Goal: Task Accomplishment & Management: Use online tool/utility

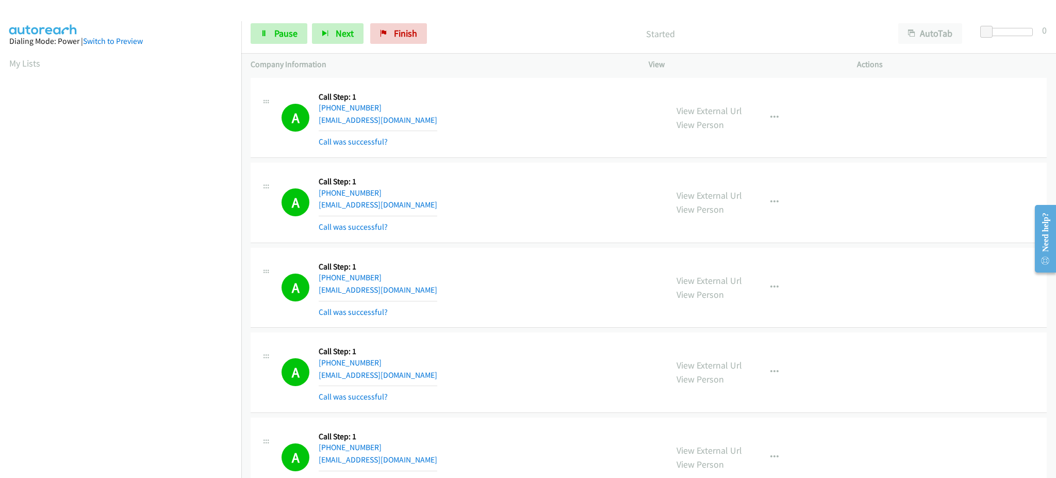
scroll to position [103, 0]
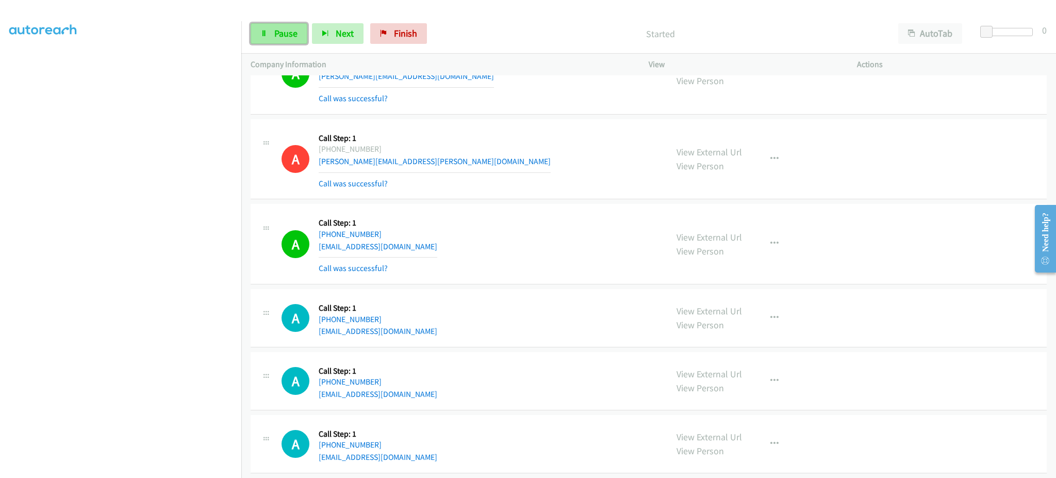
click at [281, 34] on span "Pause" at bounding box center [285, 33] width 23 height 12
click at [286, 38] on span "Start Calls" at bounding box center [294, 33] width 40 height 12
click at [293, 45] on div "Start Calls Pause Next Finish Started AutoTab AutoTab 0" at bounding box center [648, 34] width 815 height 40
click at [291, 38] on span "Pause" at bounding box center [285, 33] width 23 height 12
click at [292, 36] on span "Start Calls" at bounding box center [294, 33] width 40 height 12
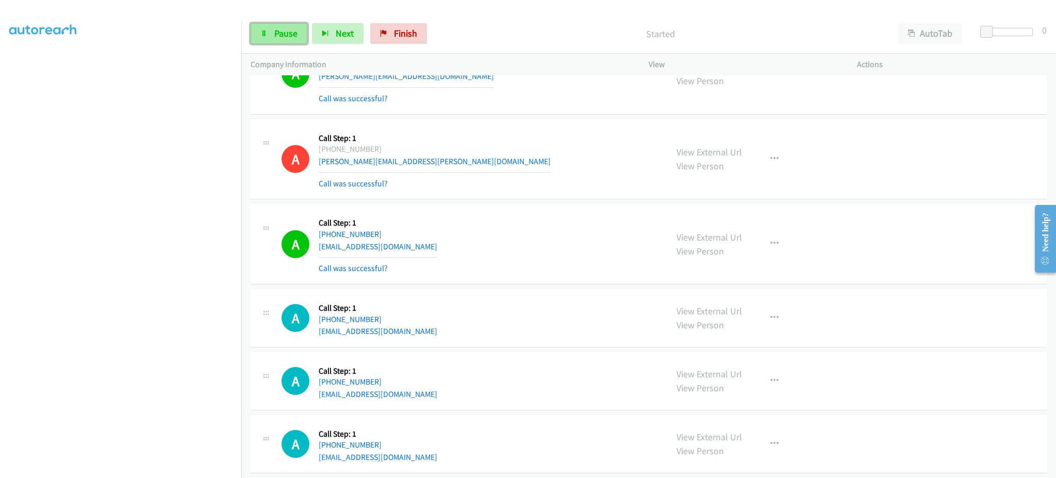
click at [272, 28] on link "Pause" at bounding box center [279, 33] width 57 height 21
click at [283, 25] on link "Start Calls" at bounding box center [288, 33] width 74 height 21
click at [278, 37] on span "Pause" at bounding box center [285, 33] width 23 height 12
click at [277, 34] on span "Start Calls" at bounding box center [294, 33] width 40 height 12
click at [288, 36] on span "Pause" at bounding box center [285, 33] width 23 height 12
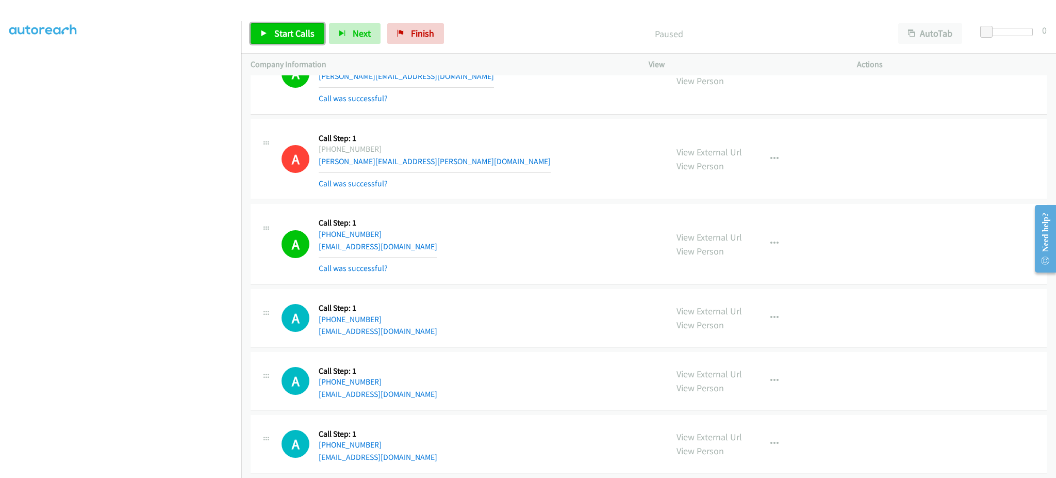
click at [280, 35] on span "Start Calls" at bounding box center [294, 33] width 40 height 12
click at [319, 35] on button "Next" at bounding box center [338, 33] width 52 height 21
click at [346, 37] on span "Next" at bounding box center [345, 33] width 18 height 12
click at [288, 38] on span "Pause" at bounding box center [285, 33] width 23 height 12
click at [281, 24] on link "Start Calls" at bounding box center [288, 33] width 74 height 21
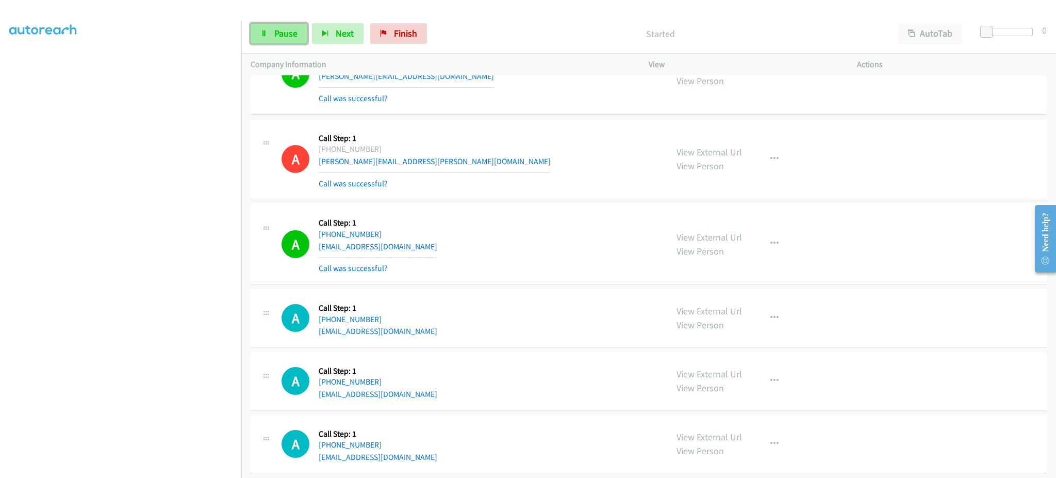
click at [293, 34] on span "Pause" at bounding box center [285, 33] width 23 height 12
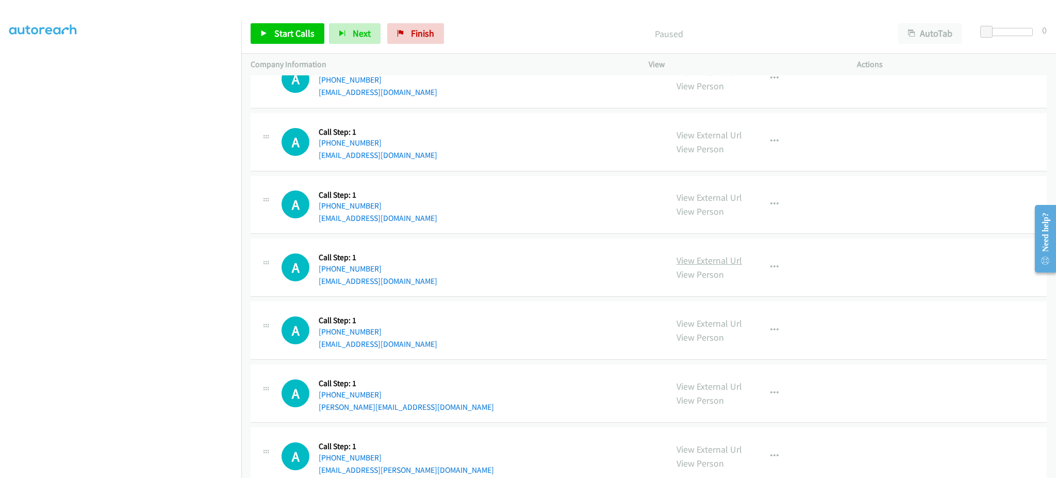
click at [719, 263] on link "View External Url" at bounding box center [709, 260] width 65 height 12
drag, startPoint x: 417, startPoint y: 270, endPoint x: 327, endPoint y: 276, distance: 89.4
click at [327, 276] on div "A Callback Scheduled Call Step: 1 America/New_York +1 609-334-5770 lvb234@yahoo…" at bounding box center [470, 267] width 376 height 39
copy link "609-334-5770"
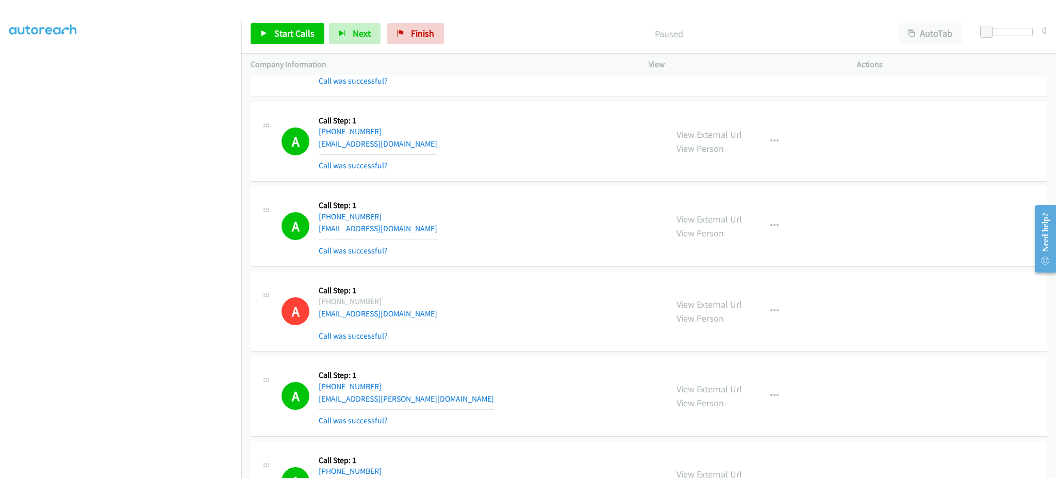
scroll to position [1149, 0]
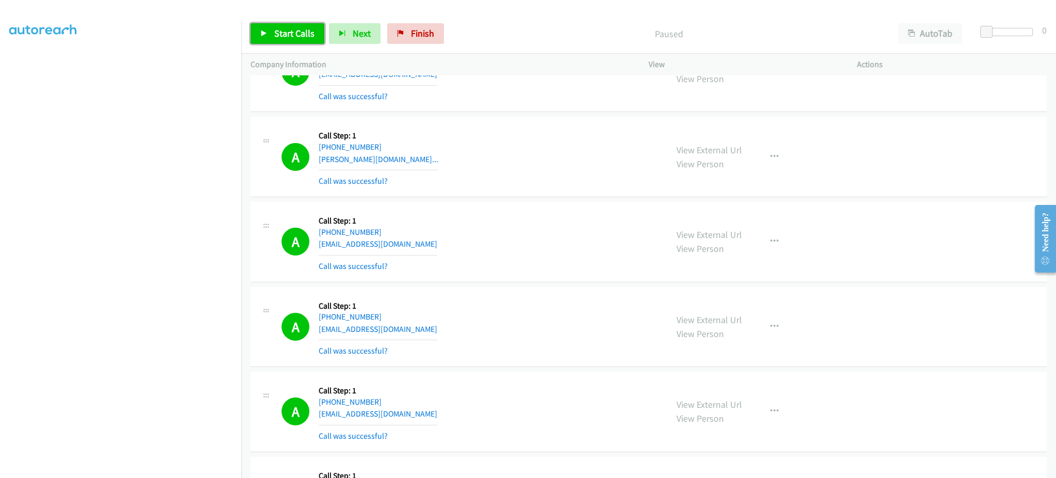
click at [289, 30] on span "Start Calls" at bounding box center [294, 33] width 40 height 12
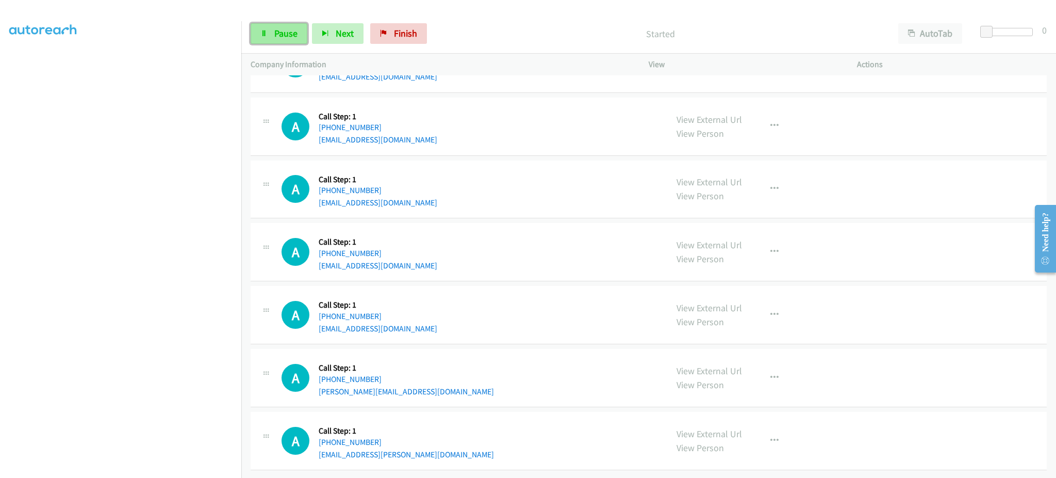
click at [279, 31] on span "Pause" at bounding box center [285, 33] width 23 height 12
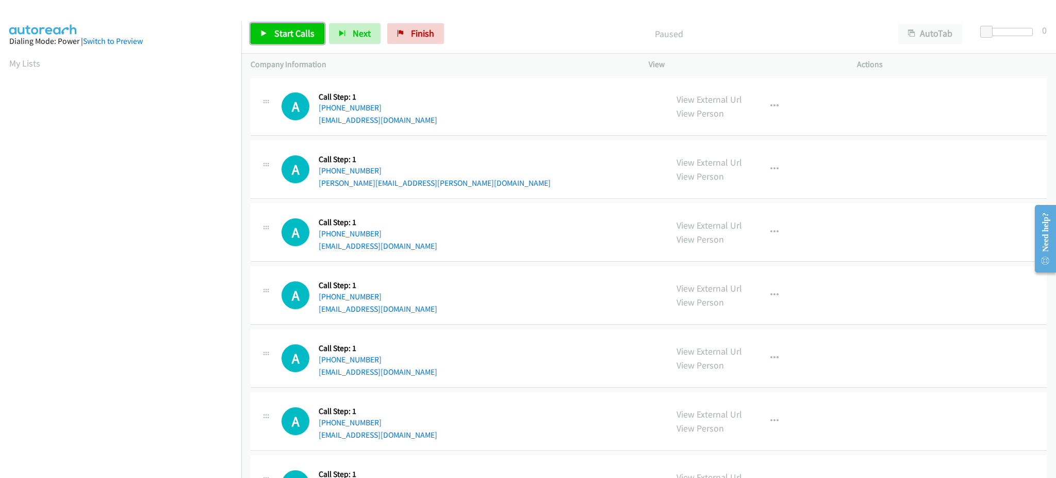
click at [284, 33] on span "Start Calls" at bounding box center [294, 33] width 40 height 12
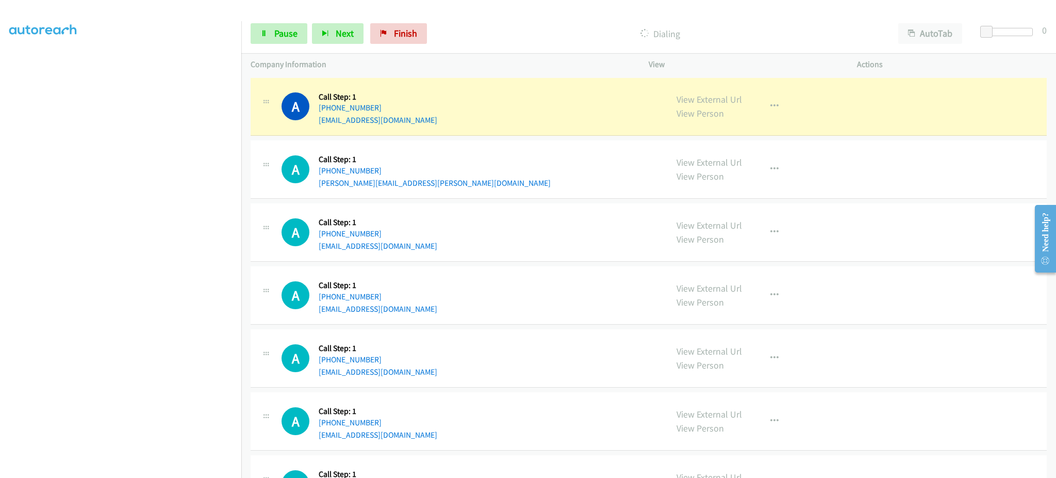
scroll to position [103, 0]
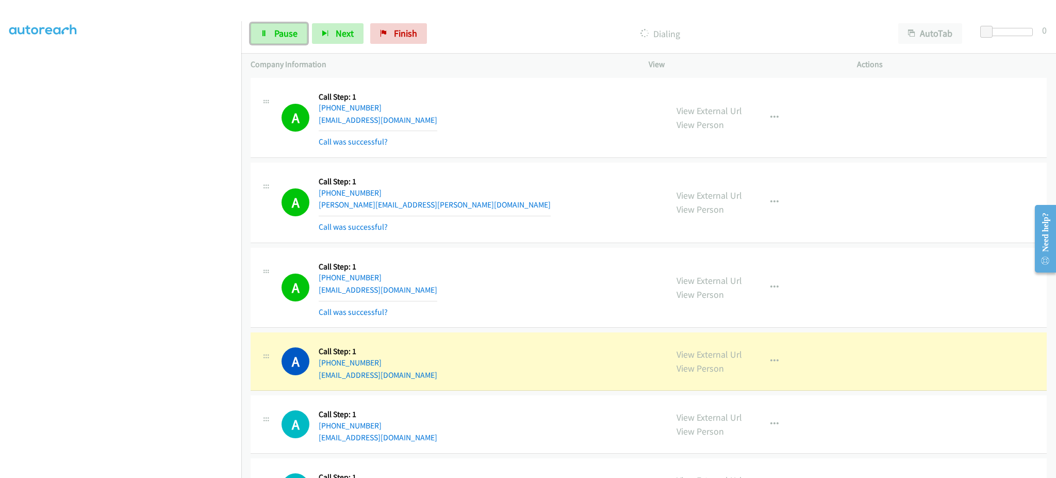
click at [267, 23] on link "Pause" at bounding box center [279, 33] width 57 height 21
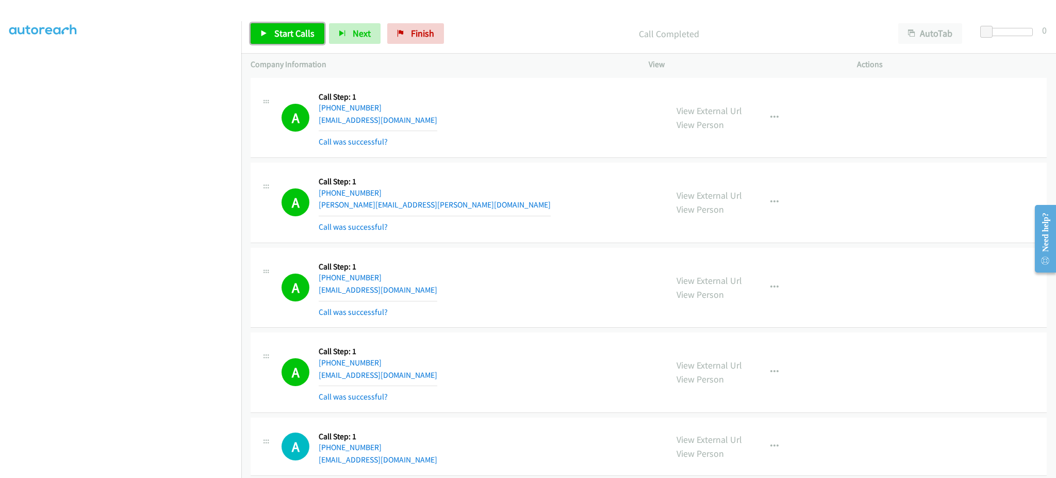
click at [312, 42] on link "Start Calls" at bounding box center [288, 33] width 74 height 21
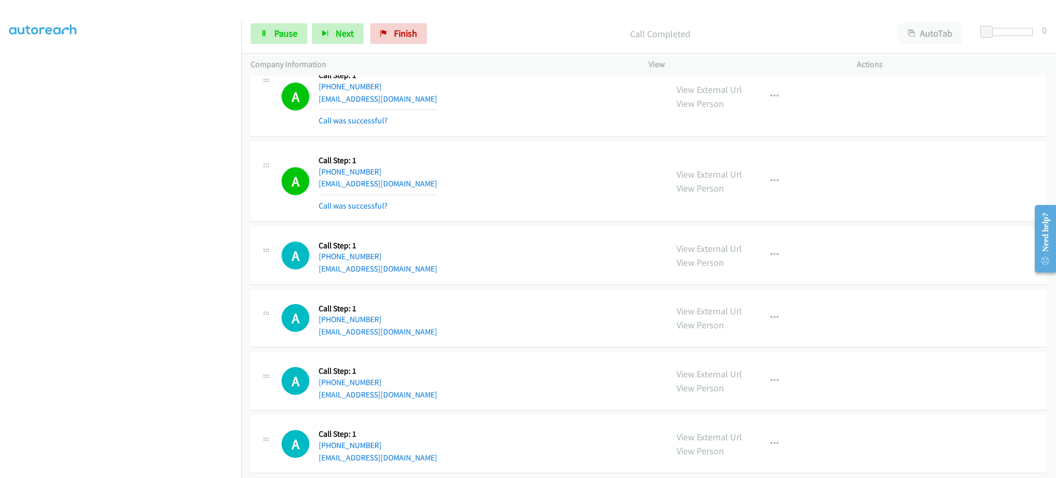
scroll to position [619, 0]
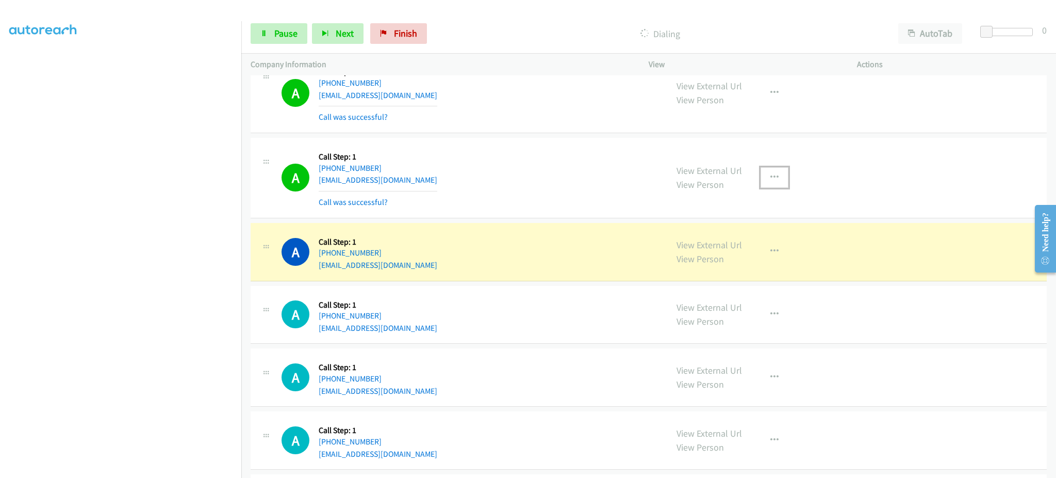
click at [771, 175] on icon "button" at bounding box center [775, 177] width 8 height 8
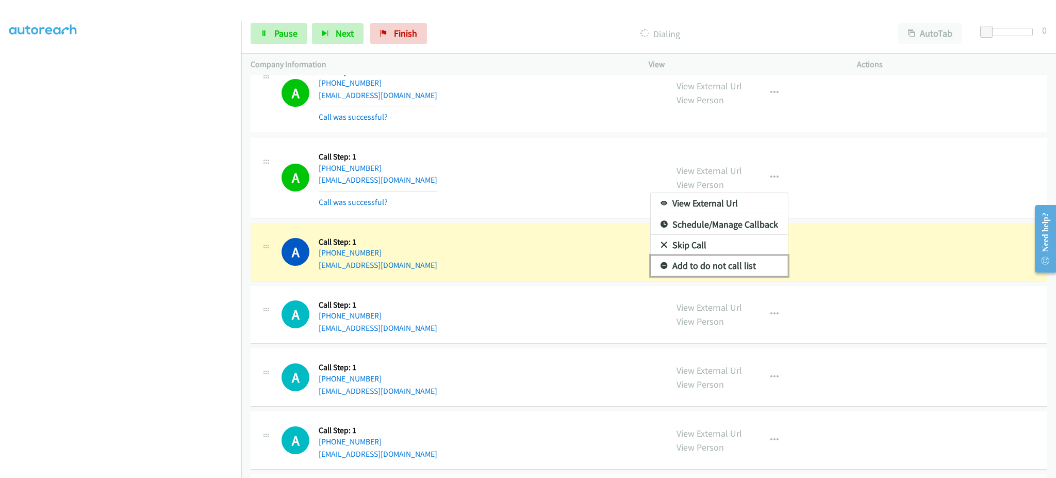
click at [740, 269] on link "Add to do not call list" at bounding box center [719, 265] width 137 height 21
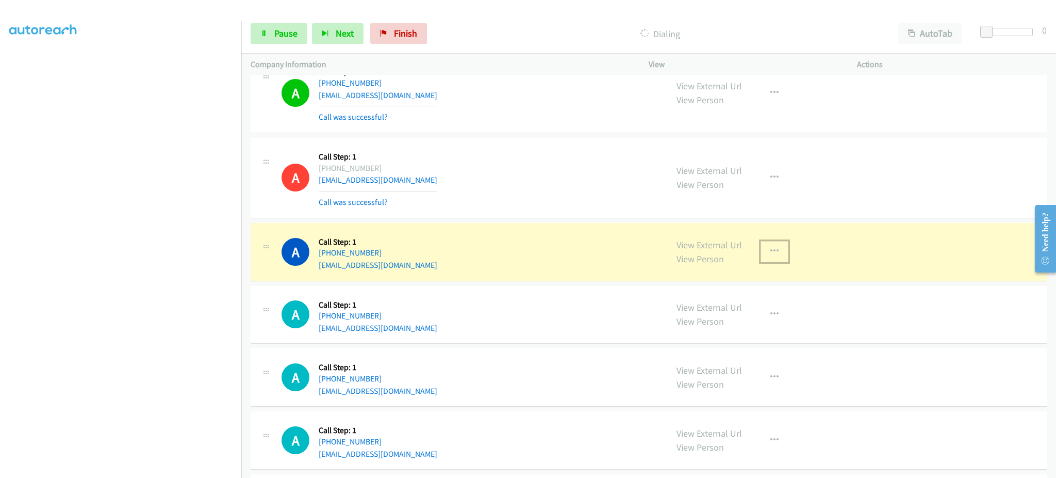
click at [771, 253] on icon "button" at bounding box center [775, 251] width 8 height 8
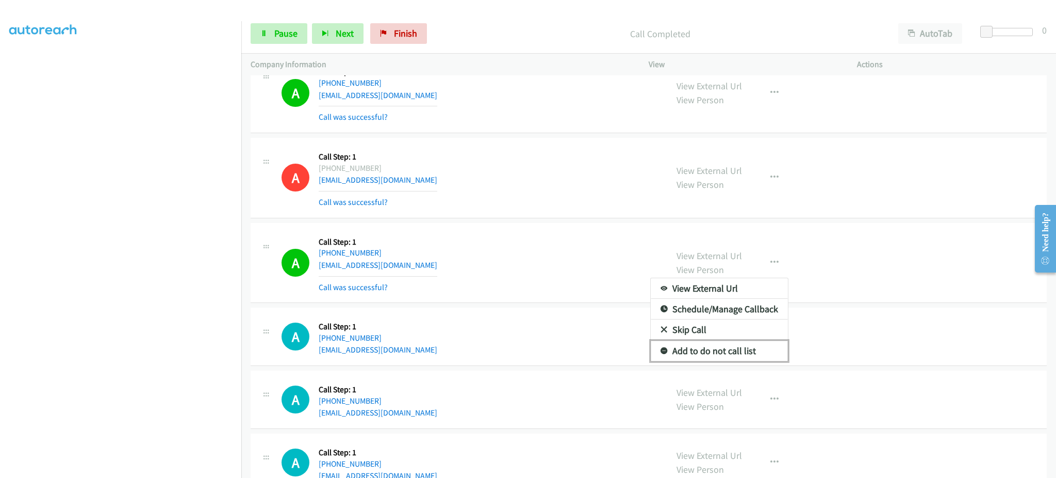
click at [727, 350] on link "Add to do not call list" at bounding box center [719, 350] width 137 height 21
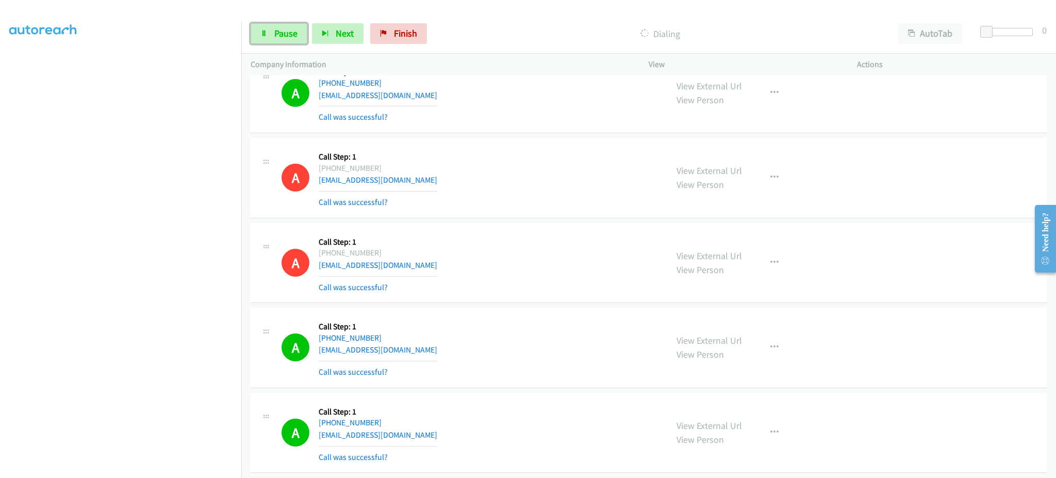
drag, startPoint x: 284, startPoint y: 29, endPoint x: 275, endPoint y: 55, distance: 26.7
click at [284, 29] on span "Pause" at bounding box center [285, 33] width 23 height 12
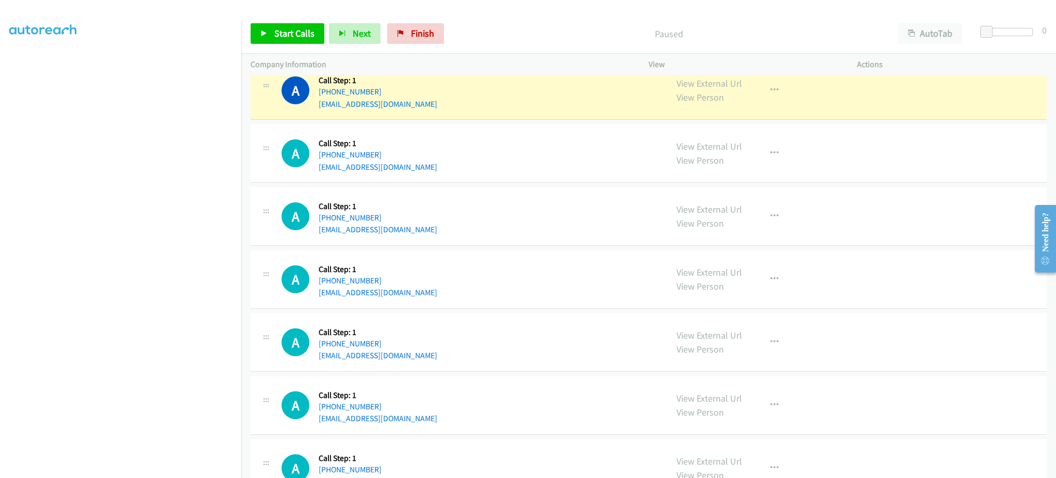
scroll to position [1031, 0]
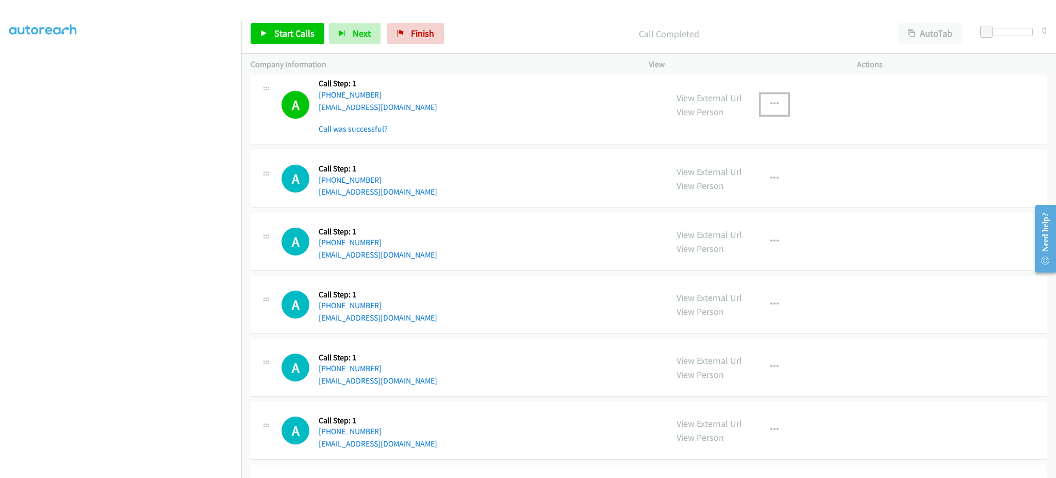
click at [772, 100] on icon "button" at bounding box center [775, 104] width 8 height 8
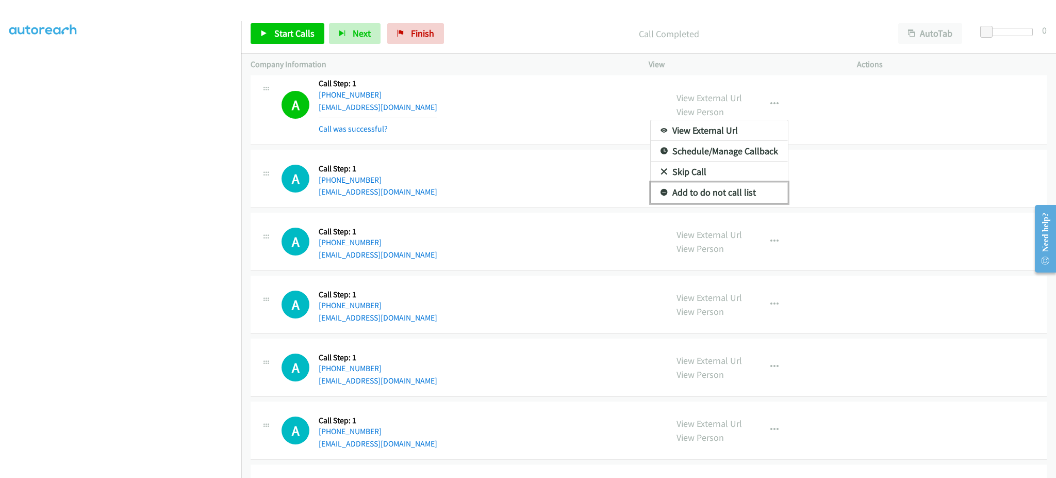
click at [743, 200] on link "Add to do not call list" at bounding box center [719, 192] width 137 height 21
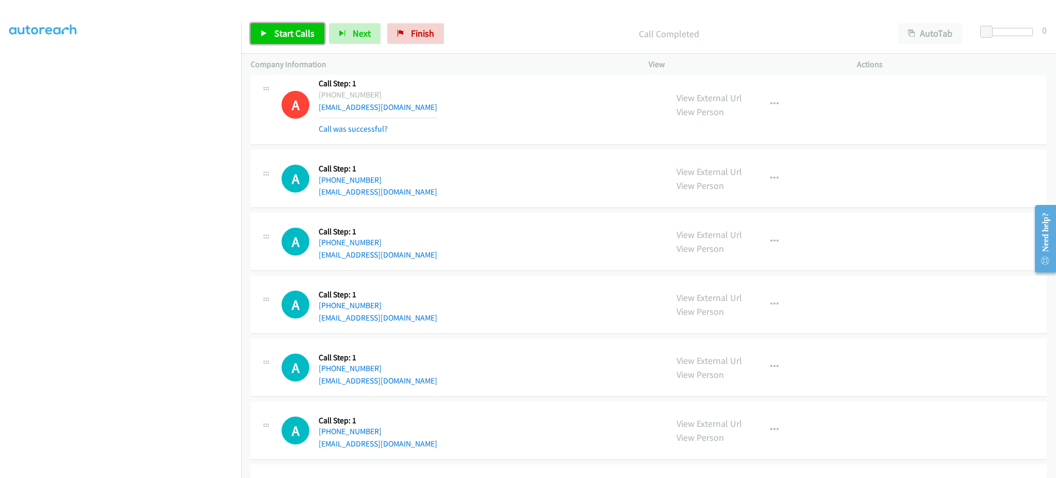
click at [300, 32] on span "Start Calls" at bounding box center [294, 33] width 40 height 12
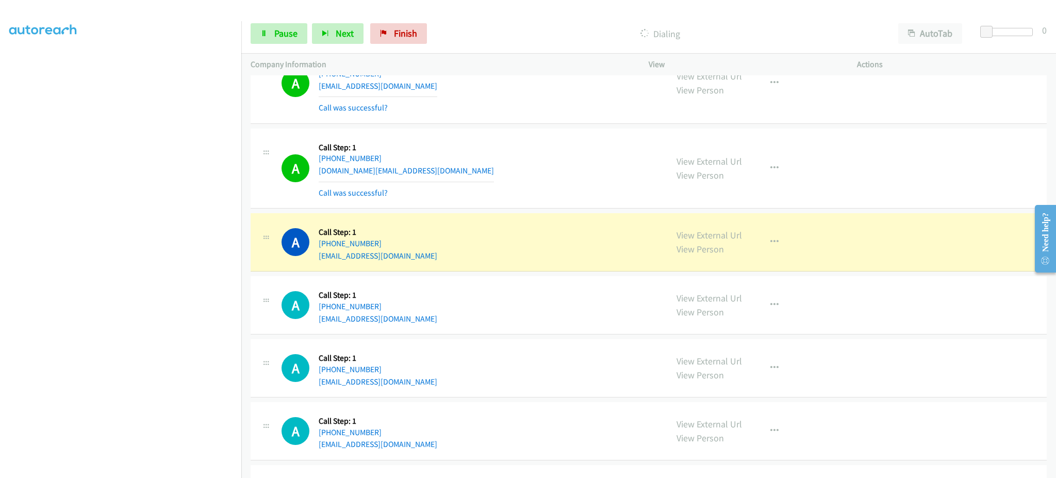
scroll to position [1650, 0]
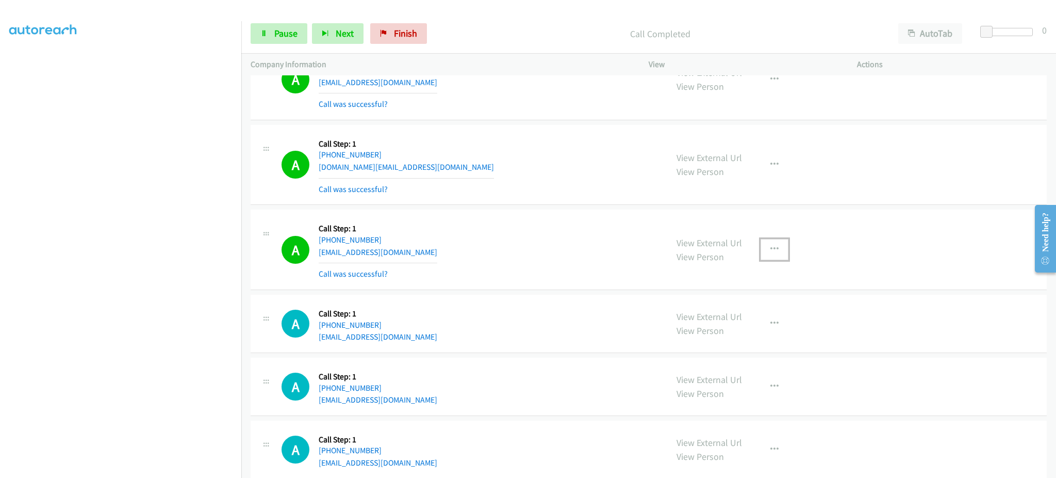
click at [763, 254] on button "button" at bounding box center [775, 249] width 28 height 21
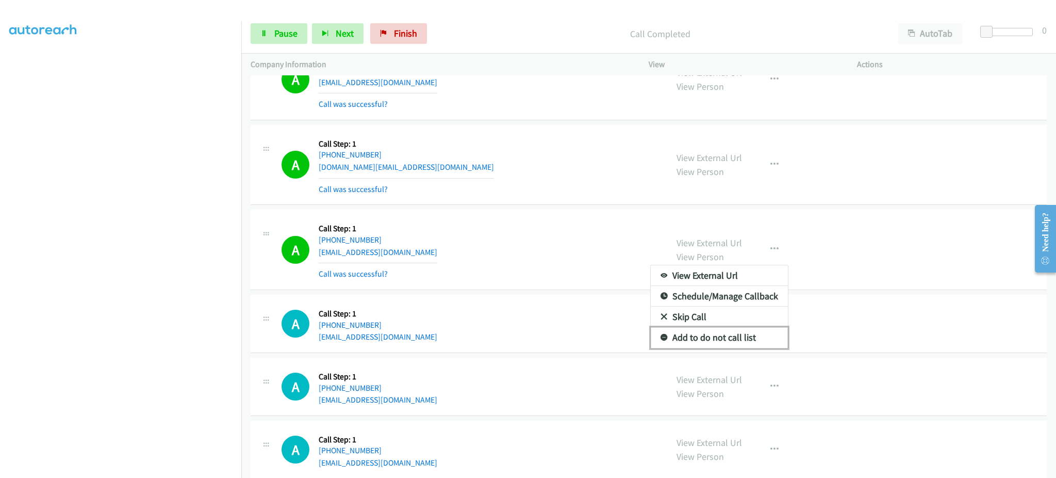
click at [756, 337] on link "Add to do not call list" at bounding box center [719, 337] width 137 height 21
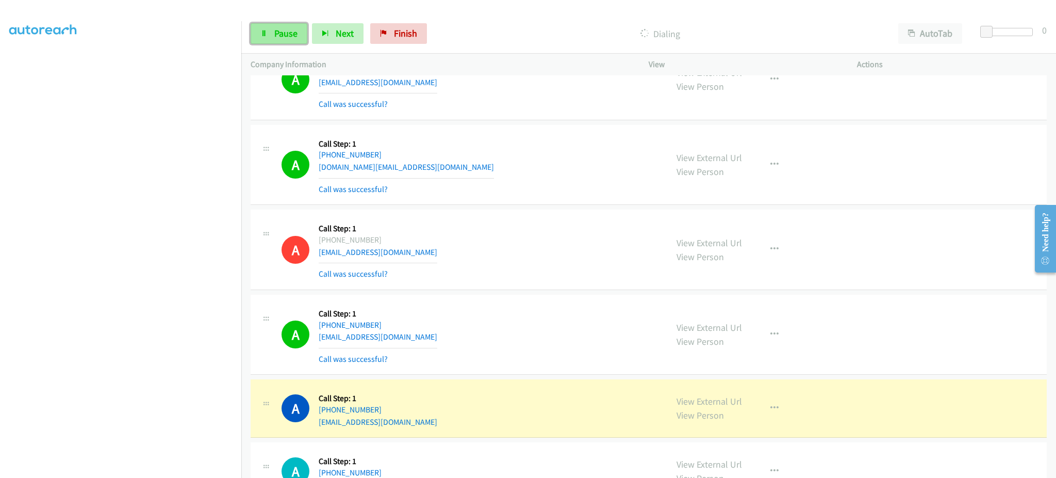
click at [266, 31] on icon at bounding box center [263, 33] width 7 height 7
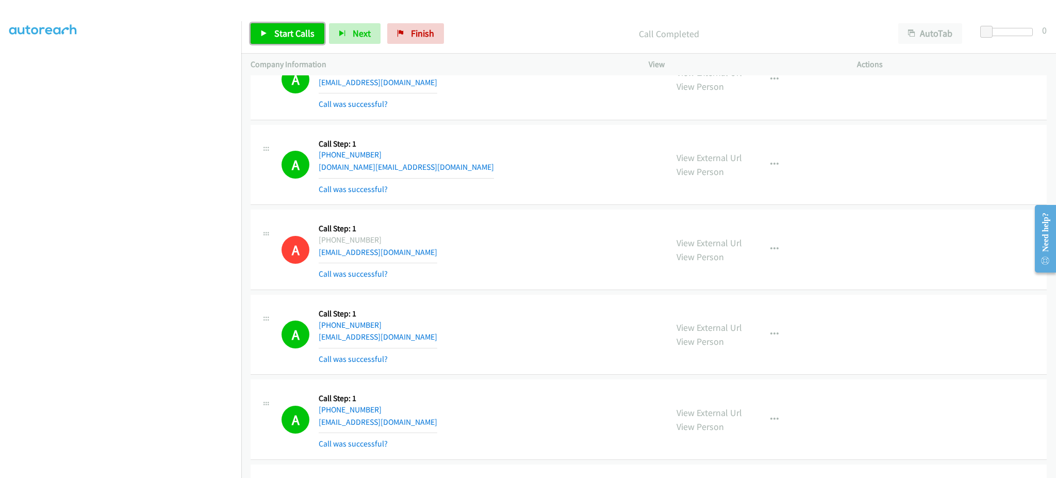
click at [281, 32] on span "Start Calls" at bounding box center [294, 33] width 40 height 12
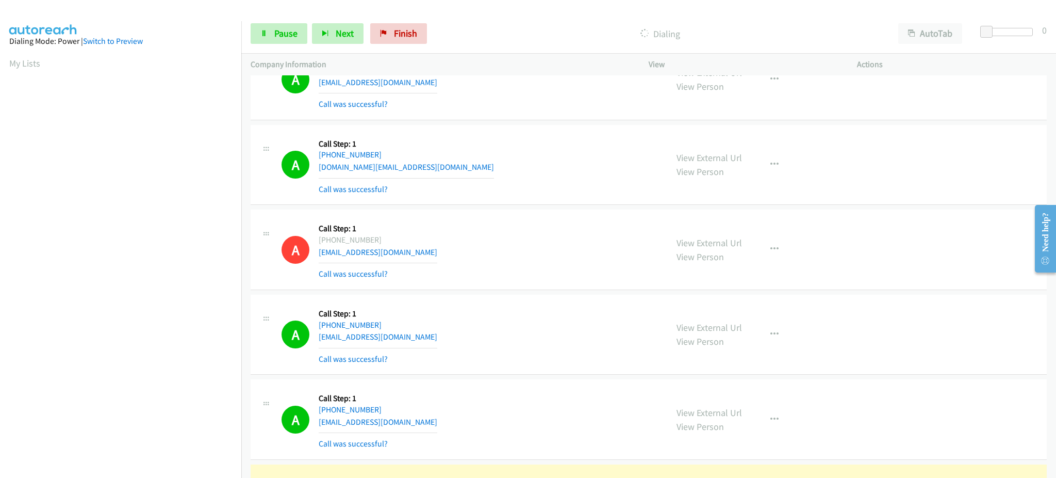
scroll to position [103, 0]
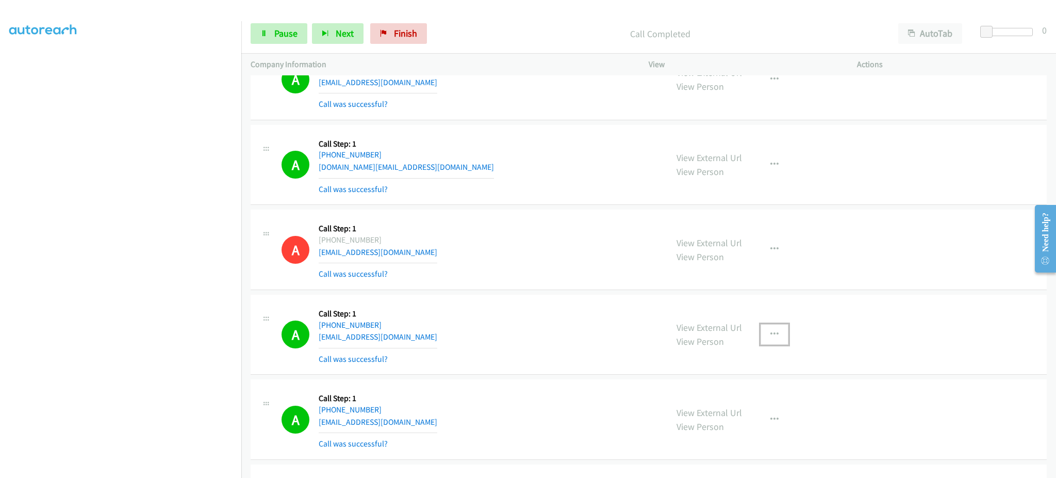
click at [778, 342] on button "button" at bounding box center [775, 334] width 28 height 21
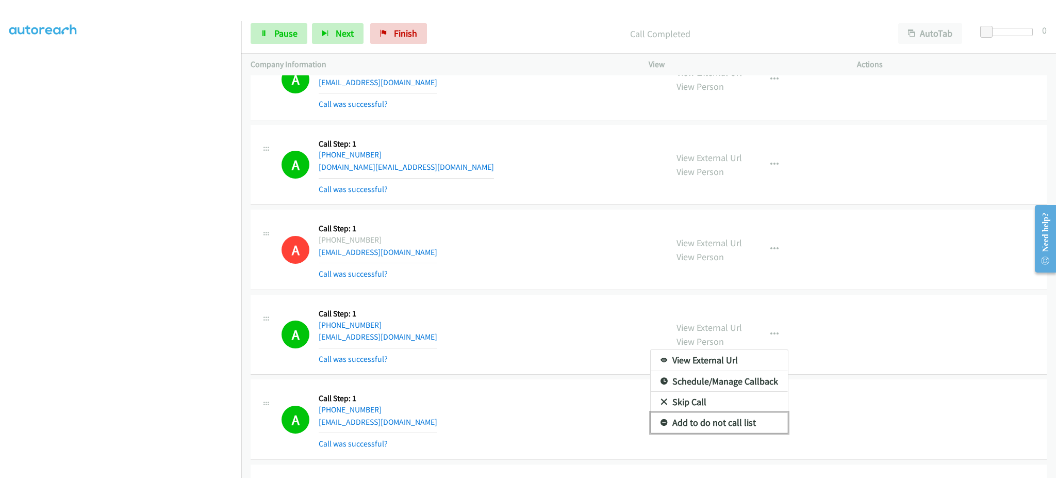
click at [744, 419] on link "Add to do not call list" at bounding box center [719, 422] width 137 height 21
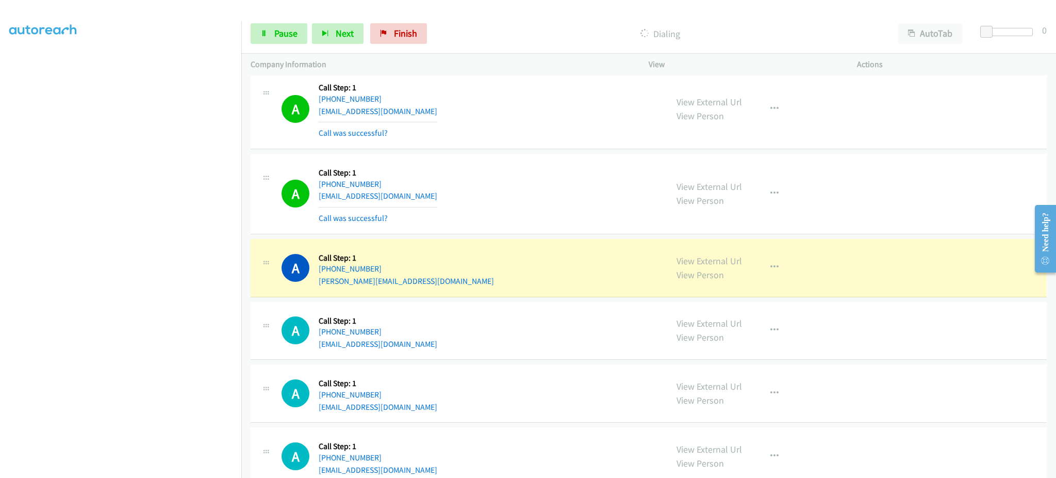
scroll to position [2063, 0]
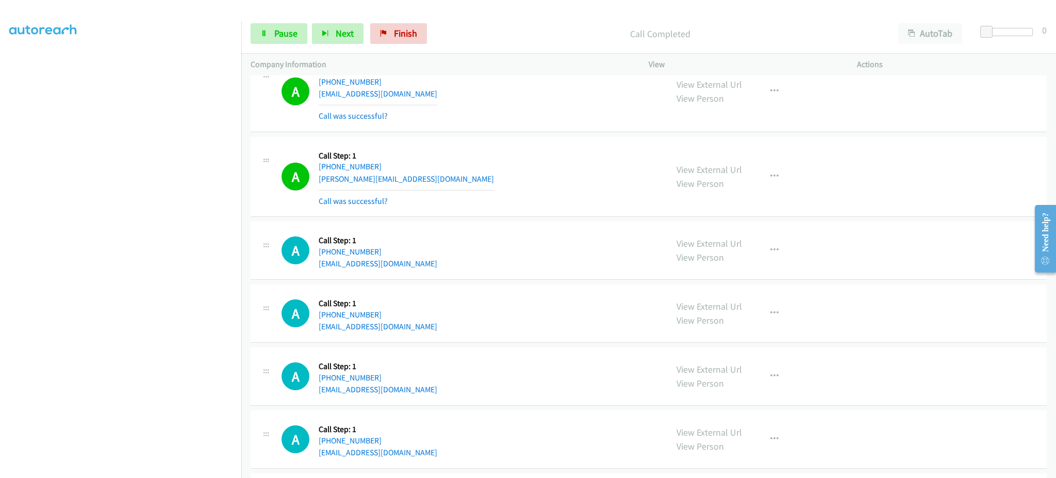
click at [774, 163] on div "View External Url View Person View External Url Email Schedule/Manage Callback …" at bounding box center [776, 176] width 218 height 61
click at [774, 173] on button "button" at bounding box center [775, 176] width 28 height 21
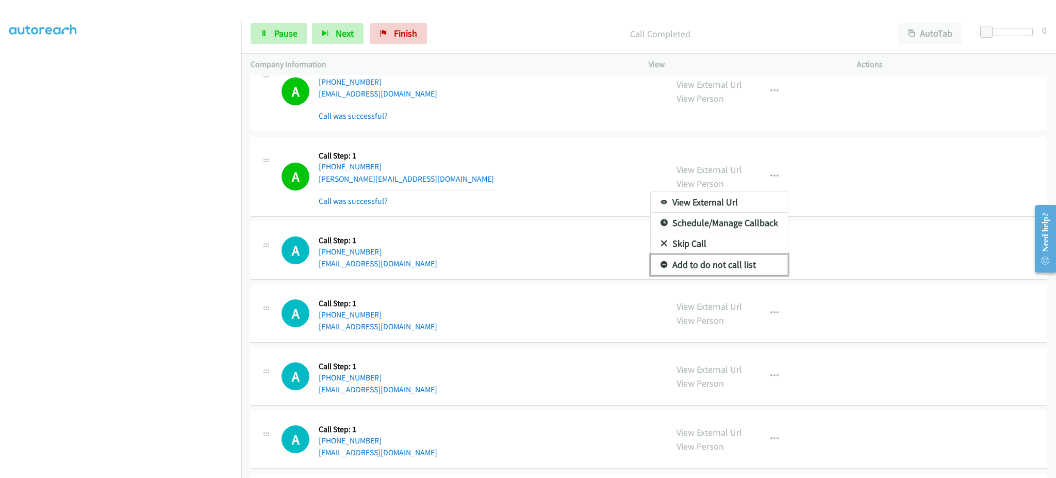
drag, startPoint x: 733, startPoint y: 268, endPoint x: 758, endPoint y: 175, distance: 96.1
click at [733, 268] on link "Add to do not call list" at bounding box center [719, 264] width 137 height 21
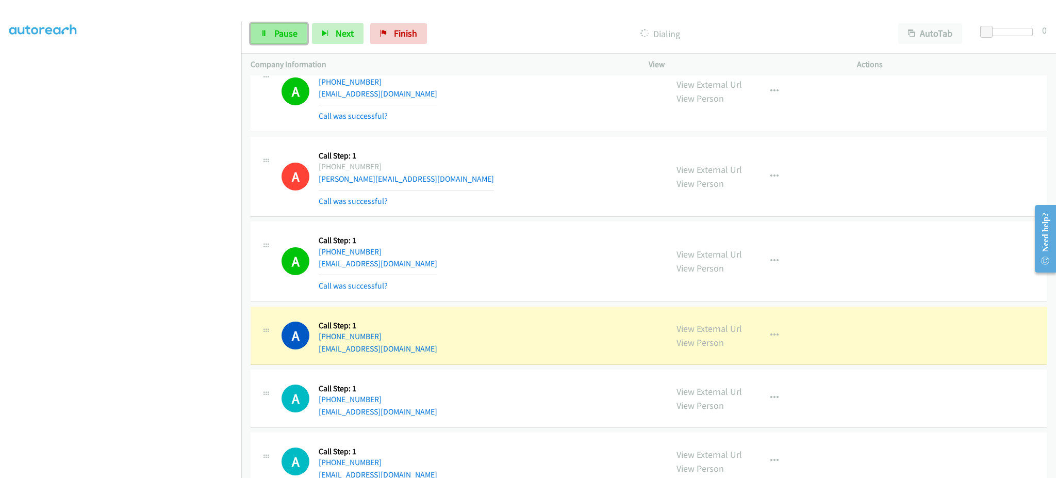
click at [276, 31] on span "Pause" at bounding box center [285, 33] width 23 height 12
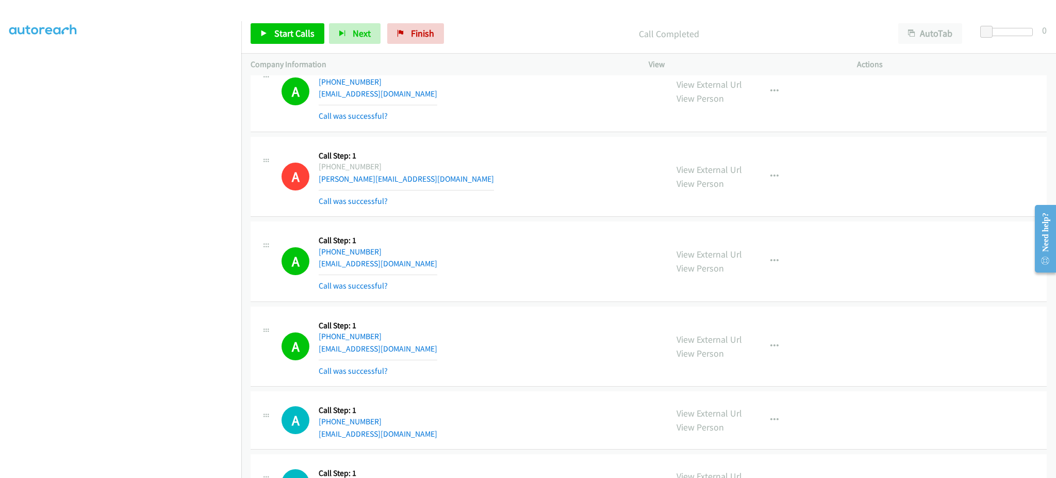
scroll to position [1705, 0]
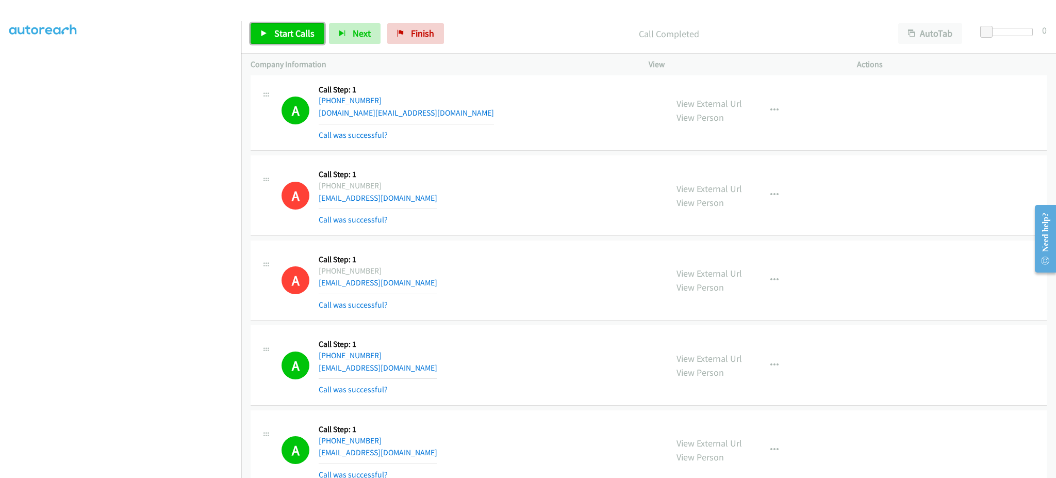
click at [305, 34] on span "Start Calls" at bounding box center [294, 33] width 40 height 12
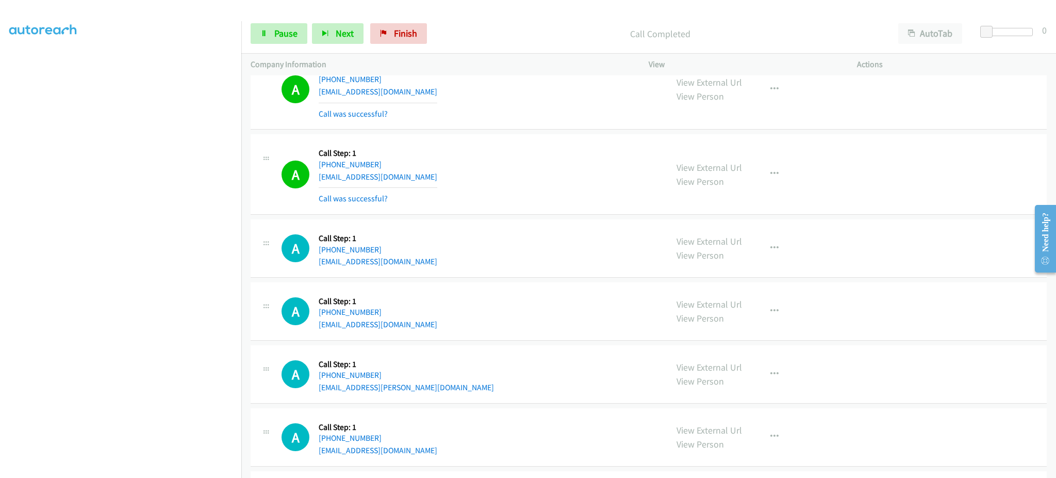
scroll to position [2323, 0]
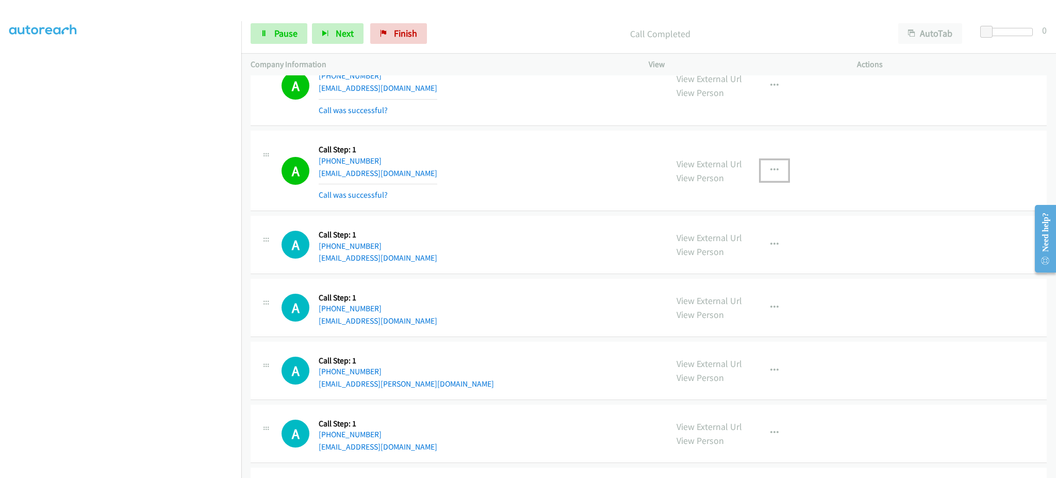
click at [762, 170] on button "button" at bounding box center [775, 170] width 28 height 21
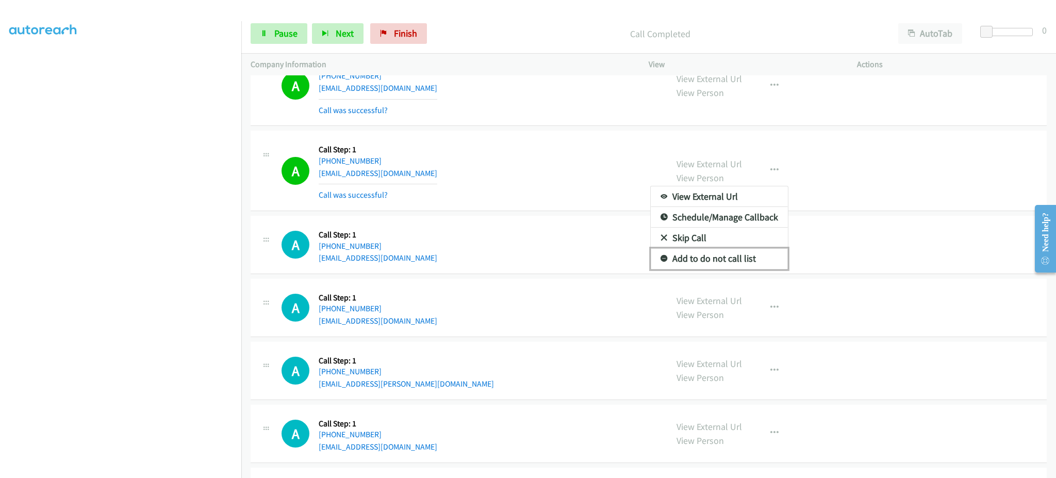
click at [727, 261] on link "Add to do not call list" at bounding box center [719, 258] width 137 height 21
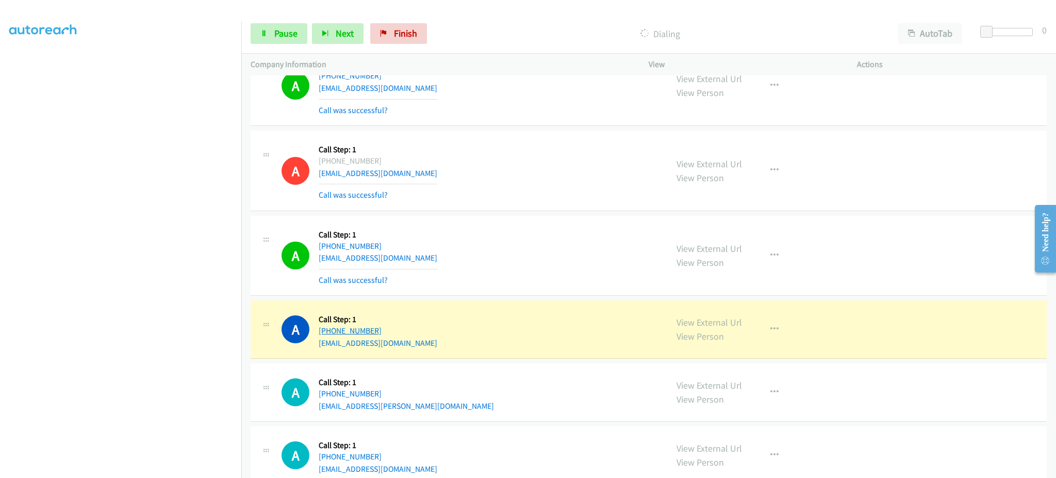
drag, startPoint x: 408, startPoint y: 330, endPoint x: 326, endPoint y: 336, distance: 82.7
click at [326, 336] on div "A Callback Scheduled Call Step: 1 America/Los_Angeles +1 831-238-3496 rhendrick…" at bounding box center [470, 328] width 376 height 39
copy link "831-238-3496"
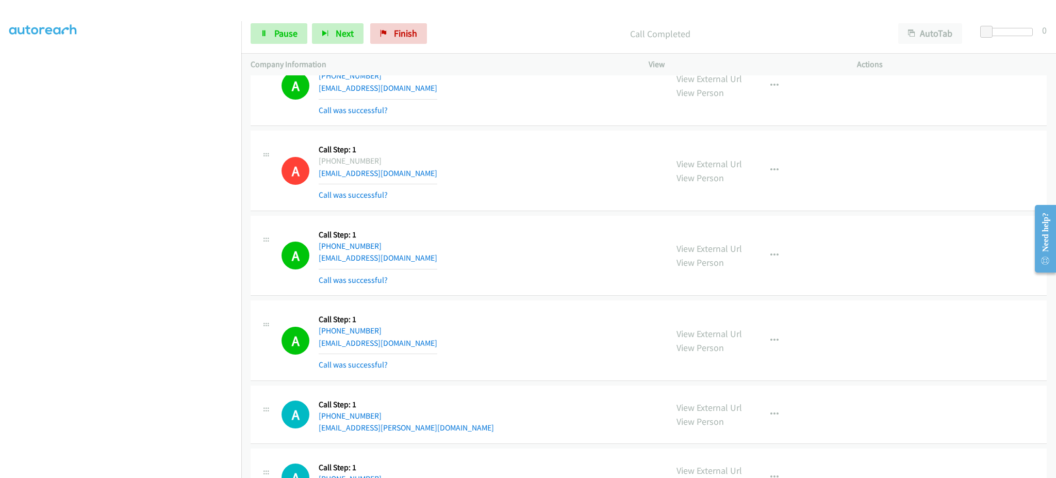
click at [752, 346] on div "View External Url View Person View External Url Email Schedule/Manage Callback …" at bounding box center [776, 339] width 218 height 61
click at [770, 346] on button "button" at bounding box center [775, 340] width 28 height 21
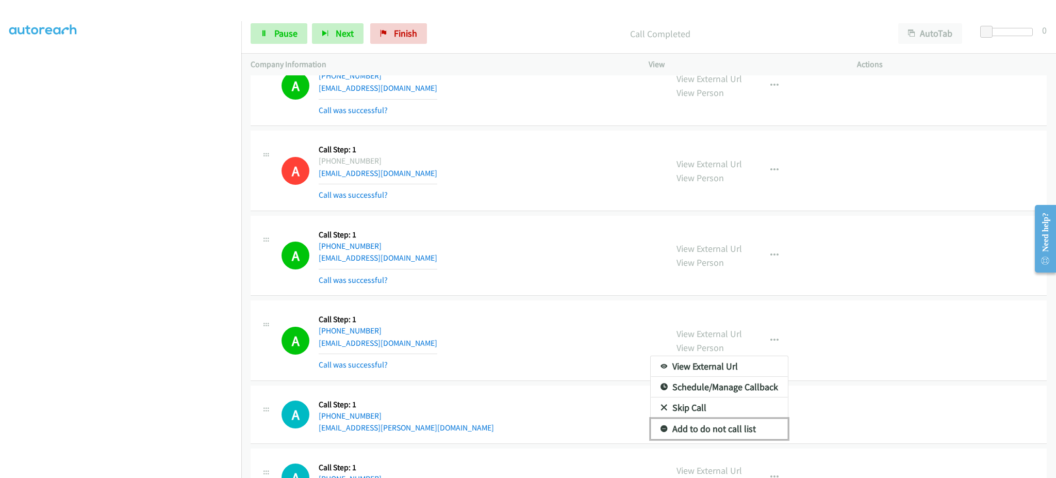
click at [739, 425] on link "Add to do not call list" at bounding box center [719, 428] width 137 height 21
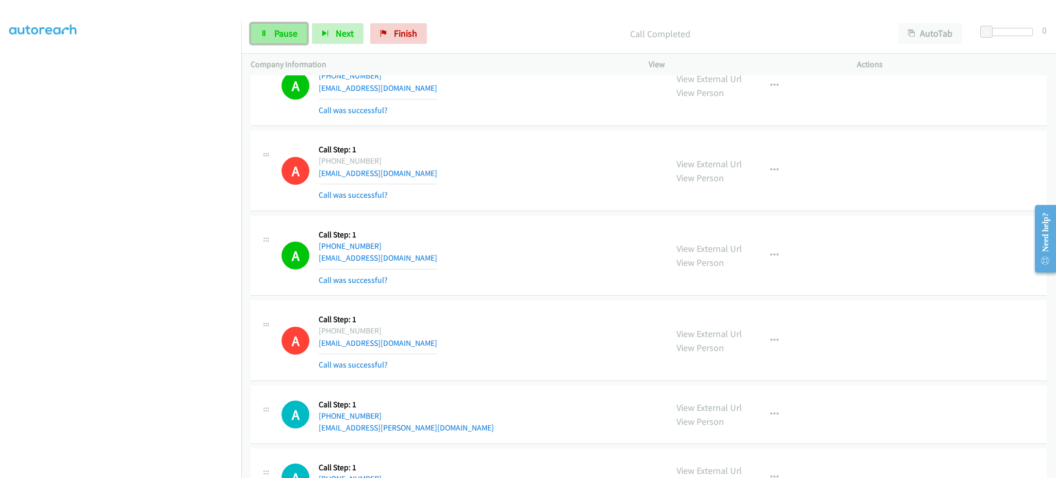
click at [278, 37] on span "Pause" at bounding box center [285, 33] width 23 height 12
click at [280, 26] on link "Start Calls" at bounding box center [288, 33] width 74 height 21
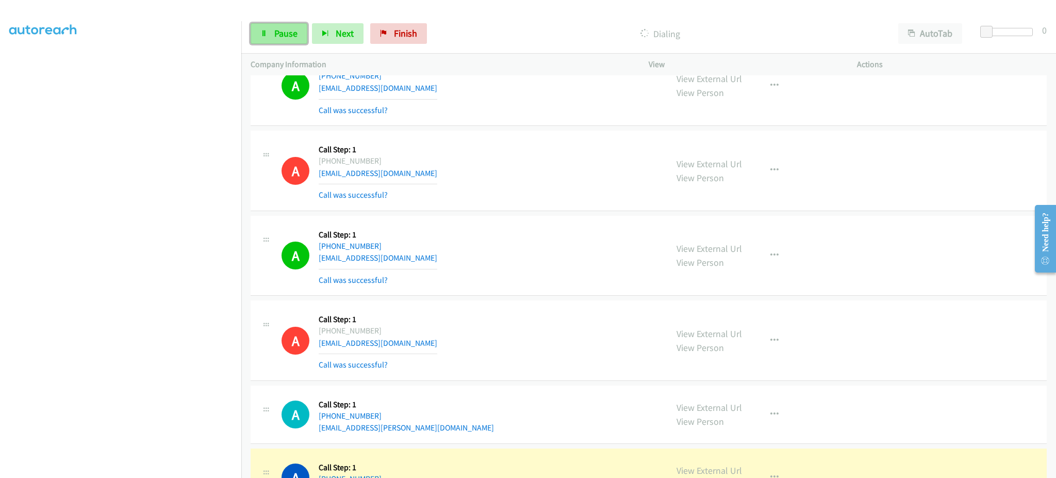
click at [284, 33] on span "Pause" at bounding box center [285, 33] width 23 height 12
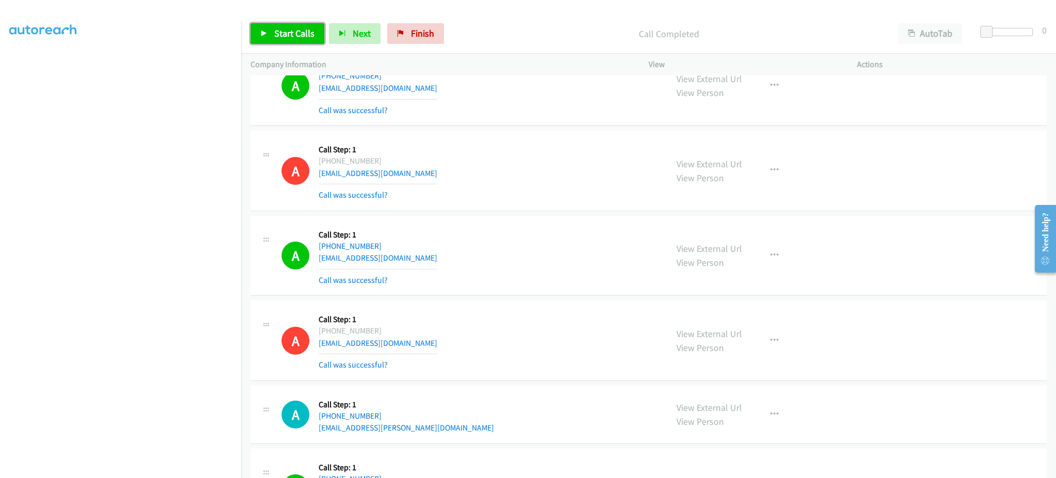
click at [293, 41] on link "Start Calls" at bounding box center [288, 33] width 74 height 21
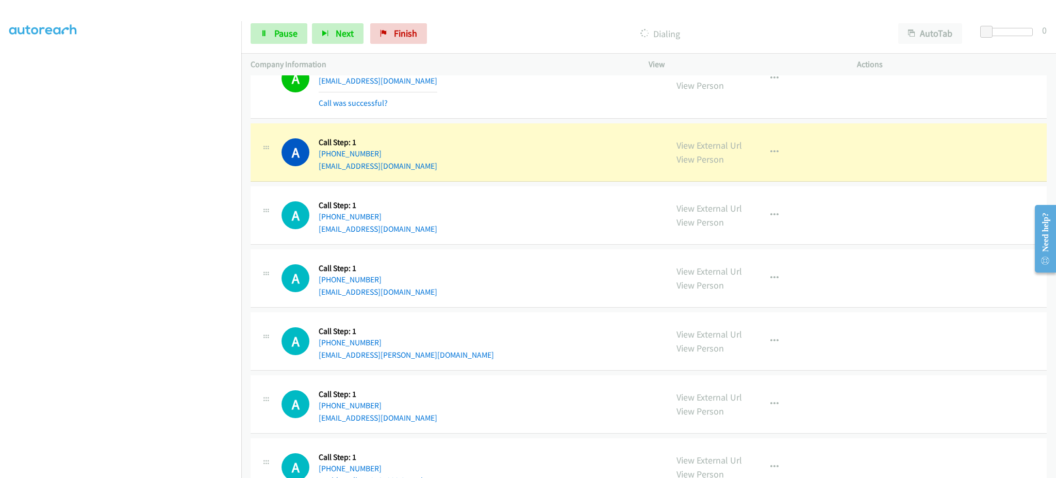
scroll to position [2736, 0]
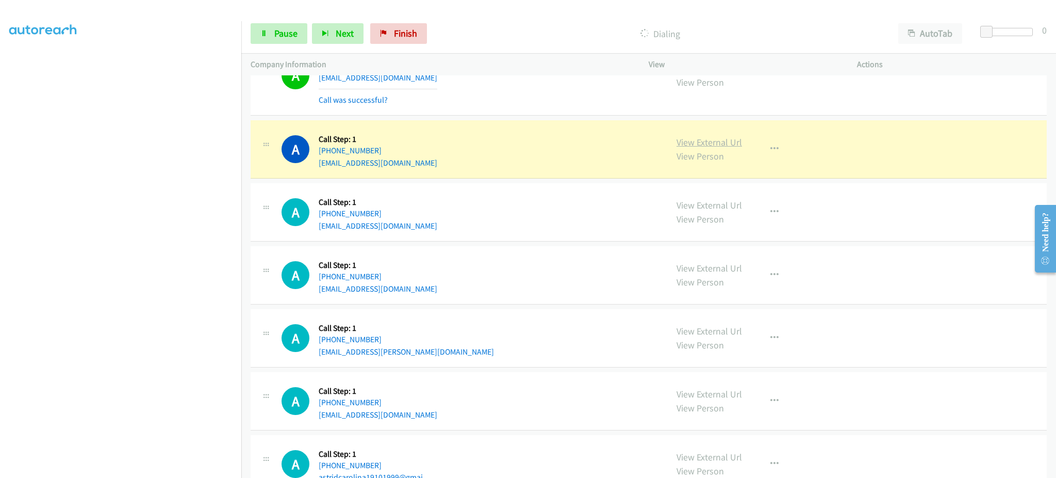
click at [722, 148] on link "View External Url" at bounding box center [709, 142] width 65 height 12
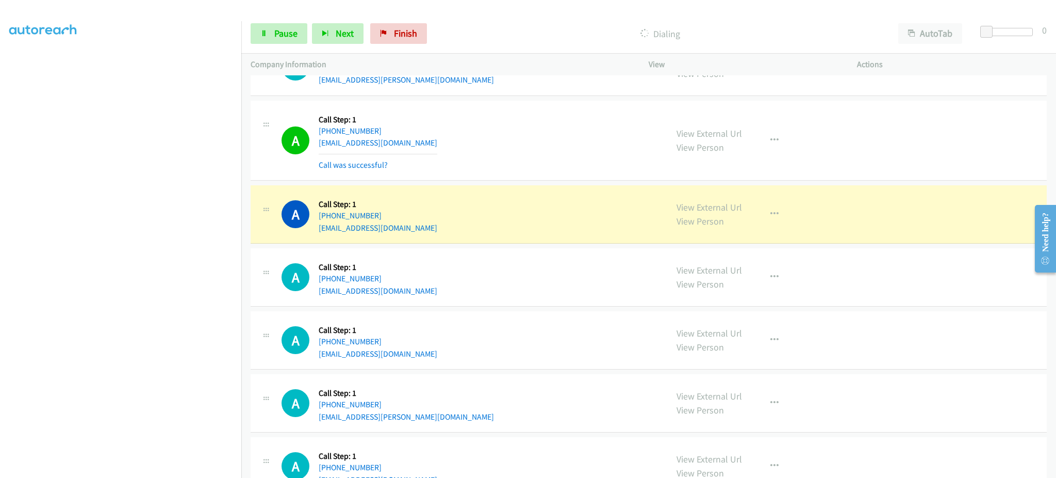
scroll to position [2530, 0]
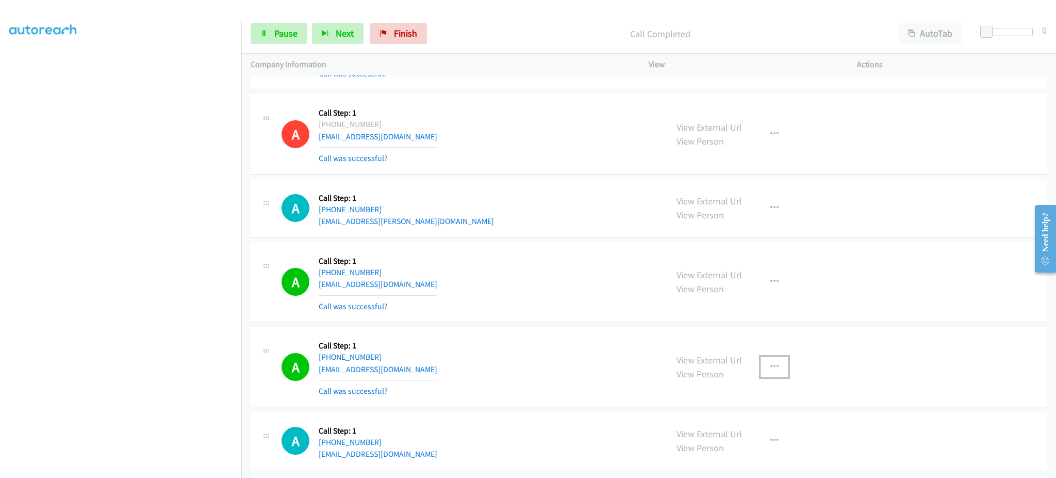
click at [769, 377] on button "button" at bounding box center [775, 366] width 28 height 21
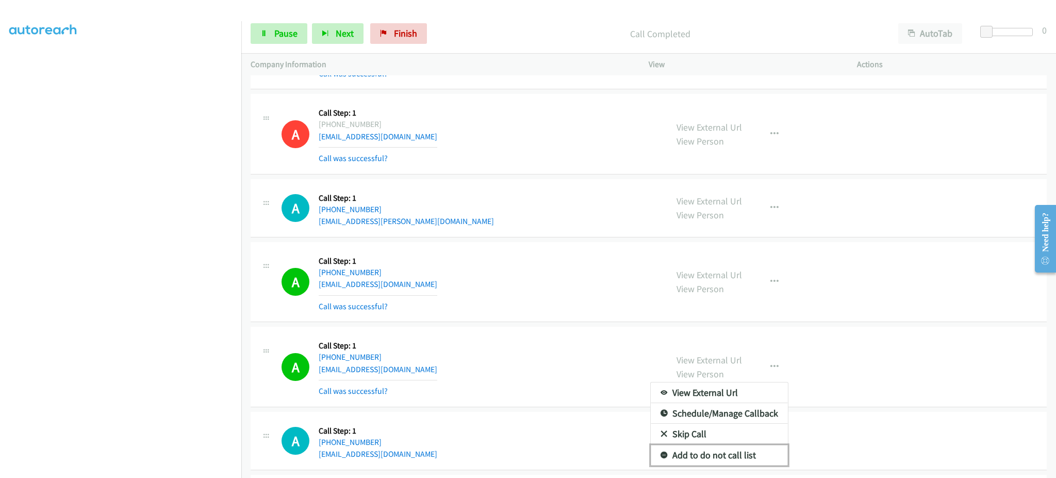
click at [724, 450] on link "Add to do not call list" at bounding box center [719, 455] width 137 height 21
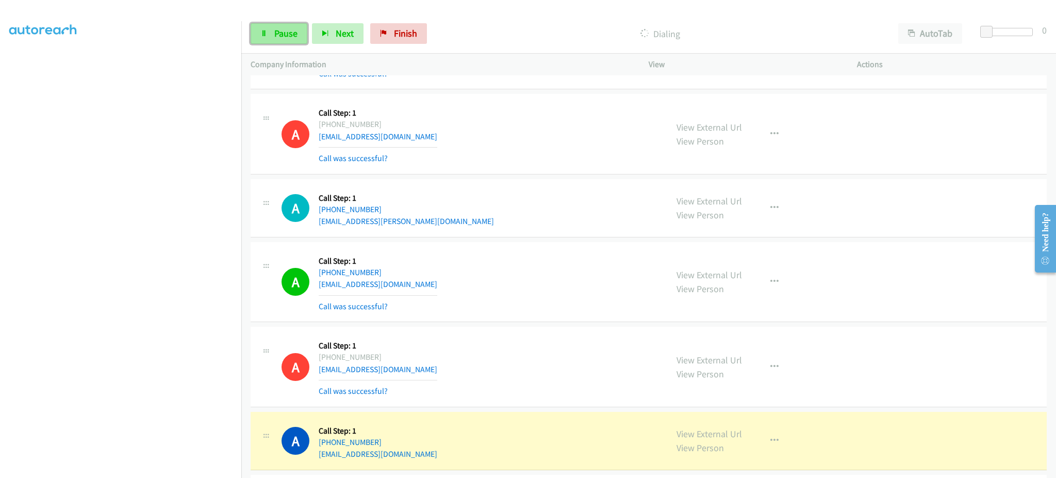
click at [296, 27] on span "Pause" at bounding box center [285, 33] width 23 height 12
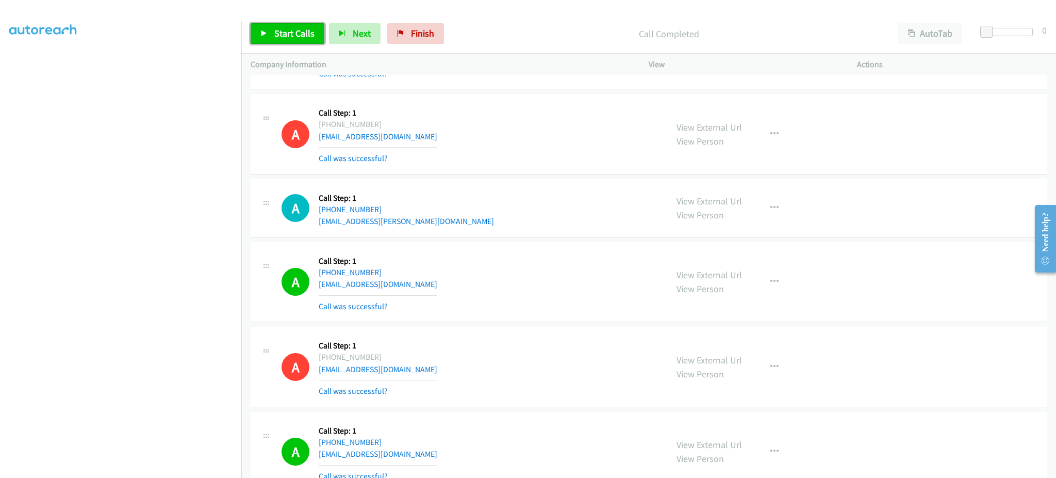
click at [254, 33] on link "Start Calls" at bounding box center [288, 33] width 74 height 21
click at [279, 32] on span "Pause" at bounding box center [285, 33] width 23 height 12
click at [270, 23] on link "Start Calls" at bounding box center [288, 33] width 74 height 21
click at [159, 467] on section at bounding box center [120, 233] width 223 height 494
click at [193, 468] on section at bounding box center [120, 233] width 223 height 494
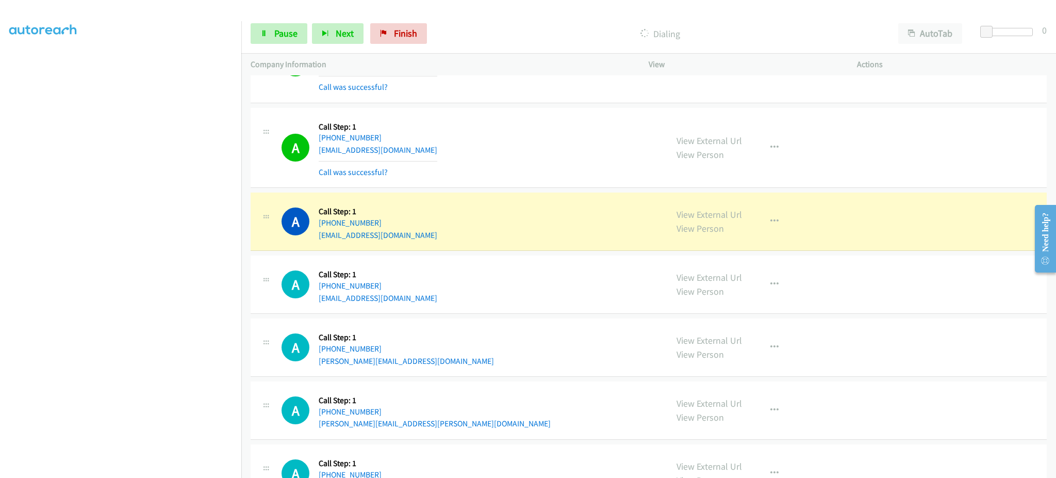
scroll to position [3974, 0]
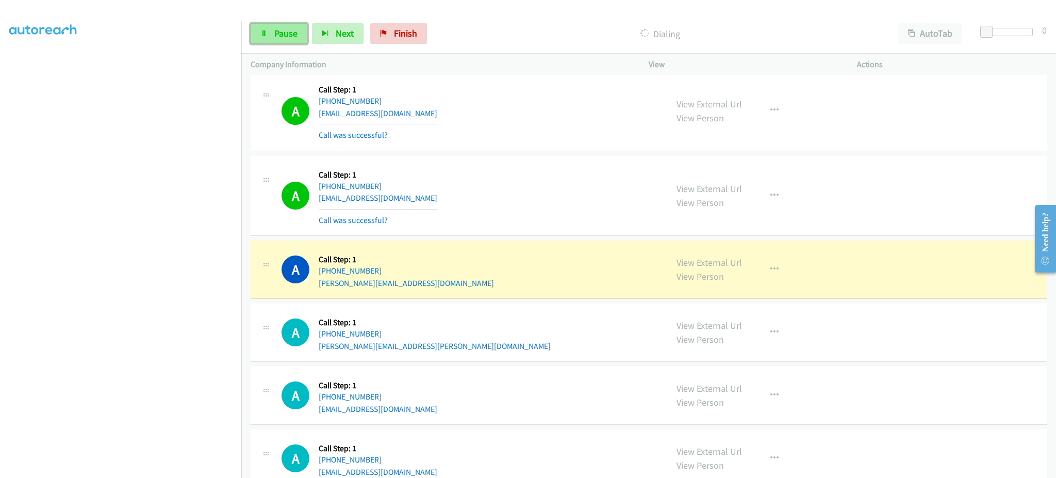
click at [268, 29] on link "Pause" at bounding box center [279, 33] width 57 height 21
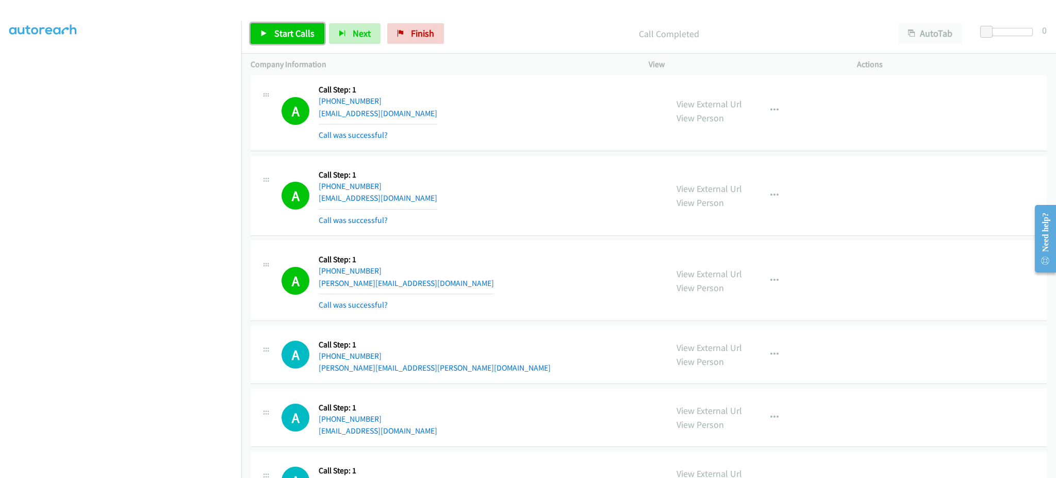
click at [296, 41] on link "Start Calls" at bounding box center [288, 33] width 74 height 21
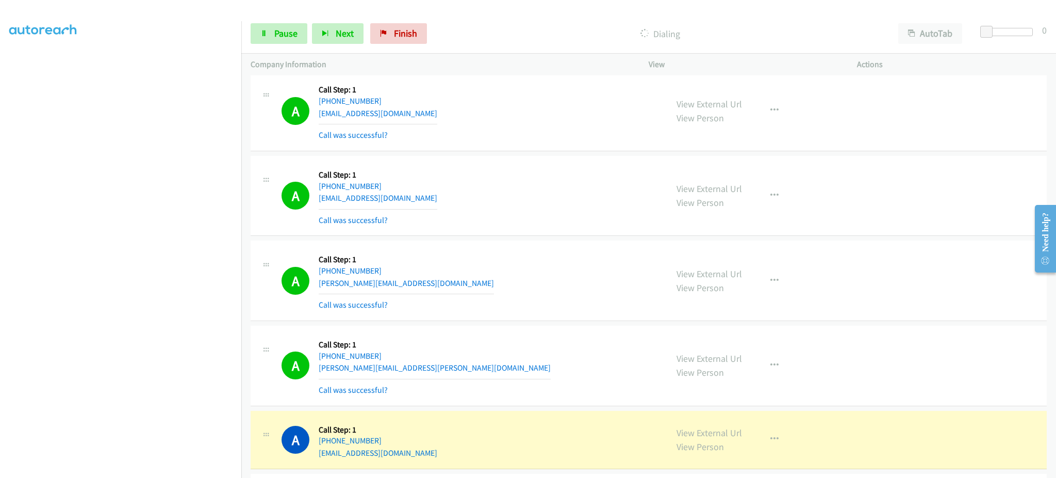
scroll to position [4180, 0]
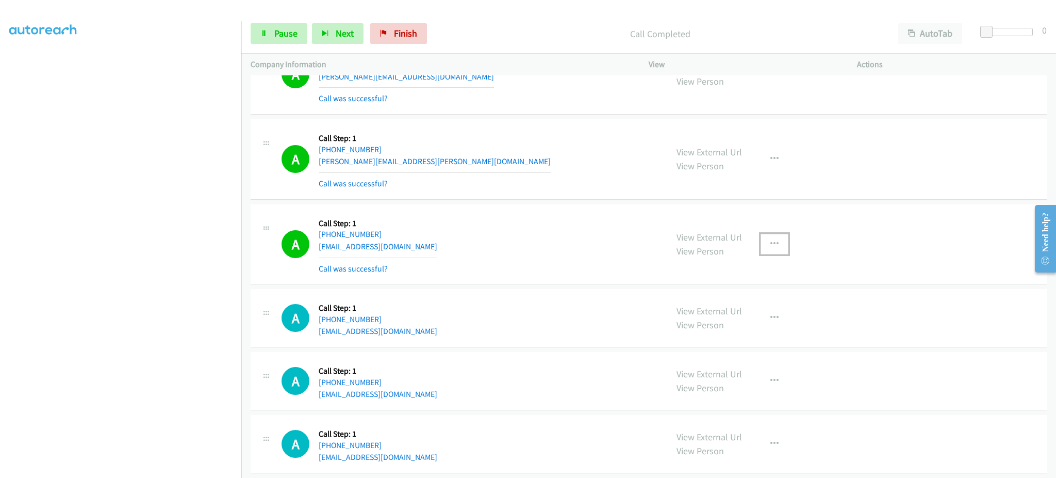
click at [776, 244] on button "button" at bounding box center [775, 244] width 28 height 21
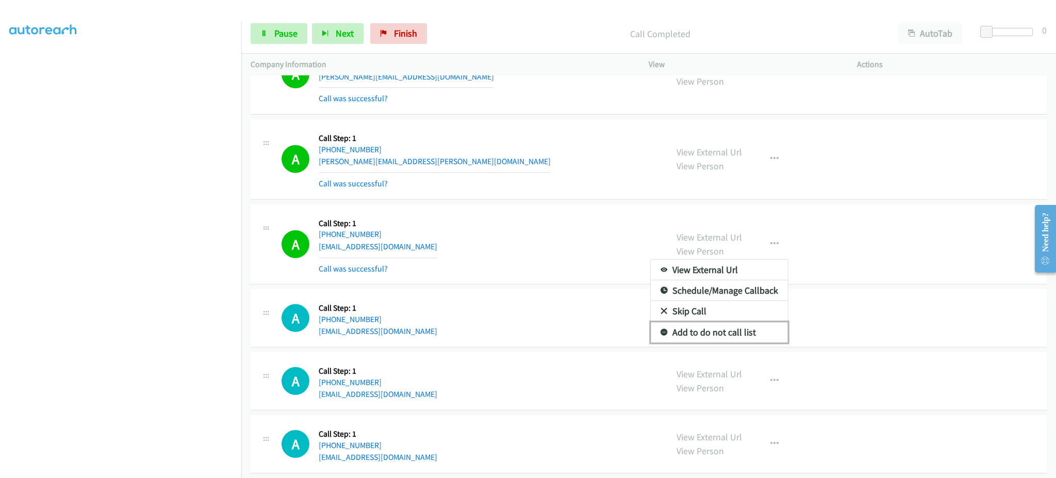
click at [735, 334] on link "Add to do not call list" at bounding box center [719, 332] width 137 height 21
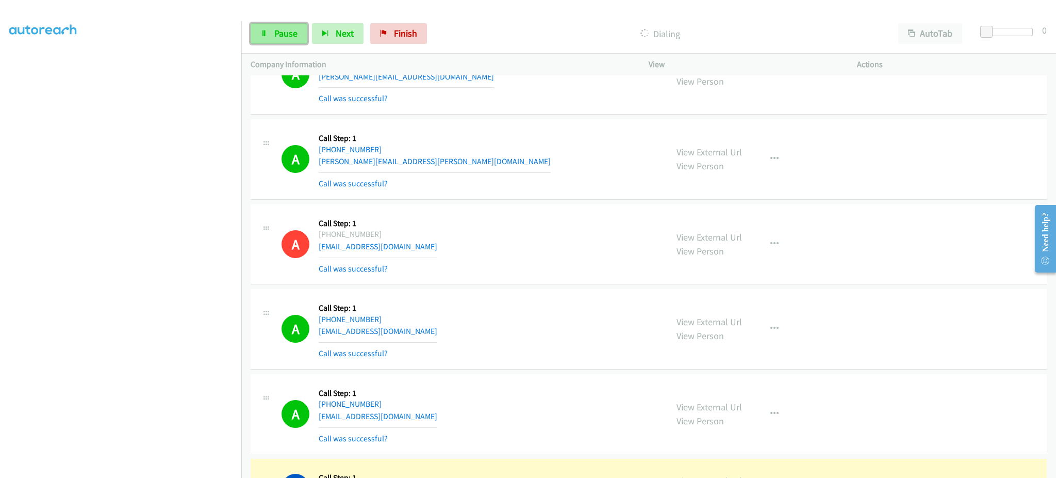
click at [274, 37] on span "Pause" at bounding box center [285, 33] width 23 height 12
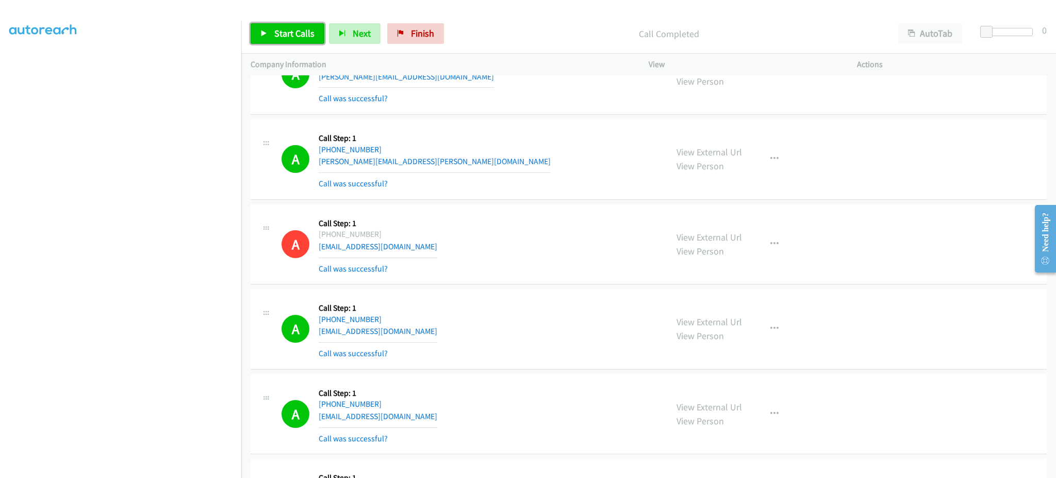
click at [277, 34] on span "Start Calls" at bounding box center [294, 33] width 40 height 12
click at [296, 30] on span "Pause" at bounding box center [285, 33] width 23 height 12
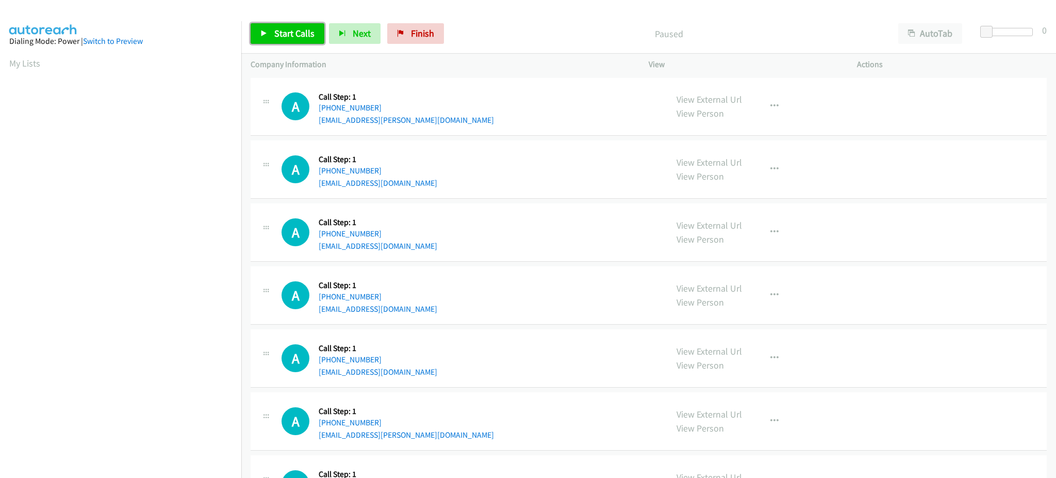
click at [270, 32] on link "Start Calls" at bounding box center [288, 33] width 74 height 21
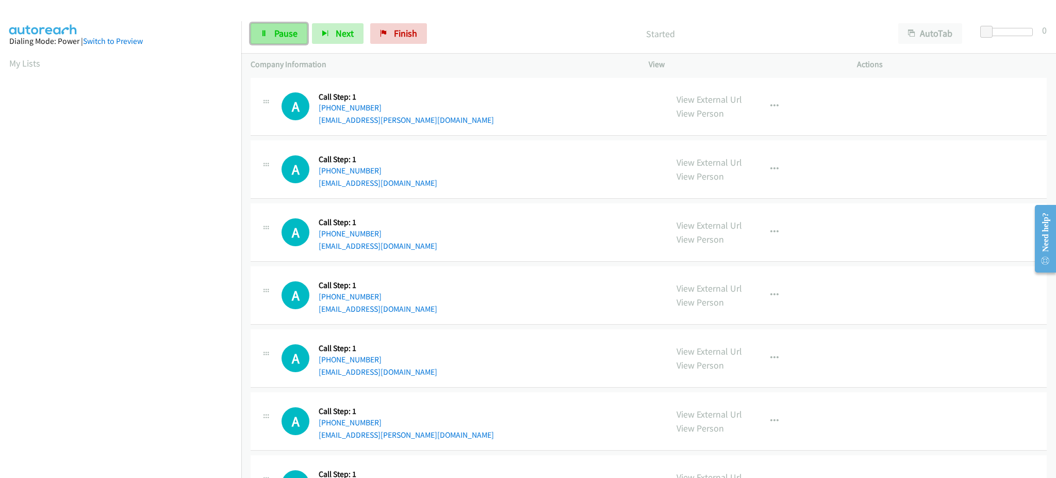
click at [273, 25] on link "Pause" at bounding box center [279, 33] width 57 height 21
click at [300, 30] on span "Start Calls" at bounding box center [294, 33] width 40 height 12
click at [281, 25] on link "Pause" at bounding box center [279, 33] width 57 height 21
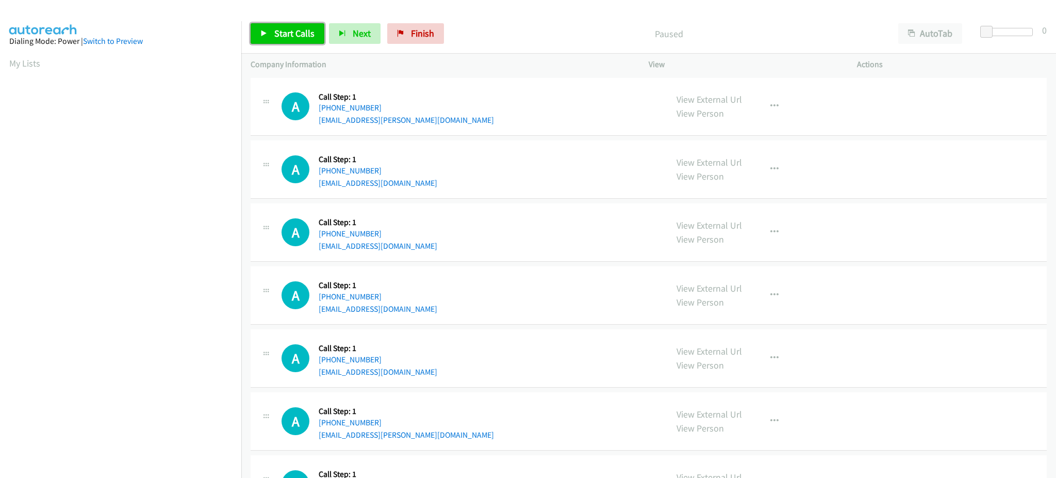
click at [282, 37] on span "Start Calls" at bounding box center [294, 33] width 40 height 12
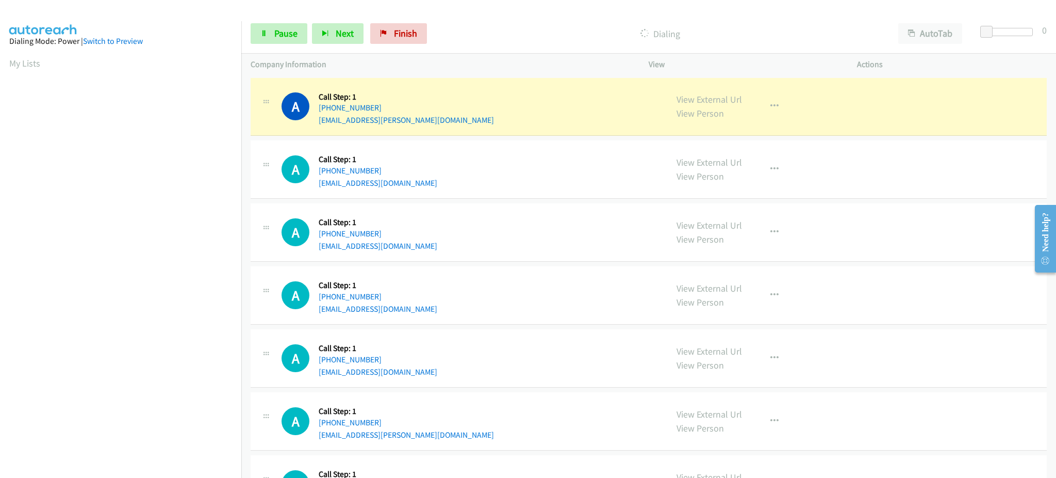
scroll to position [103, 0]
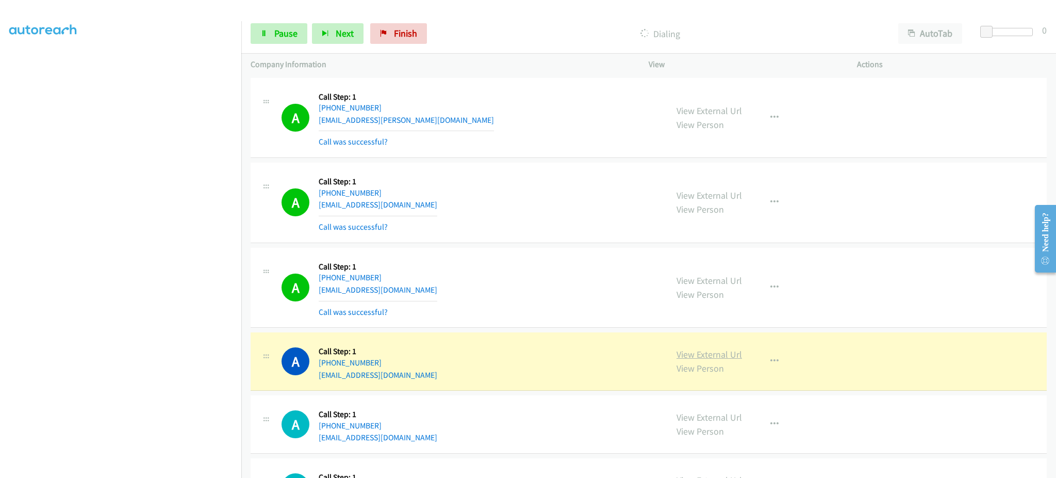
click at [710, 351] on link "View External Url" at bounding box center [709, 354] width 65 height 12
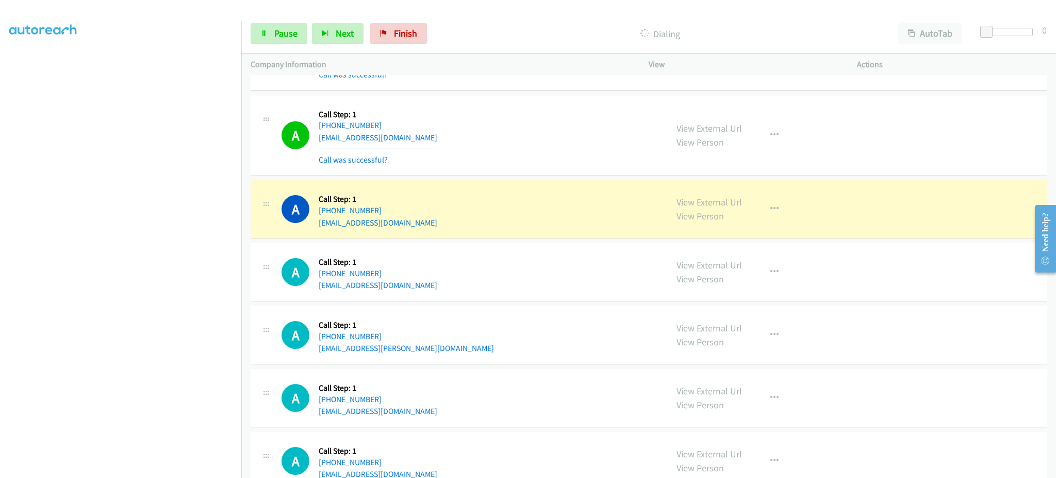
scroll to position [206, 0]
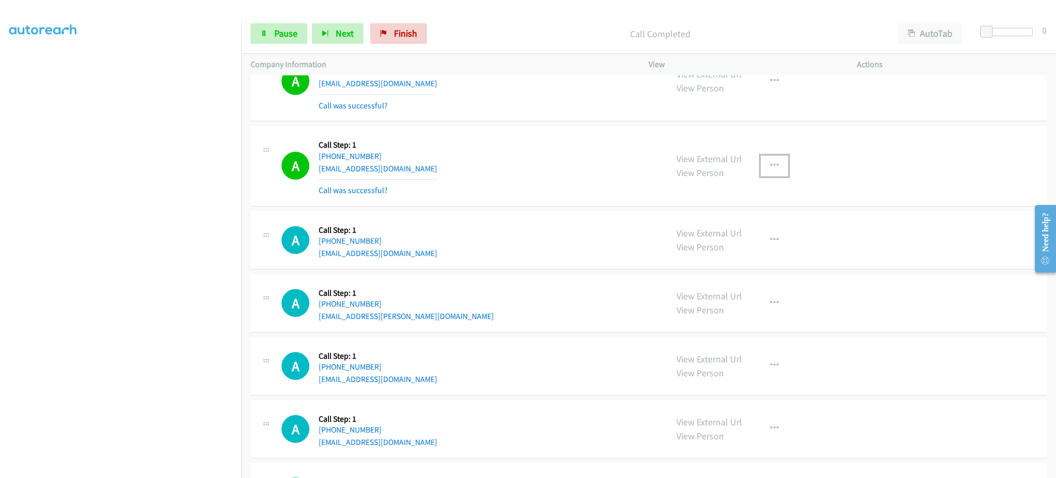
click at [768, 156] on button "button" at bounding box center [775, 165] width 28 height 21
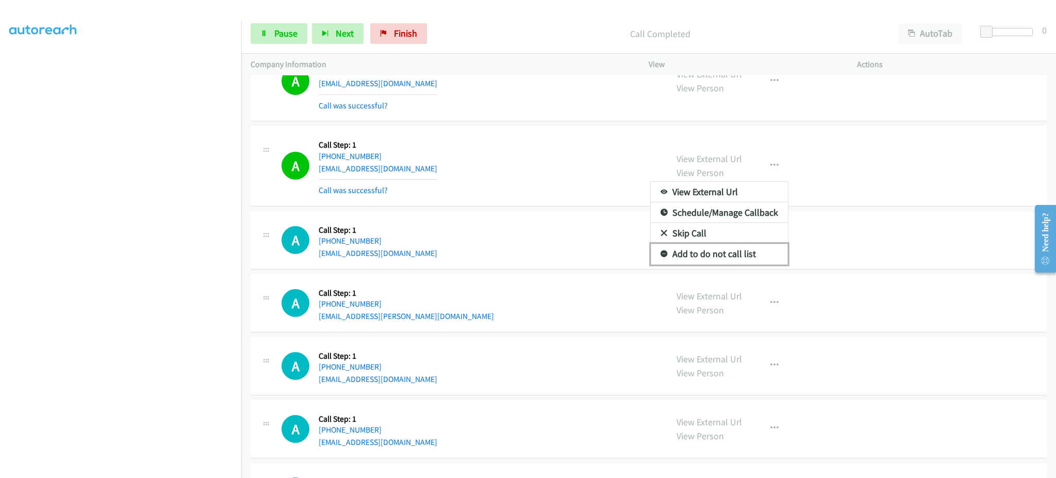
click at [747, 256] on link "Add to do not call list" at bounding box center [719, 253] width 137 height 21
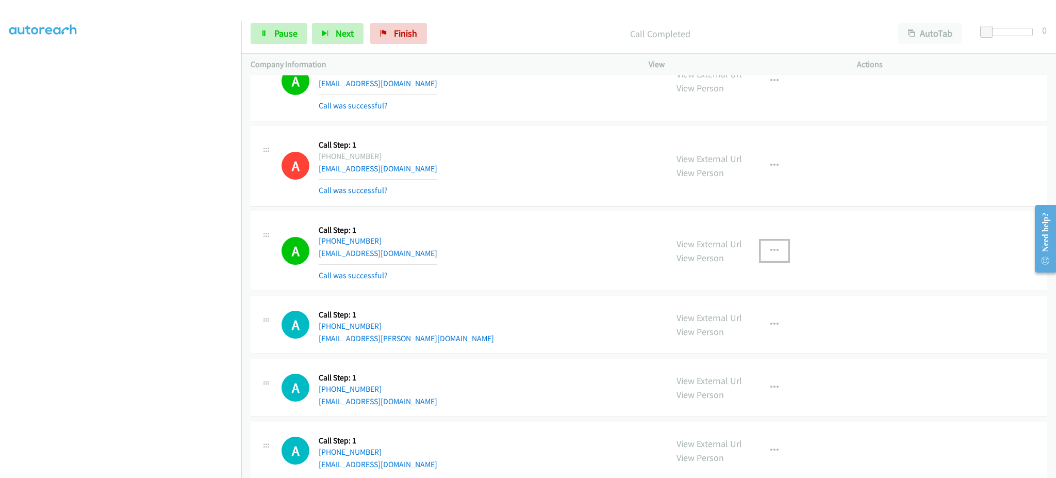
click at [773, 240] on button "button" at bounding box center [775, 250] width 28 height 21
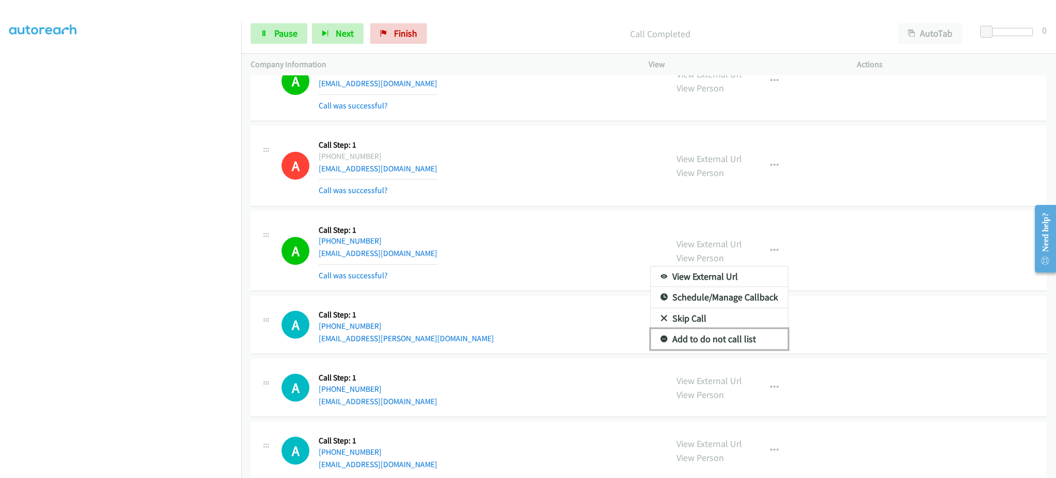
click at [752, 344] on link "Add to do not call list" at bounding box center [719, 339] width 137 height 21
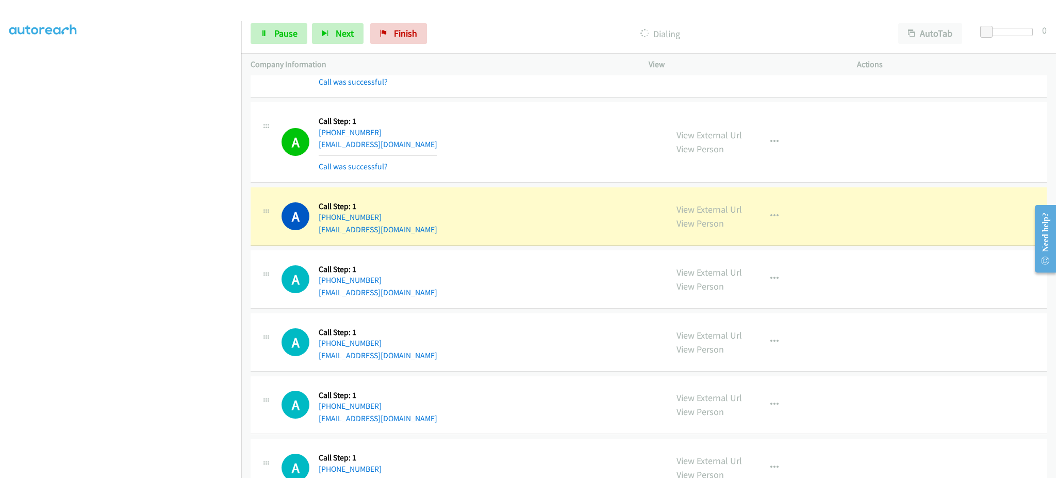
scroll to position [825, 0]
click at [696, 212] on link "View External Url" at bounding box center [709, 208] width 65 height 12
click at [278, 37] on span "Pause" at bounding box center [285, 33] width 23 height 12
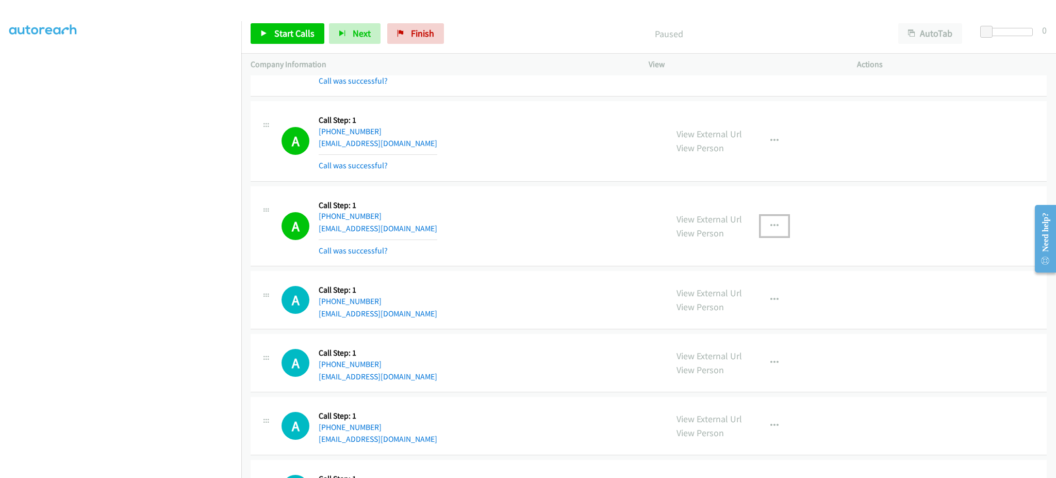
click at [771, 223] on icon "button" at bounding box center [775, 226] width 8 height 8
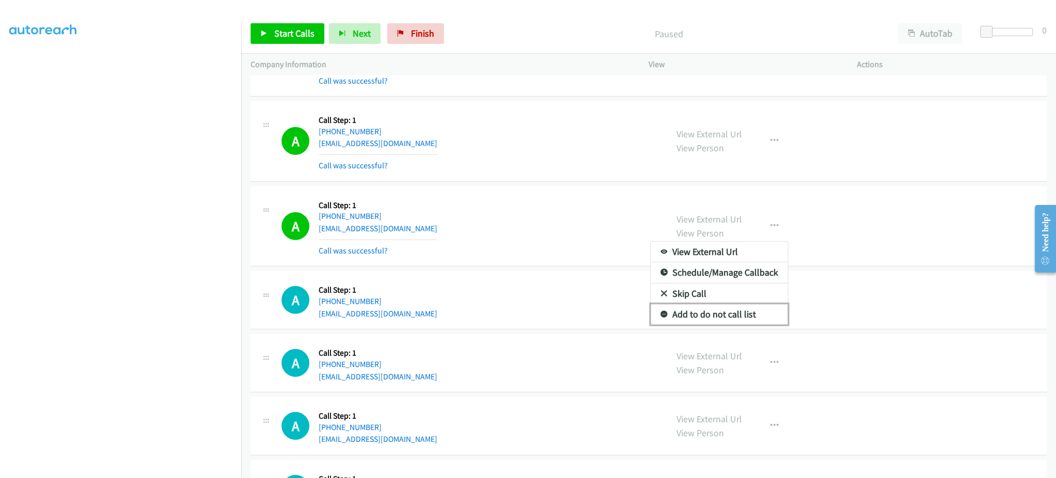
click at [742, 310] on link "Add to do not call list" at bounding box center [719, 314] width 137 height 21
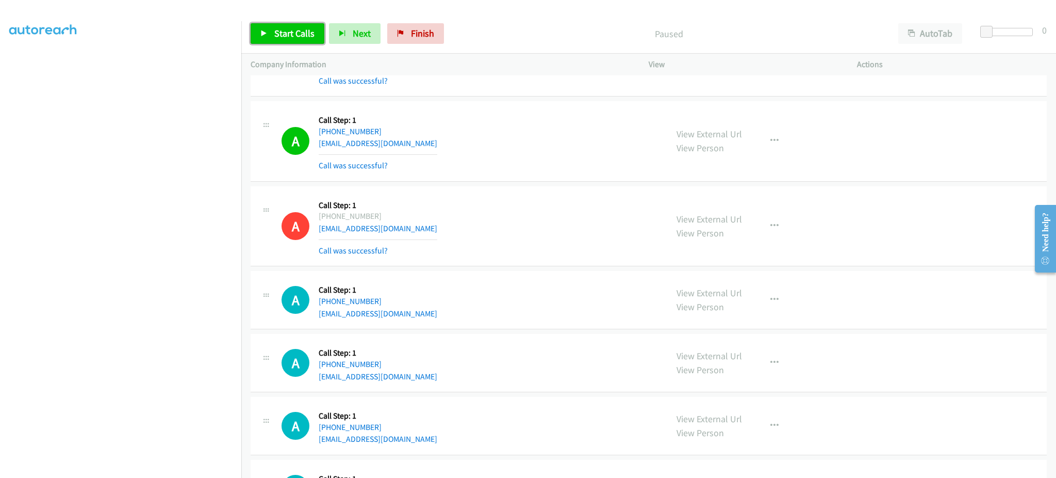
click at [275, 34] on span "Start Calls" at bounding box center [294, 33] width 40 height 12
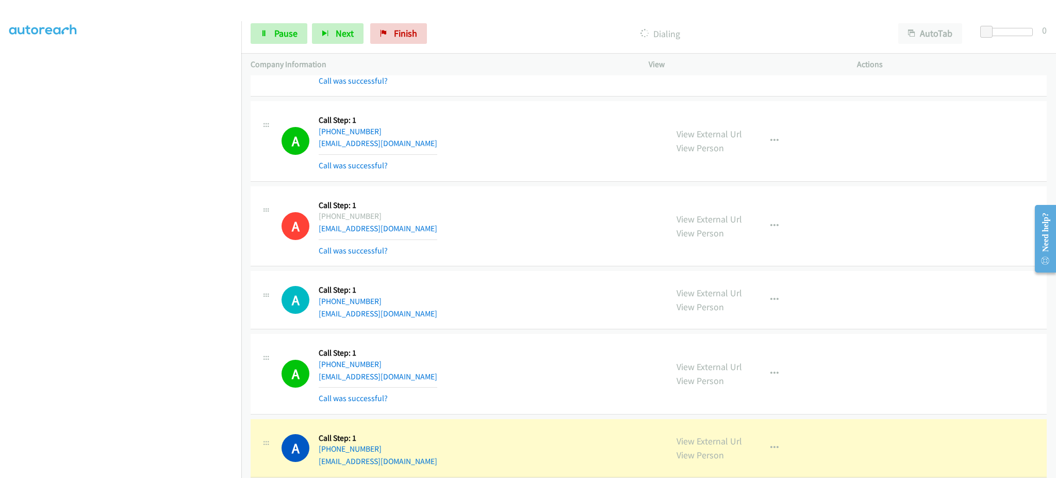
scroll to position [1031, 0]
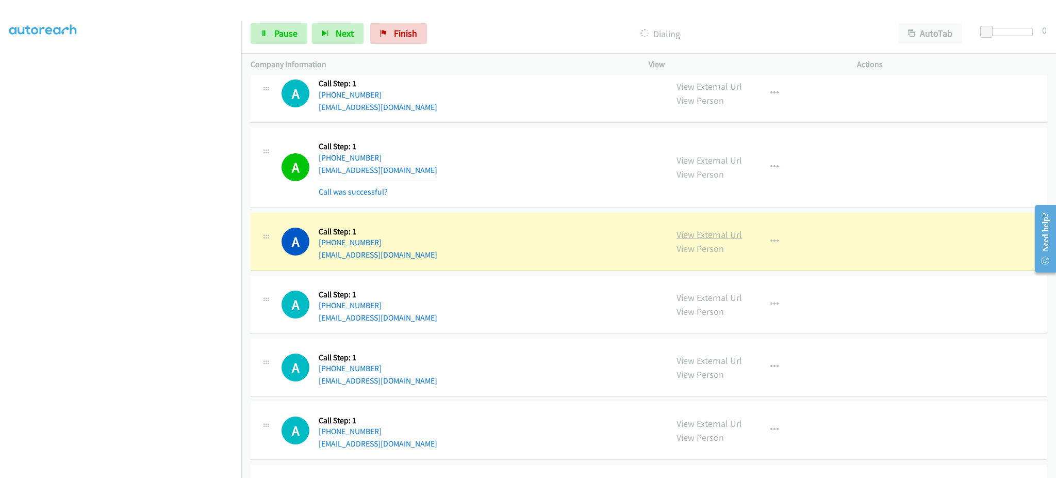
click at [688, 232] on link "View External Url" at bounding box center [709, 234] width 65 height 12
click at [287, 39] on link "Pause" at bounding box center [279, 33] width 57 height 21
click at [706, 234] on link "View External Url" at bounding box center [709, 234] width 65 height 12
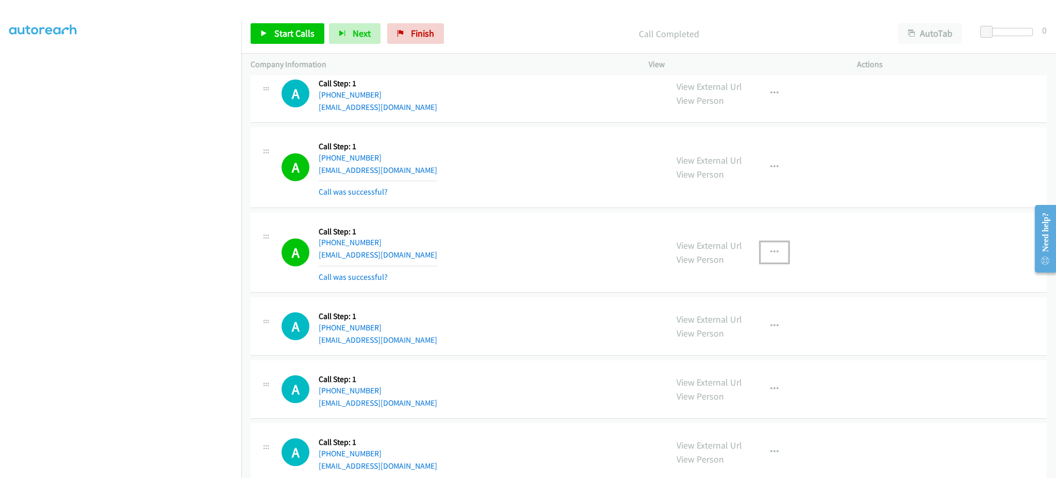
click at [771, 254] on icon "button" at bounding box center [775, 252] width 8 height 8
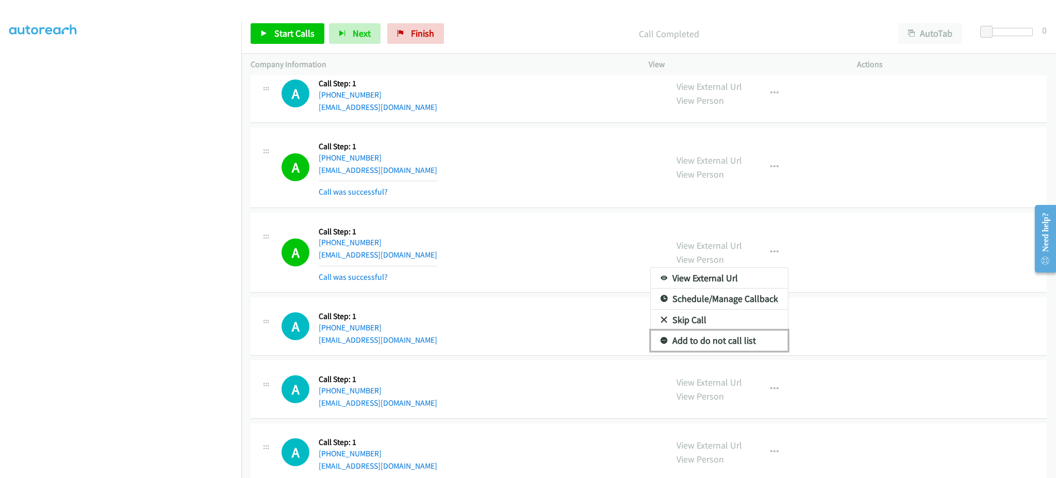
click at [749, 334] on link "Add to do not call list" at bounding box center [719, 340] width 137 height 21
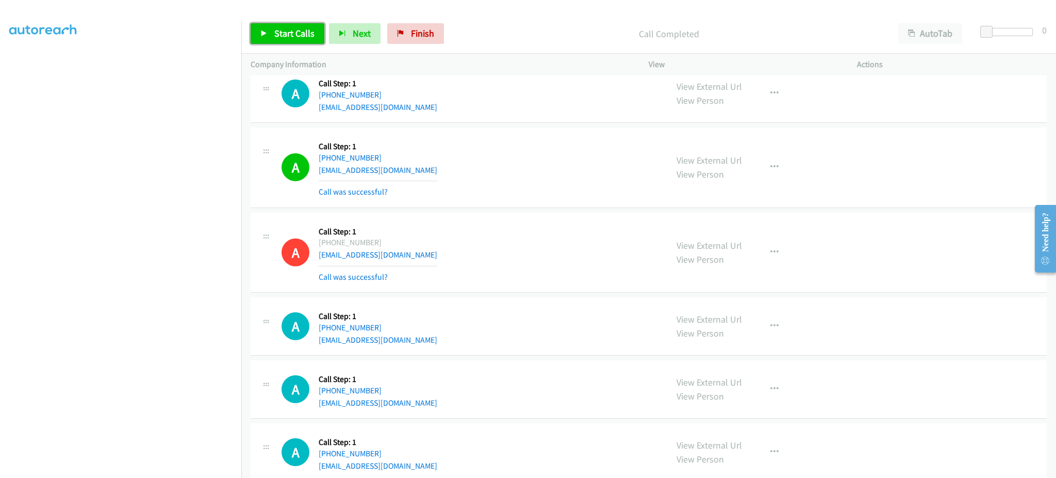
click at [290, 23] on link "Start Calls" at bounding box center [288, 33] width 74 height 21
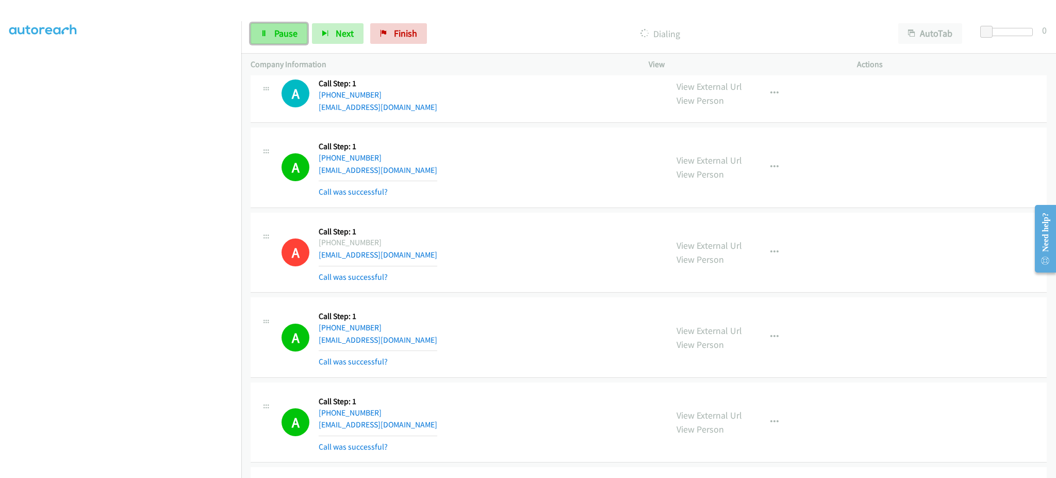
click at [284, 38] on span "Pause" at bounding box center [285, 33] width 23 height 12
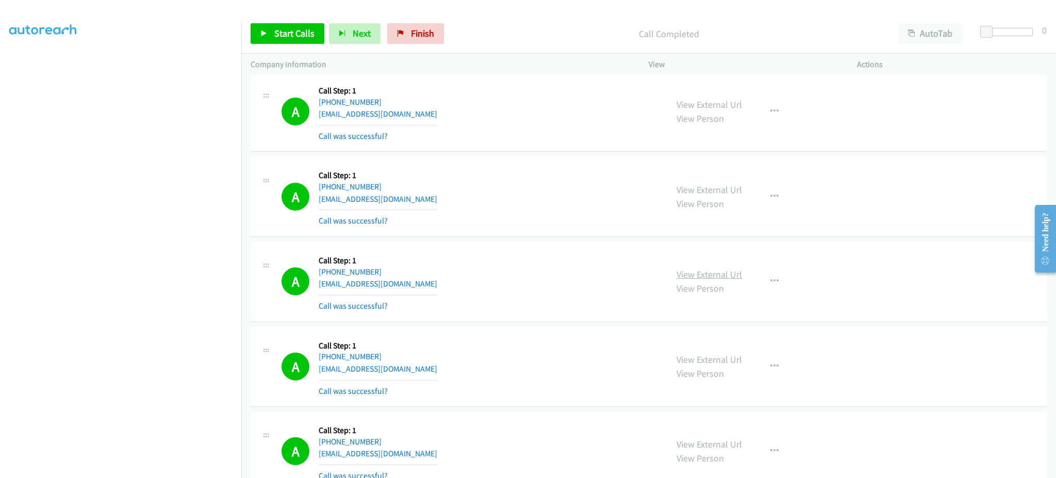
click at [727, 273] on link "View External Url" at bounding box center [709, 274] width 65 height 12
click at [774, 276] on button "button" at bounding box center [775, 281] width 28 height 21
click at [732, 374] on link "Add to do not call list" at bounding box center [719, 369] width 137 height 21
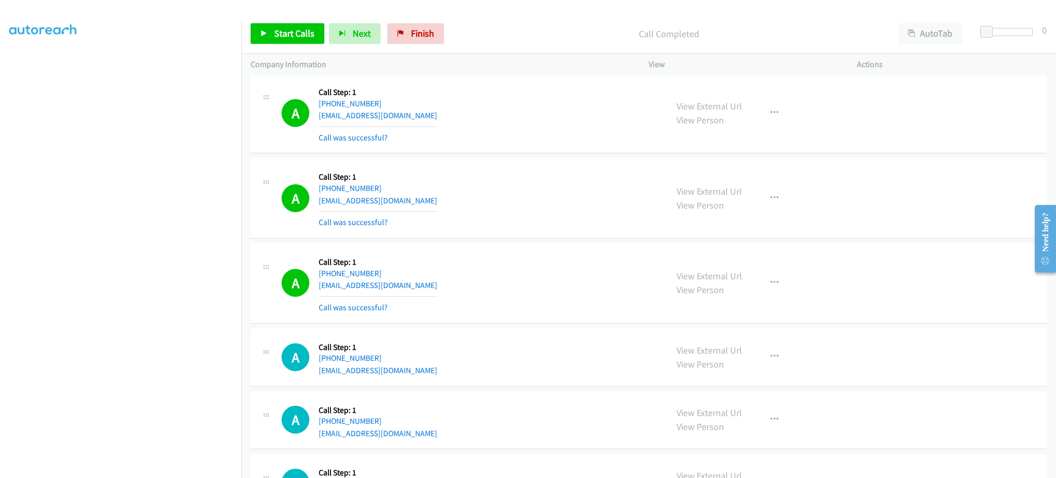
scroll to position [685, 0]
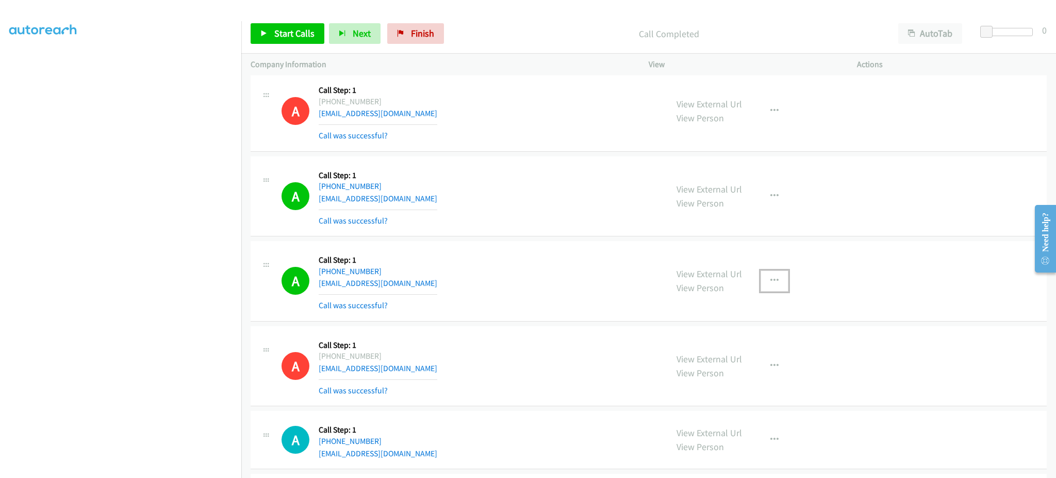
click at [761, 280] on button "button" at bounding box center [775, 280] width 28 height 21
click at [750, 364] on link "Add to do not call list" at bounding box center [719, 368] width 137 height 21
click at [291, 41] on link "Start Calls" at bounding box center [288, 33] width 74 height 21
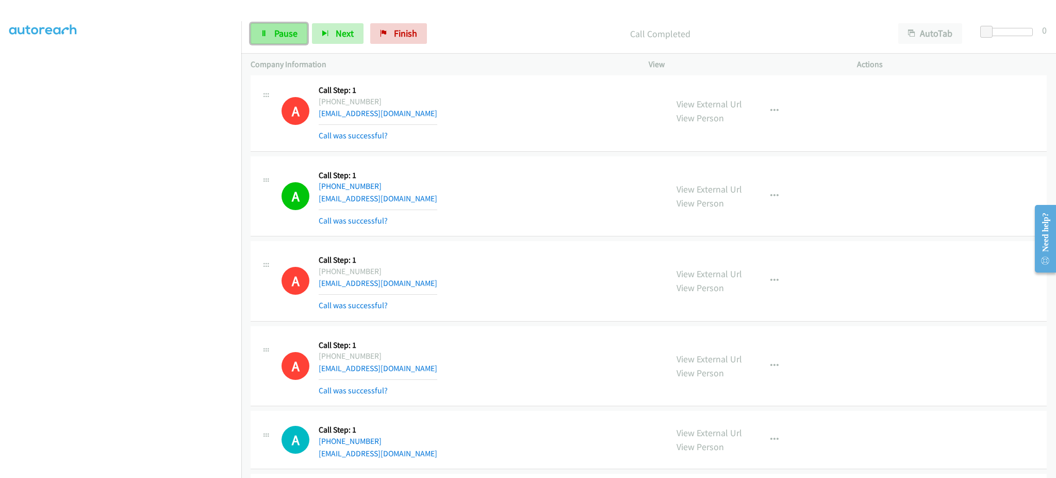
click at [282, 39] on span "Pause" at bounding box center [285, 33] width 23 height 12
drag, startPoint x: 278, startPoint y: 38, endPoint x: 290, endPoint y: 42, distance: 12.9
click at [278, 38] on span "Start Calls" at bounding box center [294, 33] width 40 height 12
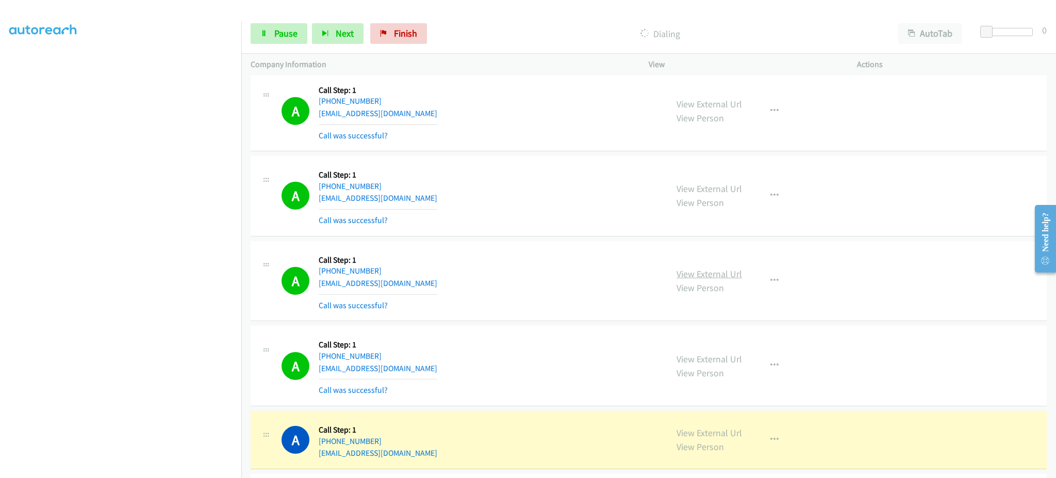
click at [695, 276] on link "View External Url" at bounding box center [709, 274] width 65 height 12
click at [284, 37] on span "Pause" at bounding box center [285, 33] width 23 height 12
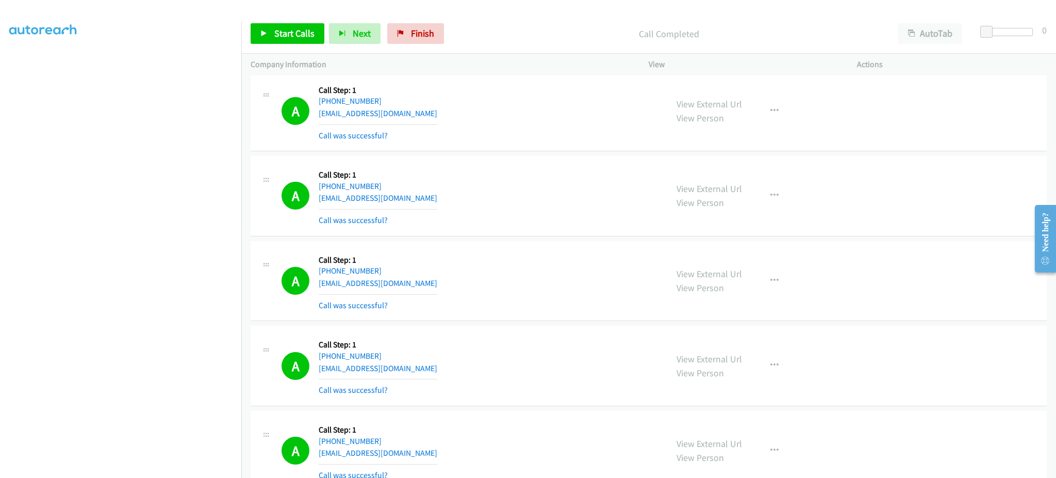
click at [286, 20] on div "Start Calls Pause Next Finish Call Completed AutoTab AutoTab 0" at bounding box center [648, 34] width 815 height 40
click at [286, 27] on span "Start Calls" at bounding box center [294, 33] width 40 height 12
click at [773, 273] on button "button" at bounding box center [775, 280] width 28 height 21
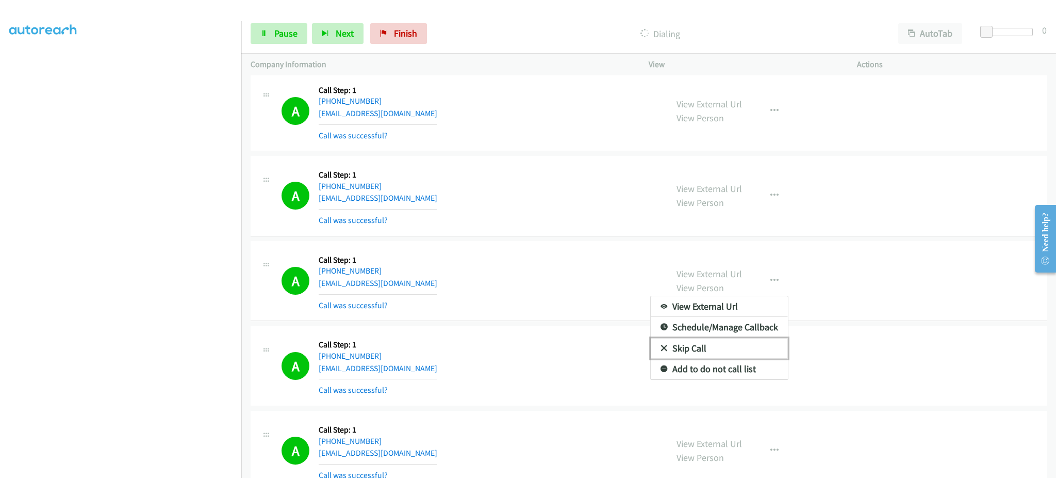
click at [747, 353] on link "Skip Call" at bounding box center [719, 348] width 137 height 21
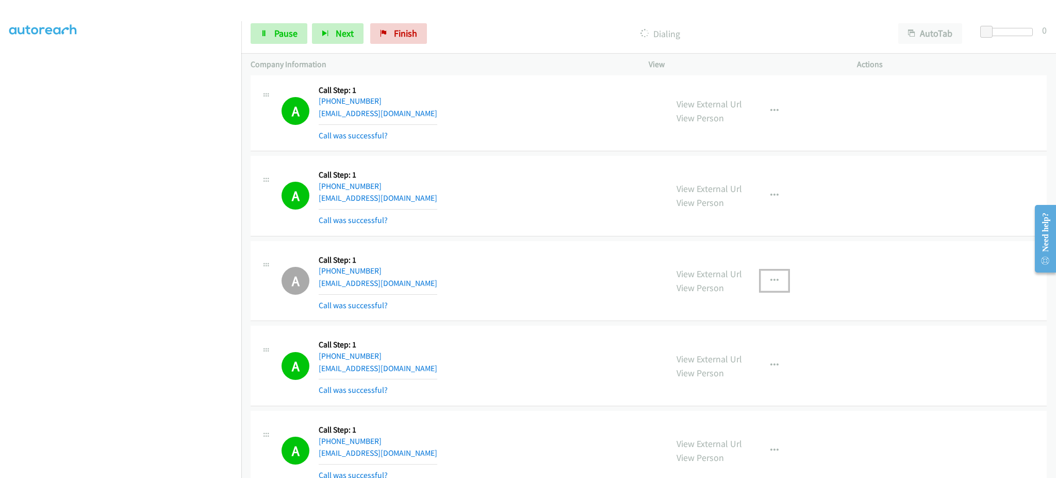
click at [771, 280] on icon "button" at bounding box center [775, 280] width 8 height 8
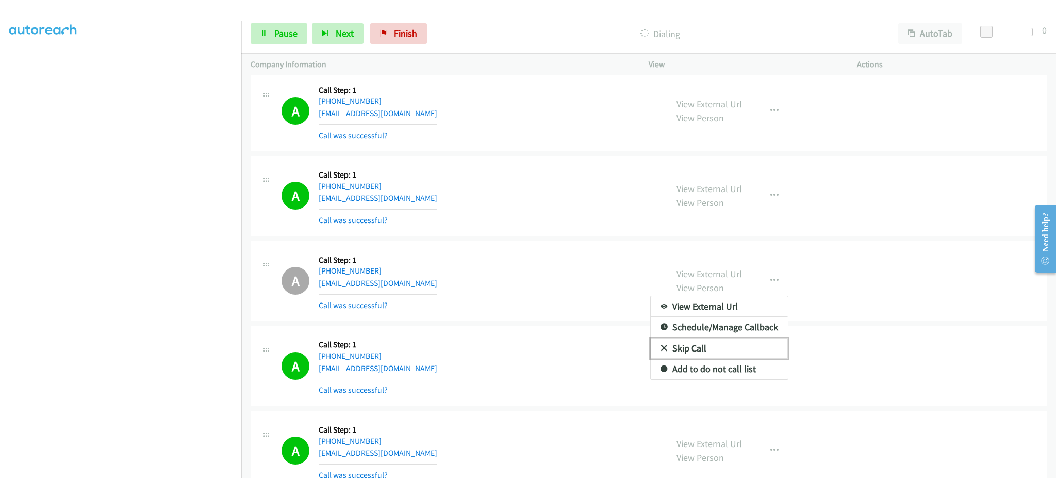
click at [733, 355] on link "Skip Call" at bounding box center [719, 348] width 137 height 21
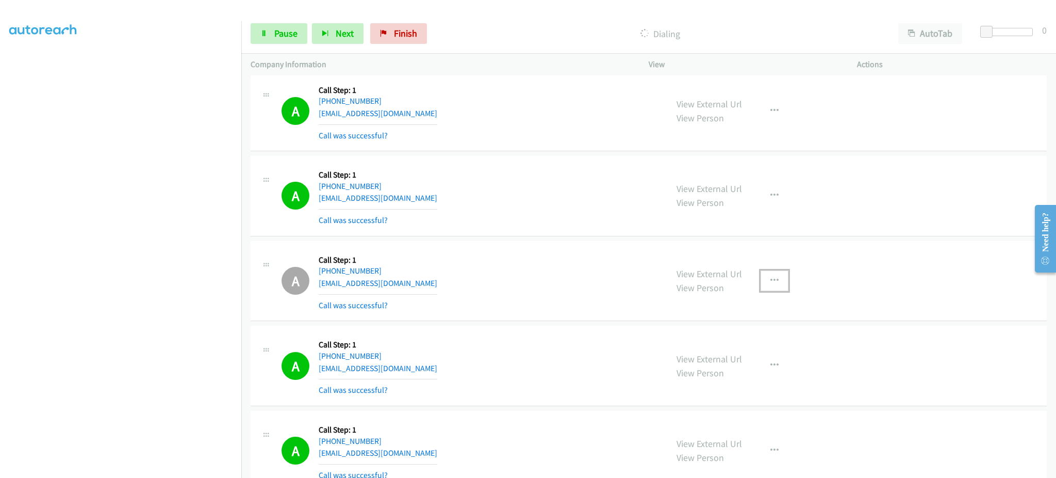
click at [772, 278] on icon "button" at bounding box center [775, 280] width 8 height 8
click at [743, 376] on link "Add to do not call list" at bounding box center [719, 368] width 137 height 21
drag, startPoint x: 284, startPoint y: 45, endPoint x: 284, endPoint y: 36, distance: 9.8
click at [284, 45] on div "Start Calls Pause Next Finish Call Completed AutoTab AutoTab 0" at bounding box center [648, 34] width 815 height 40
click at [284, 35] on span "Pause" at bounding box center [285, 33] width 23 height 12
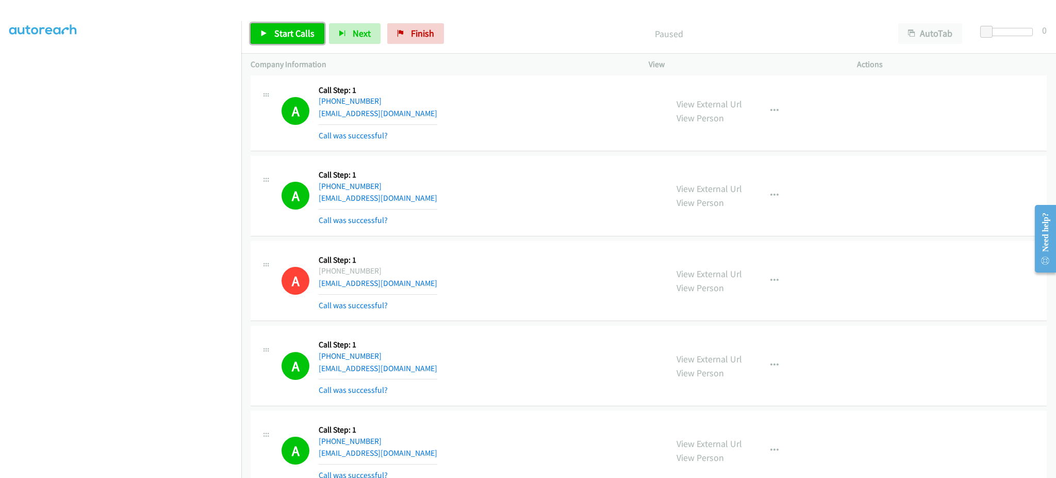
click at [279, 43] on link "Start Calls" at bounding box center [288, 33] width 74 height 21
click at [288, 25] on link "Pause" at bounding box center [279, 33] width 57 height 21
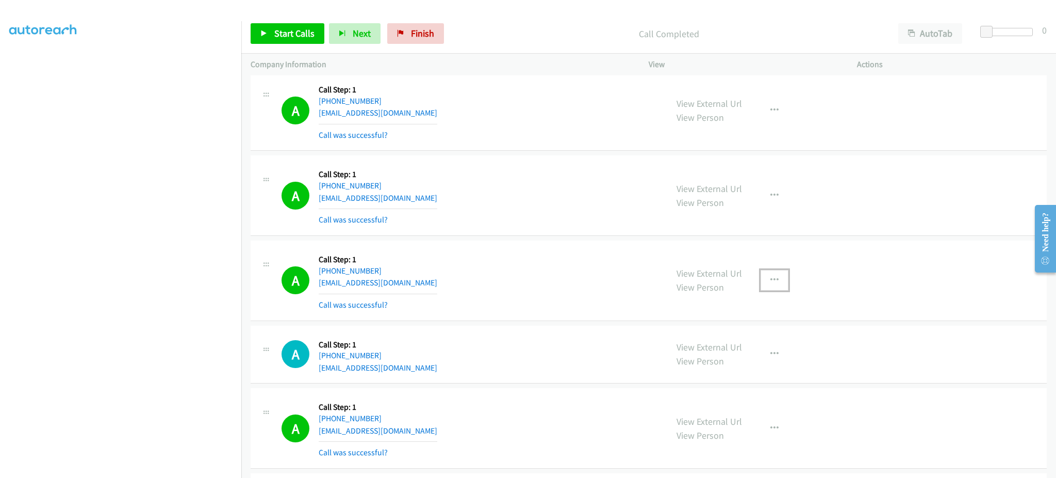
click at [764, 289] on button "button" at bounding box center [775, 280] width 28 height 21
click at [740, 365] on link "Add to do not call list" at bounding box center [719, 368] width 137 height 21
click at [294, 32] on span "Start Calls" at bounding box center [294, 33] width 40 height 12
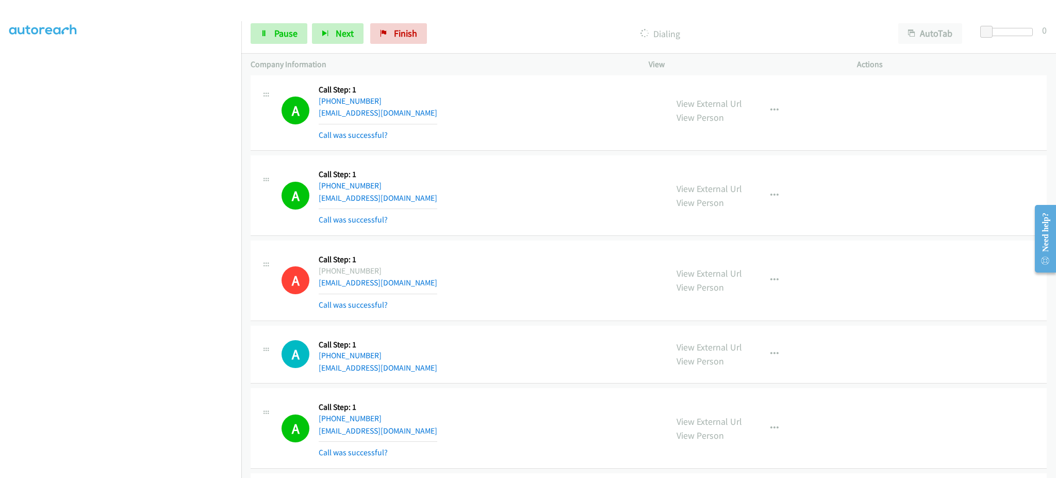
scroll to position [2340, 0]
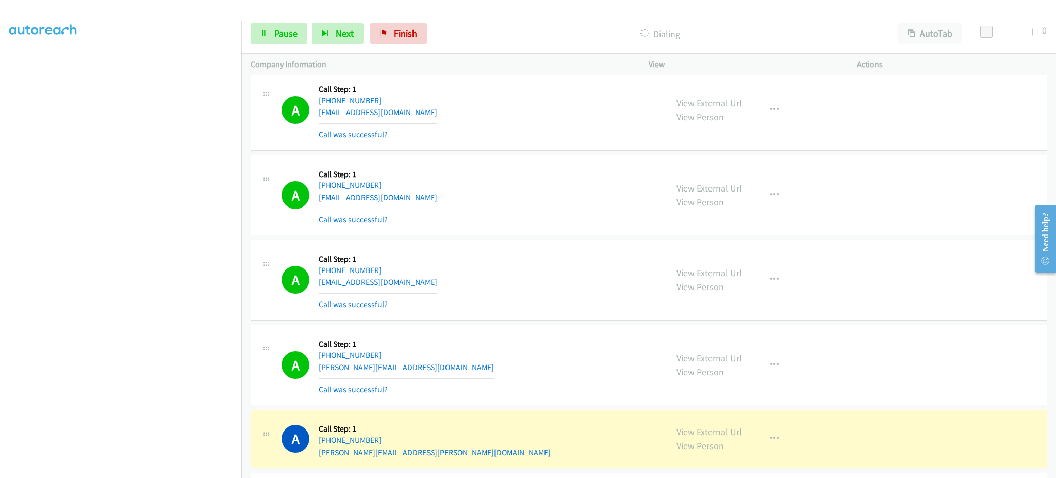
drag, startPoint x: 784, startPoint y: 280, endPoint x: 758, endPoint y: 296, distance: 30.1
click at [783, 280] on div "View External Url View Person View External Url Email Schedule/Manage Callback …" at bounding box center [776, 279] width 218 height 61
click at [795, 258] on div "View External Url View Person View External Url Email Schedule/Manage Callback …" at bounding box center [776, 279] width 218 height 61
click at [776, 280] on button "button" at bounding box center [775, 279] width 28 height 21
click at [751, 370] on link "Add to do not call list" at bounding box center [719, 367] width 137 height 21
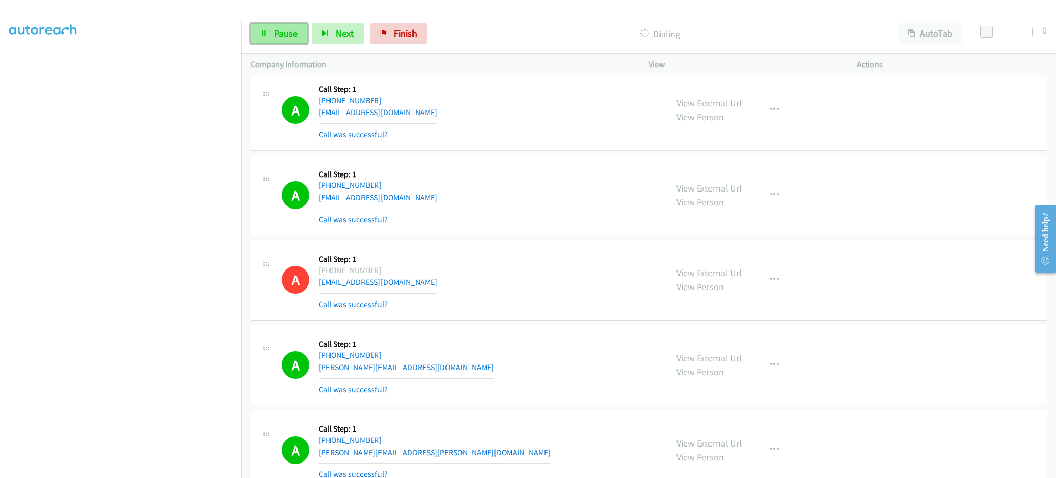
click at [281, 29] on span "Pause" at bounding box center [285, 33] width 23 height 12
click at [287, 38] on span "Start Calls" at bounding box center [294, 33] width 40 height 12
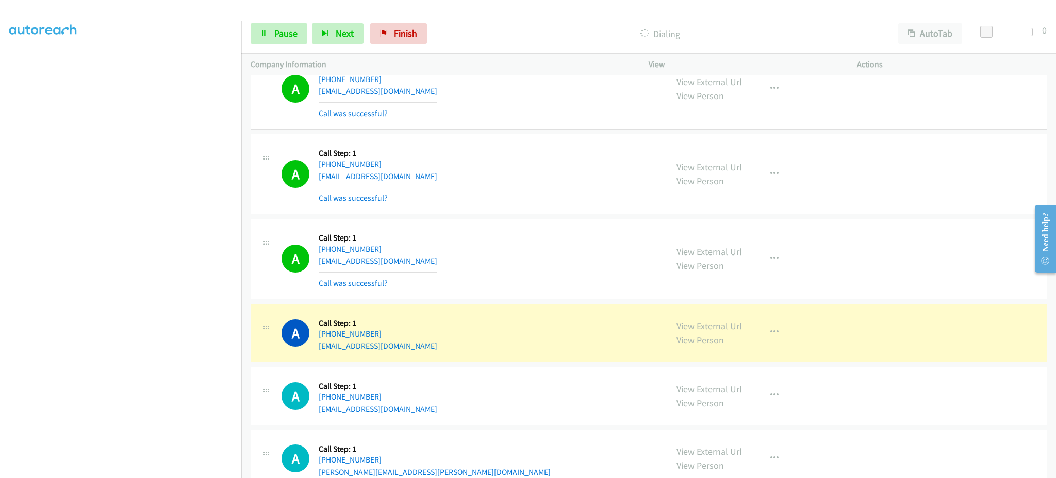
scroll to position [2959, 0]
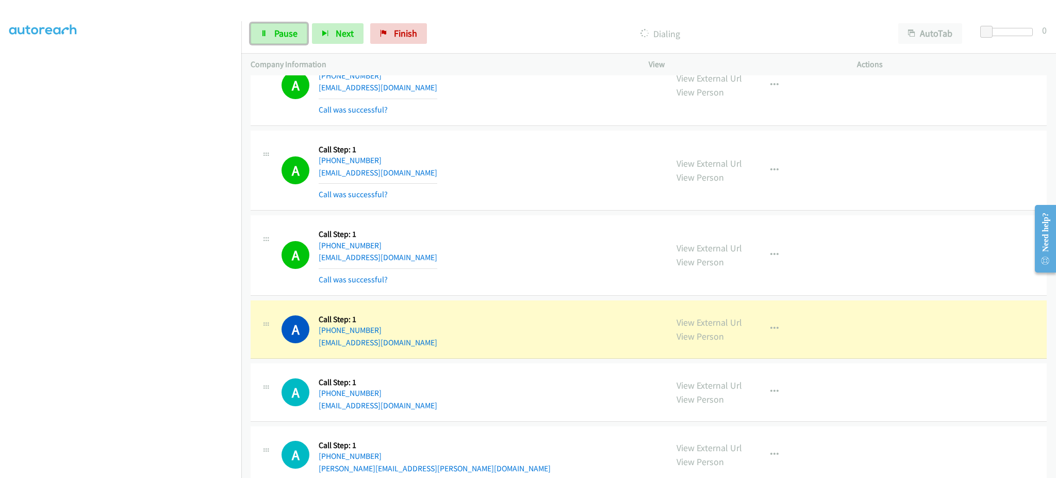
drag, startPoint x: 298, startPoint y: 30, endPoint x: 300, endPoint y: 80, distance: 50.1
click at [298, 30] on link "Pause" at bounding box center [279, 33] width 57 height 21
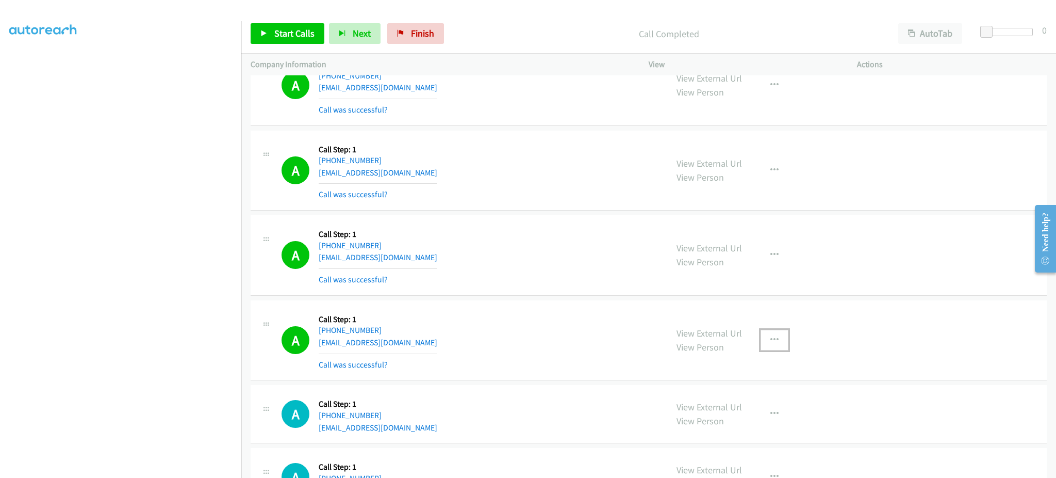
click at [771, 336] on icon "button" at bounding box center [775, 340] width 8 height 8
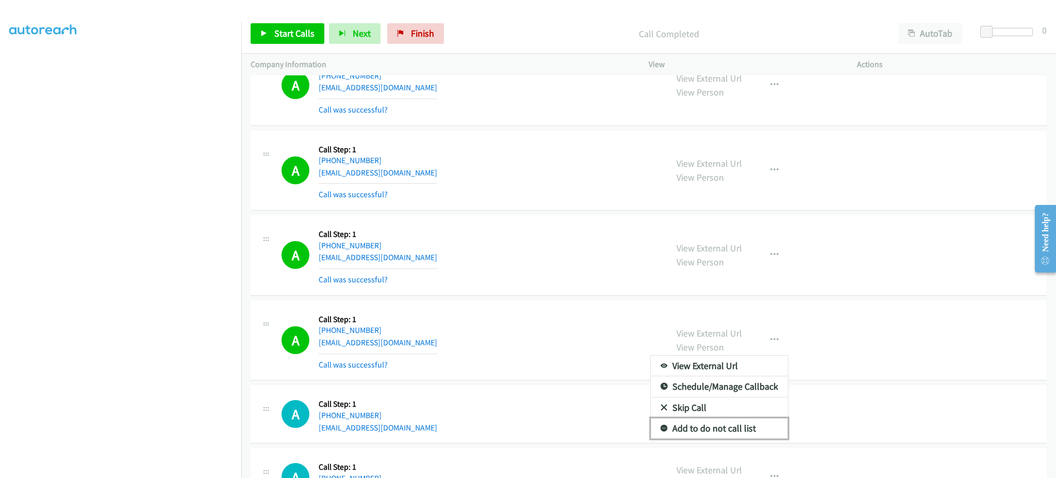
click at [736, 425] on link "Add to do not call list" at bounding box center [719, 428] width 137 height 21
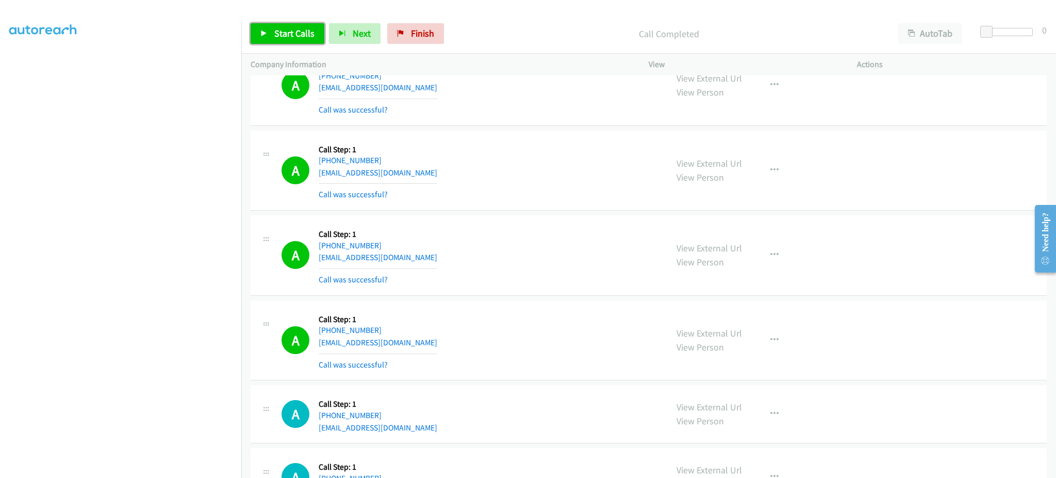
click at [286, 24] on link "Start Calls" at bounding box center [288, 33] width 74 height 21
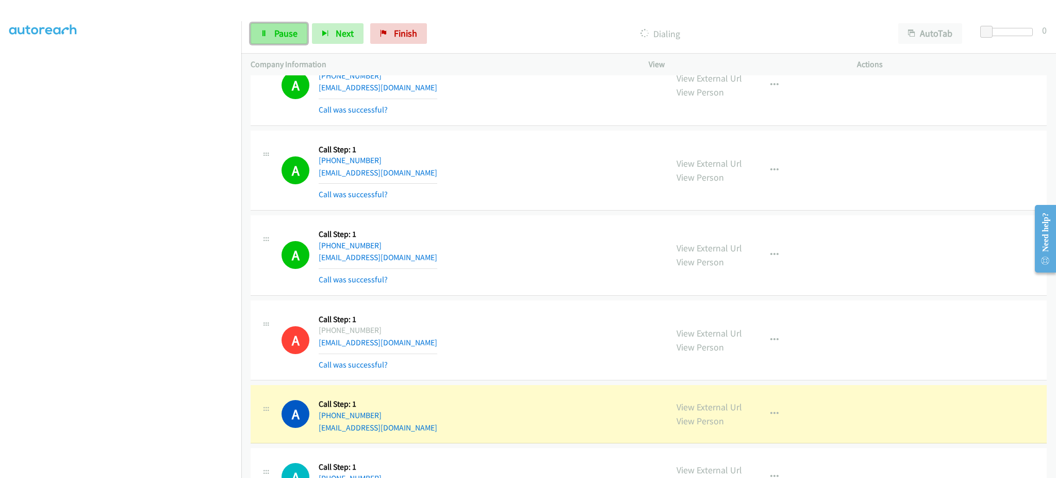
click at [284, 28] on span "Pause" at bounding box center [285, 33] width 23 height 12
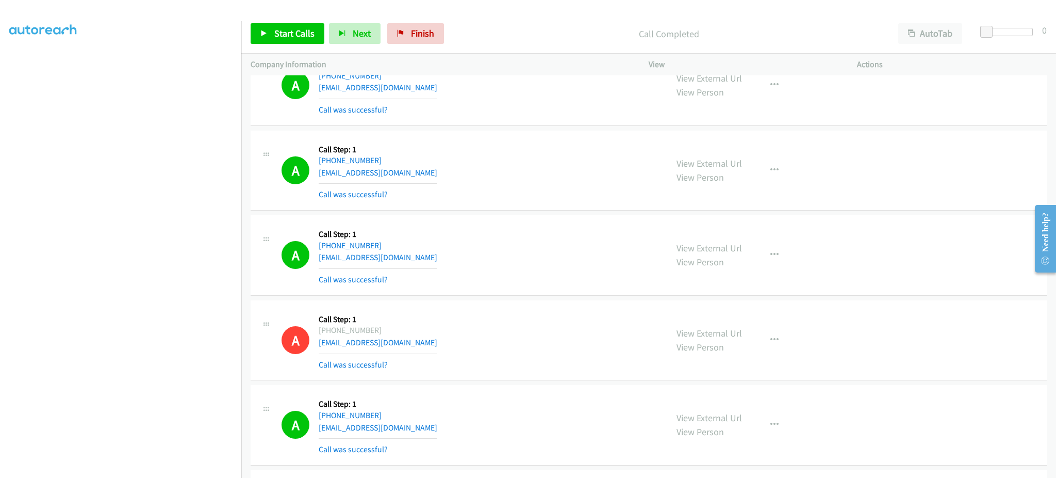
scroll to position [1088, 0]
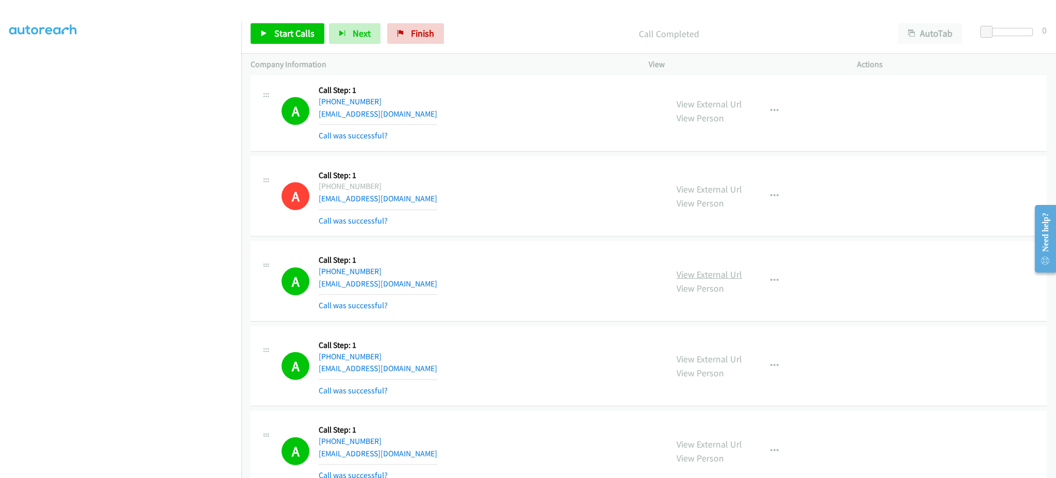
click at [735, 276] on link "View External Url" at bounding box center [709, 274] width 65 height 12
click at [284, 41] on link "Start Calls" at bounding box center [288, 33] width 74 height 21
click at [293, 39] on link "Pause" at bounding box center [279, 33] width 57 height 21
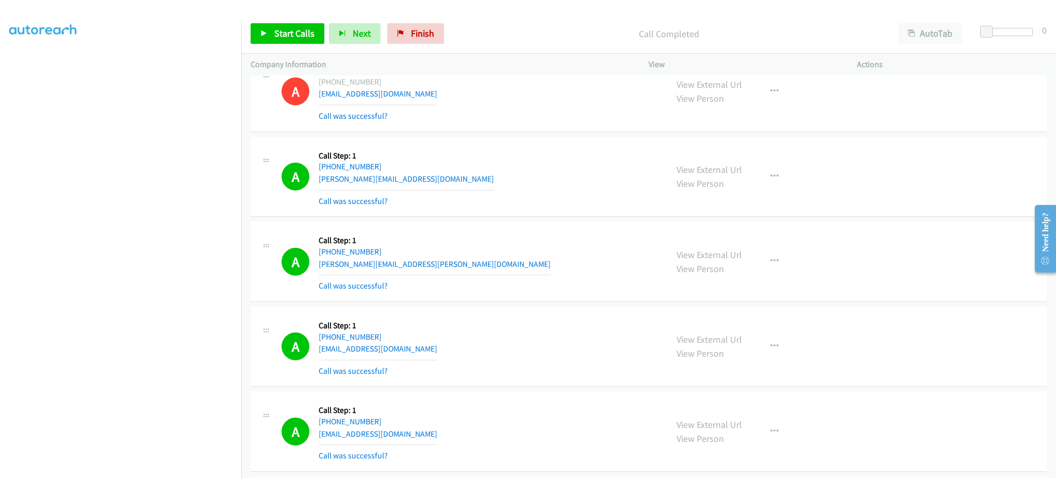
scroll to position [2532, 0]
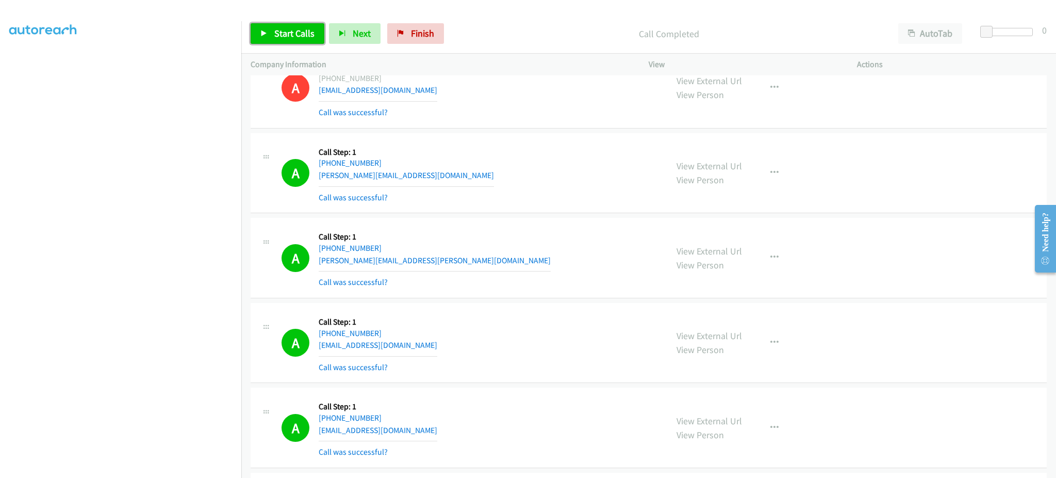
drag, startPoint x: 282, startPoint y: 29, endPoint x: 439, endPoint y: 10, distance: 158.5
click at [282, 29] on span "Start Calls" at bounding box center [294, 33] width 40 height 12
click at [285, 39] on span "Pause" at bounding box center [285, 33] width 23 height 12
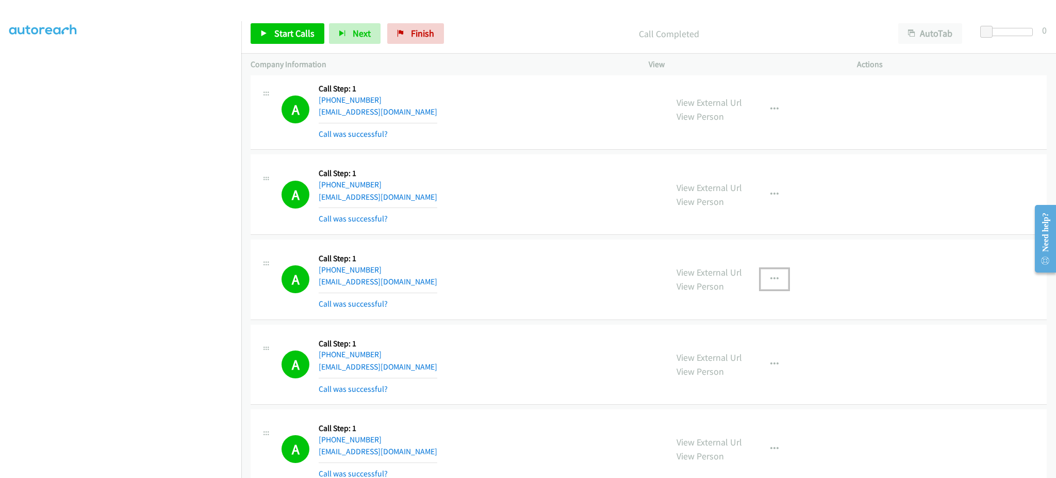
click at [771, 280] on icon "button" at bounding box center [775, 279] width 8 height 8
click at [741, 369] on link "Add to do not call list" at bounding box center [719, 367] width 137 height 21
click at [306, 32] on span "Start Calls" at bounding box center [294, 33] width 40 height 12
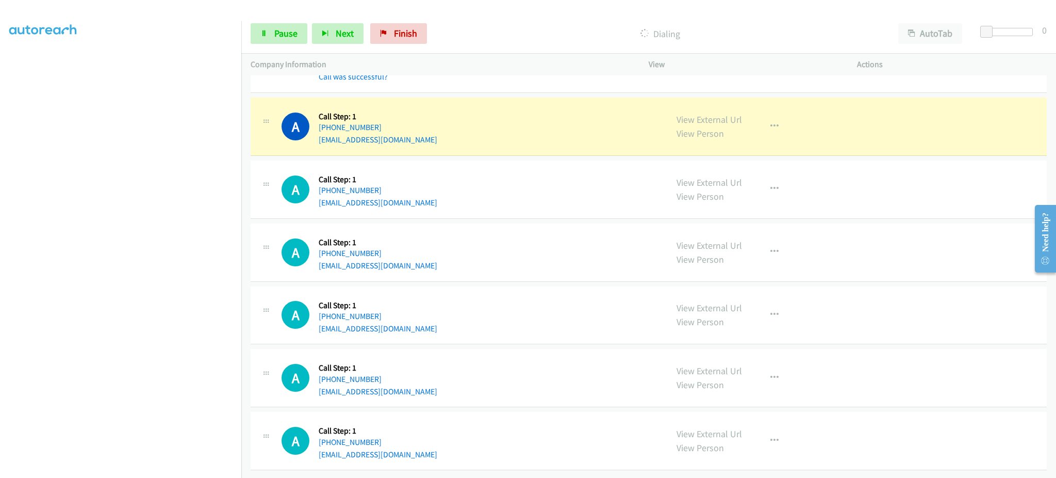
scroll to position [3938, 0]
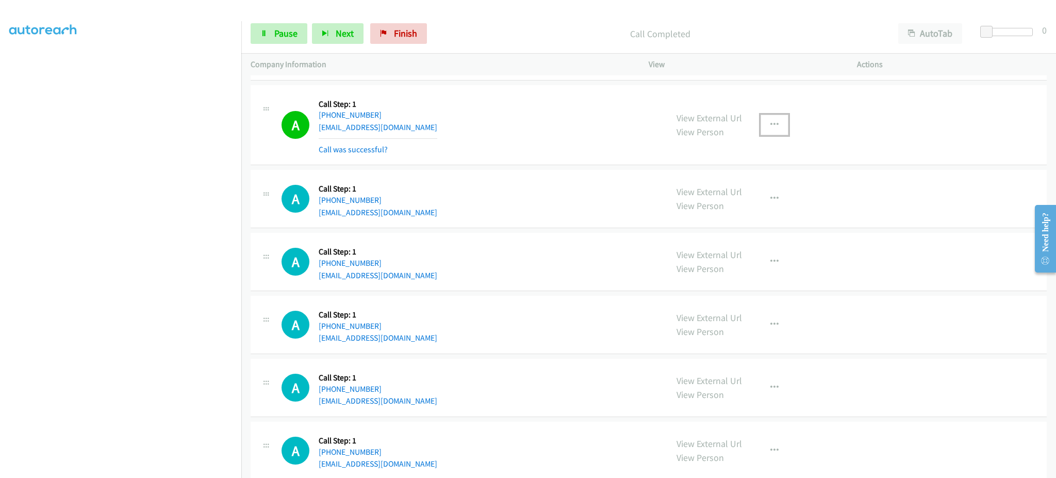
click at [764, 130] on button "button" at bounding box center [775, 124] width 28 height 21
click at [732, 217] on link "Add to do not call list" at bounding box center [719, 213] width 137 height 21
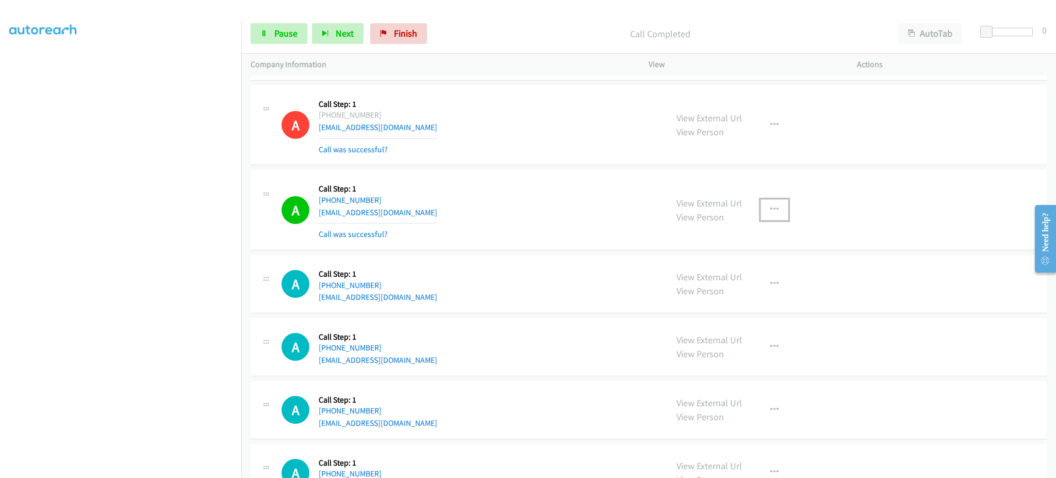
click at [771, 209] on icon "button" at bounding box center [775, 209] width 8 height 8
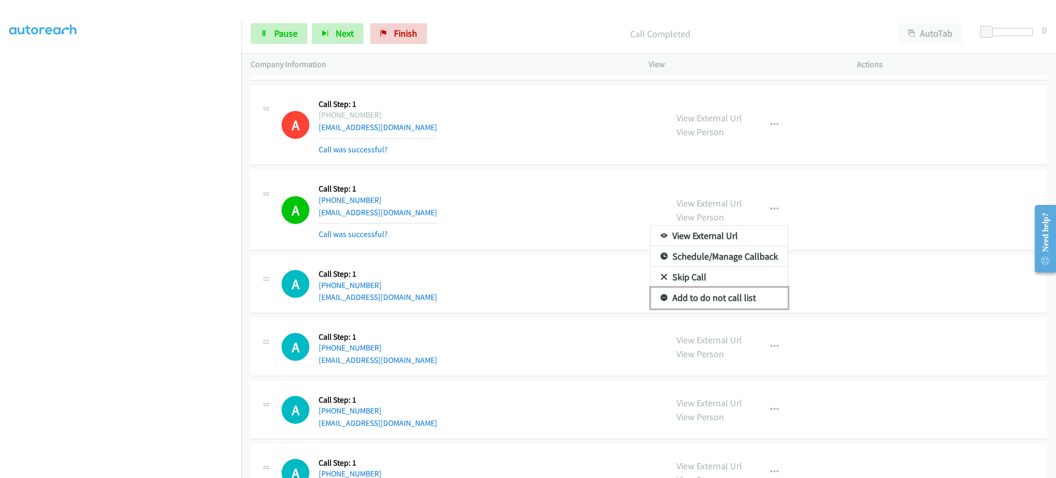
click at [752, 307] on link "Add to do not call list" at bounding box center [719, 297] width 137 height 21
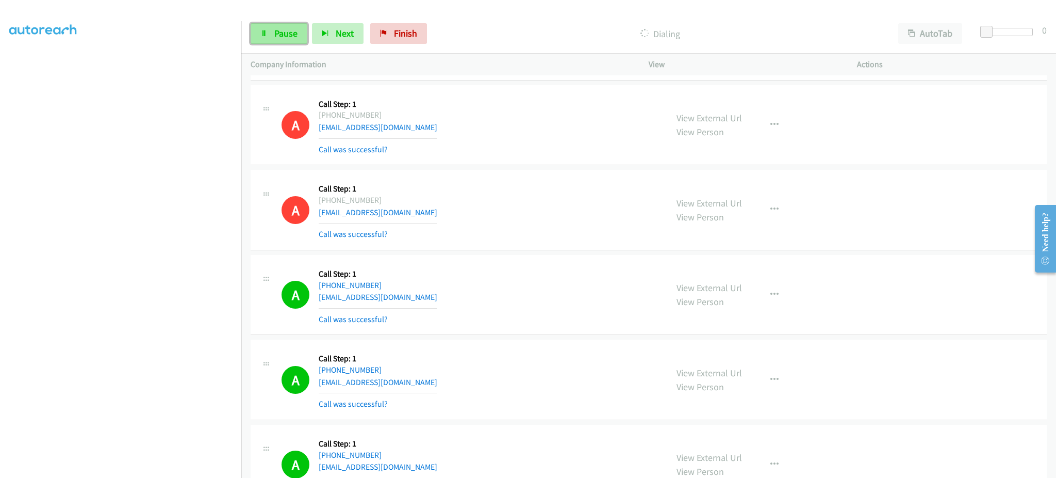
click at [298, 28] on link "Pause" at bounding box center [279, 33] width 57 height 21
click at [265, 38] on link "Start Calls" at bounding box center [288, 33] width 74 height 21
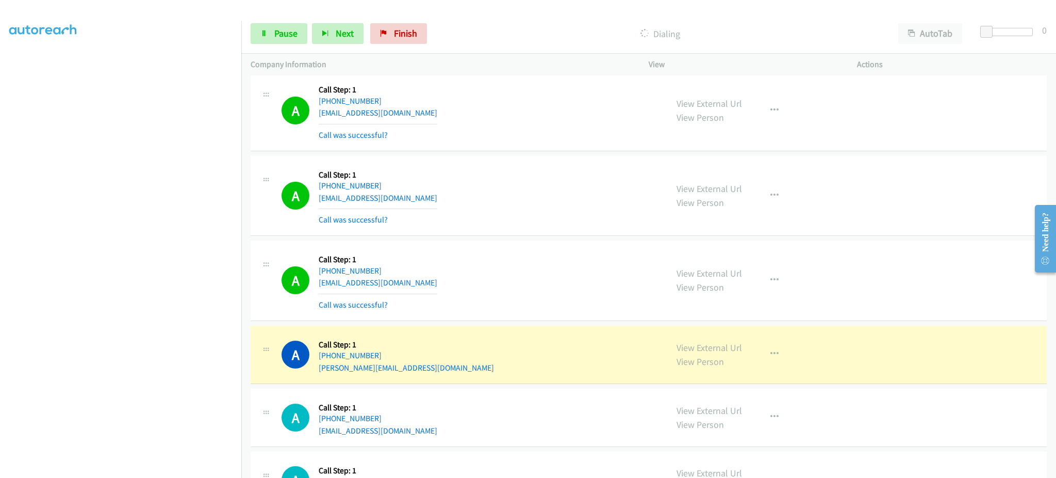
scroll to position [4350, 0]
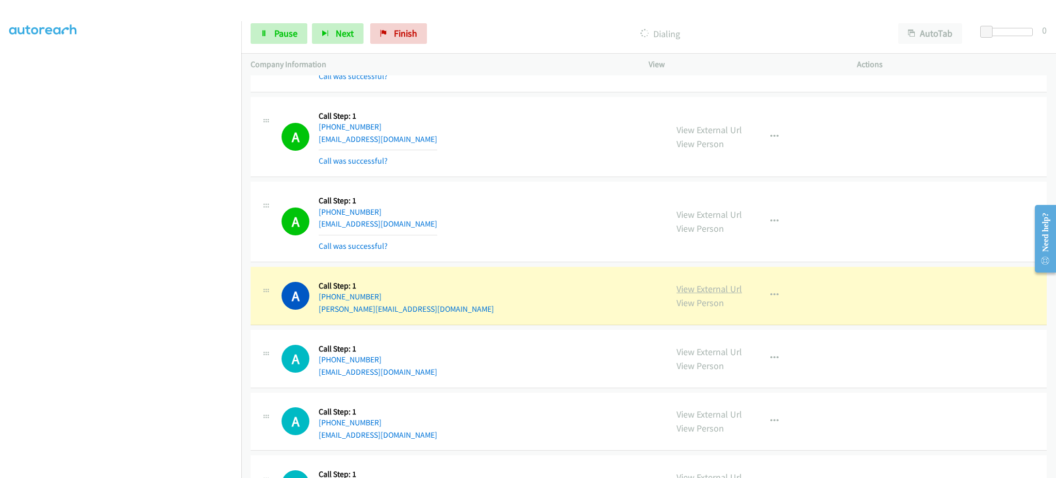
click at [698, 289] on link "View External Url" at bounding box center [709, 289] width 65 height 12
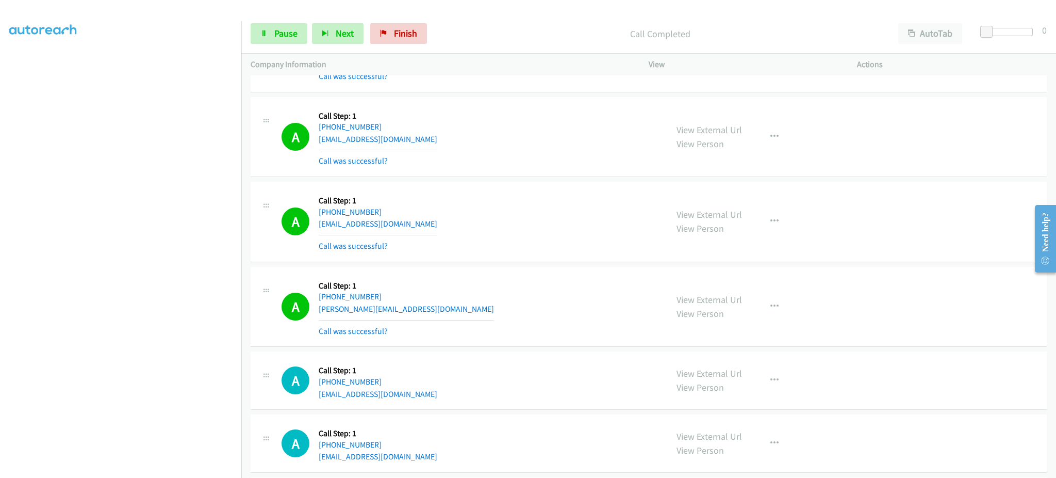
click at [772, 320] on div "View External Url View Person View External Url Email Schedule/Manage Callback …" at bounding box center [776, 306] width 218 height 61
click at [749, 304] on div "View External Url View Person View External Url Email Schedule/Manage Callback …" at bounding box center [776, 306] width 218 height 61
click at [761, 311] on button "button" at bounding box center [775, 306] width 28 height 21
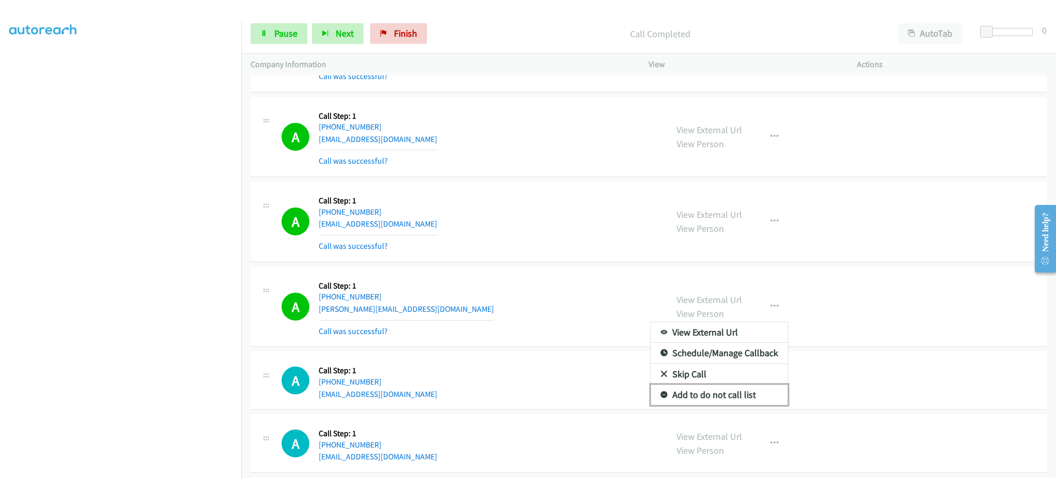
click at [746, 400] on link "Add to do not call list" at bounding box center [719, 394] width 137 height 21
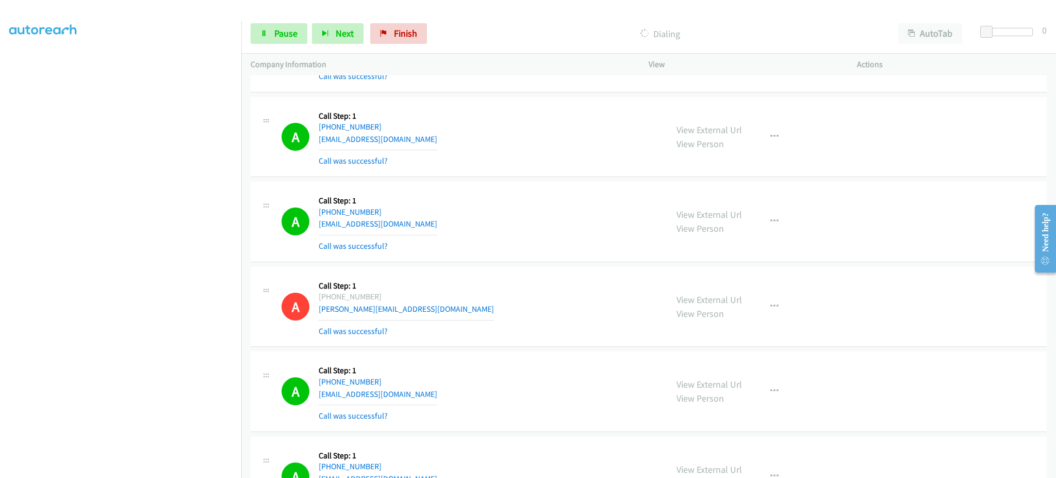
click at [94, 472] on aside "Dialing Mode: Power | Switch to Preview My Lists" at bounding box center [120, 213] width 241 height 571
click at [769, 418] on div "View External Url View Person View External Url Email Schedule/Manage Callback …" at bounding box center [776, 391] width 218 height 61
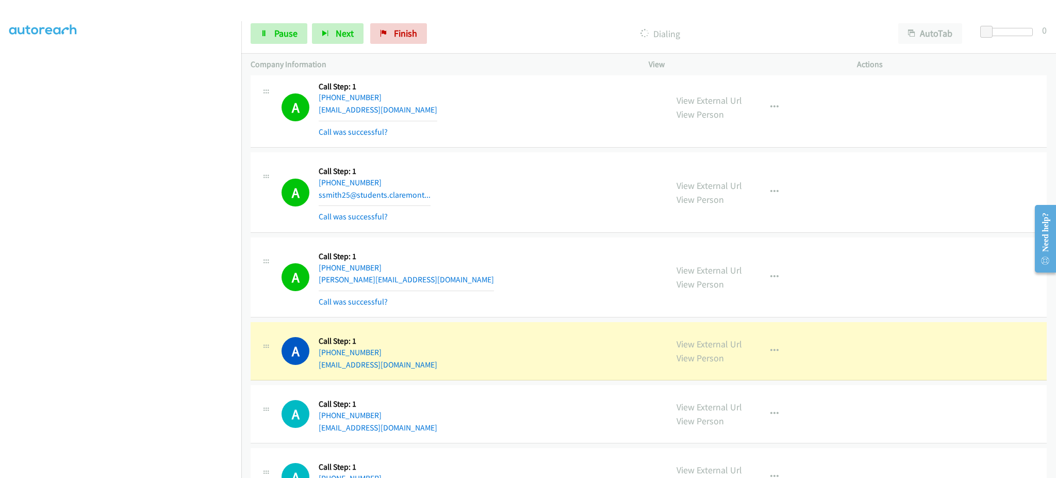
scroll to position [4969, 0]
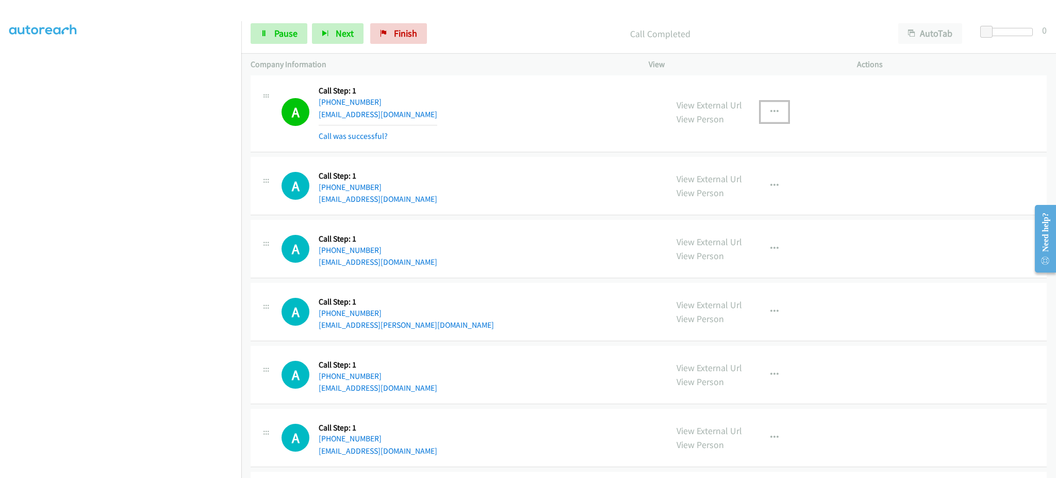
drag, startPoint x: 757, startPoint y: 114, endPoint x: 758, endPoint y: 120, distance: 5.8
click at [761, 114] on button "button" at bounding box center [775, 112] width 28 height 21
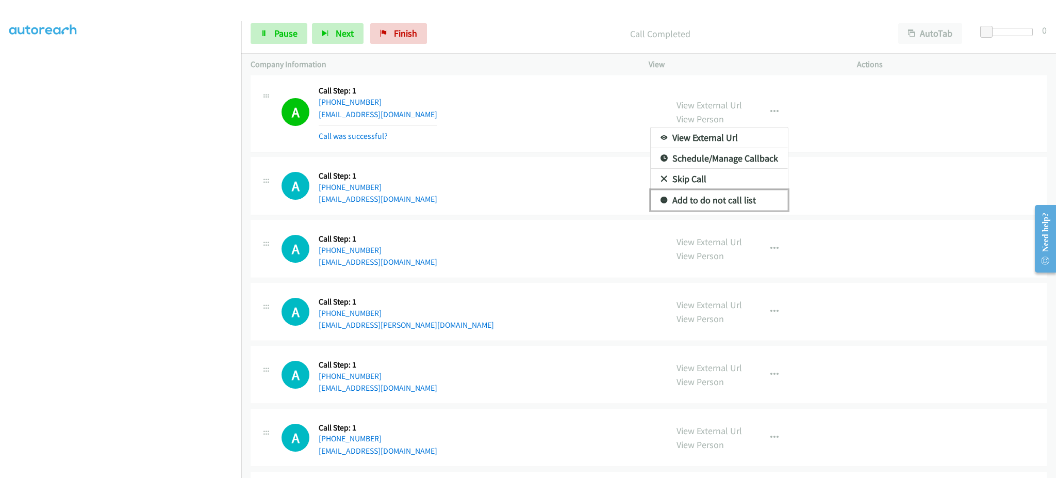
click at [746, 195] on link "Add to do not call list" at bounding box center [719, 200] width 137 height 21
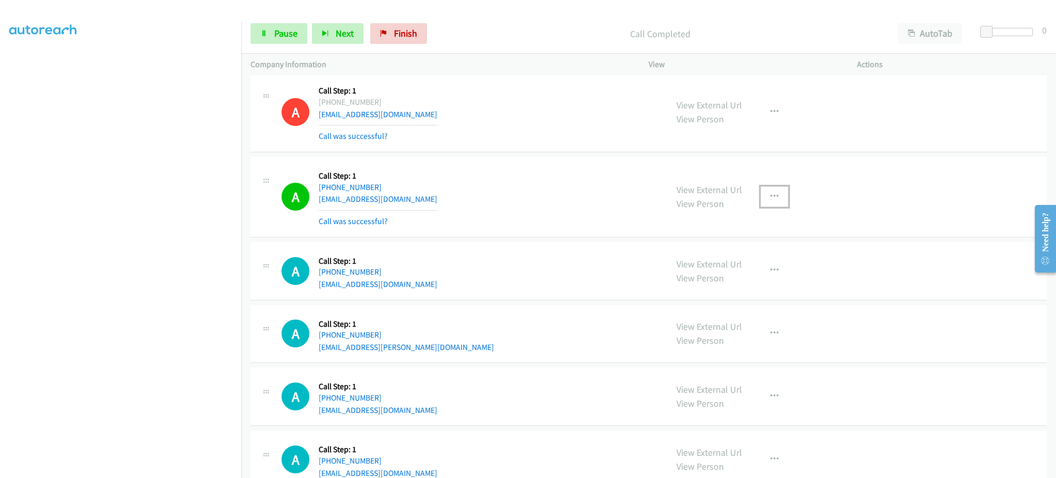
click at [762, 202] on button "button" at bounding box center [775, 196] width 28 height 21
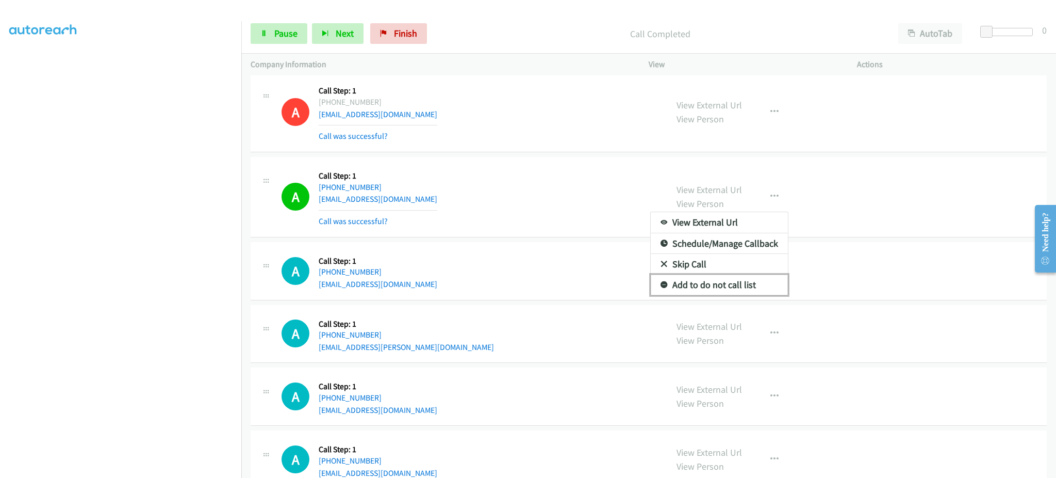
click at [743, 291] on link "Add to do not call list" at bounding box center [719, 284] width 137 height 21
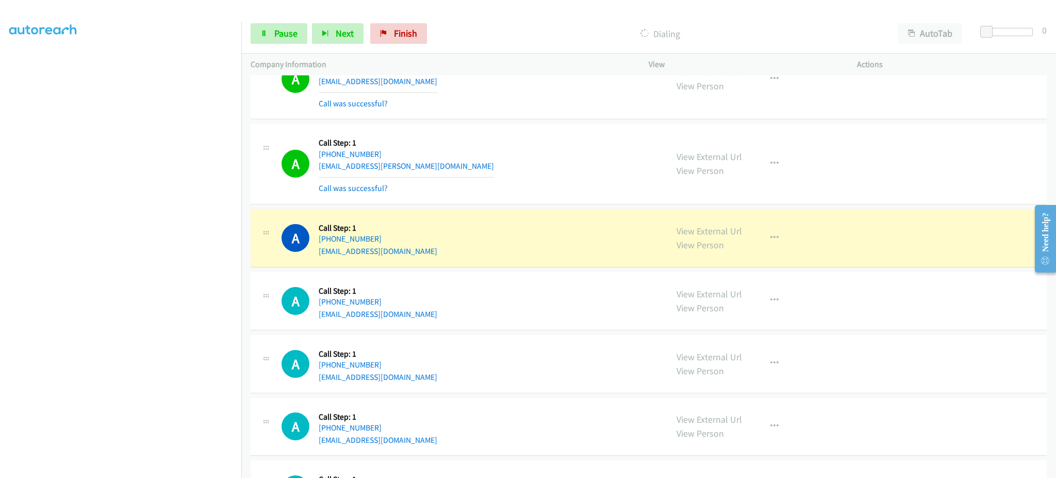
scroll to position [5175, 0]
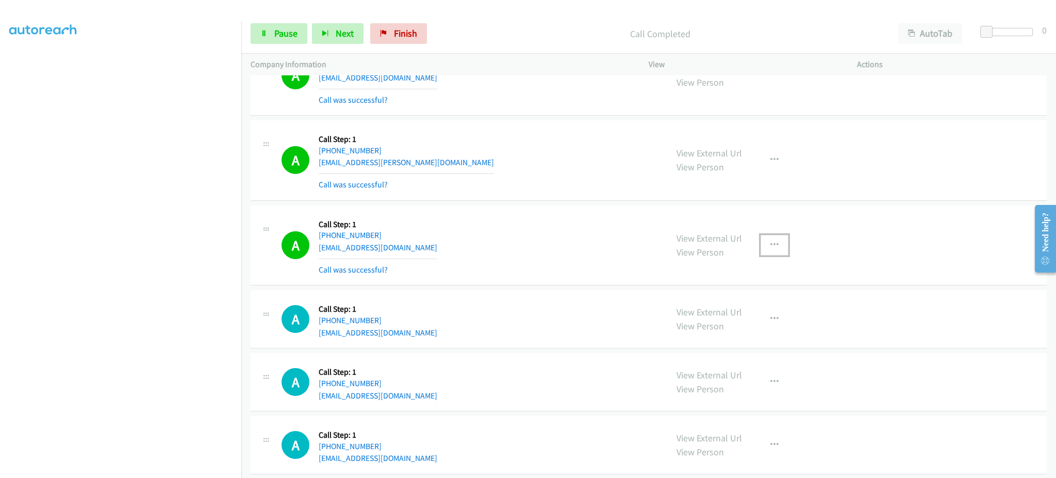
click at [774, 248] on button "button" at bounding box center [775, 245] width 28 height 21
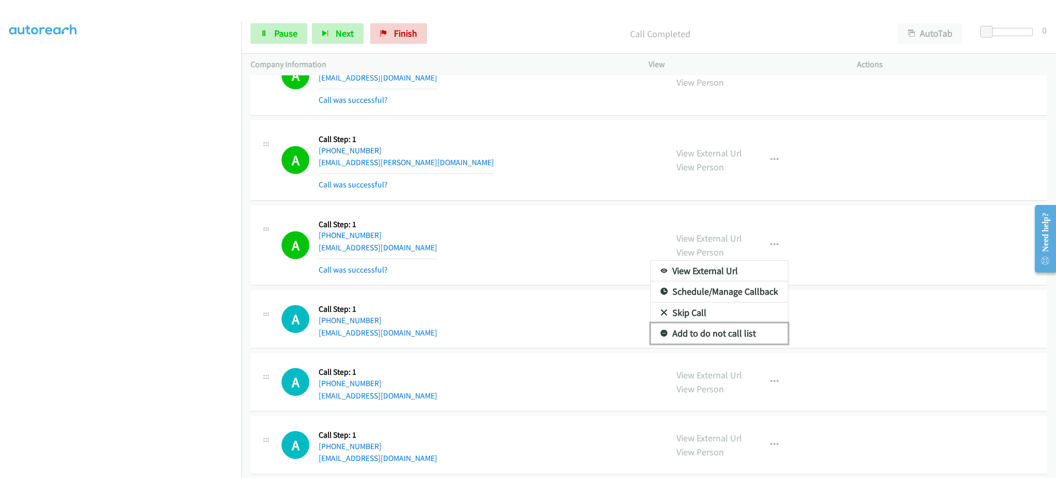
click at [751, 333] on link "Add to do not call list" at bounding box center [719, 333] width 137 height 21
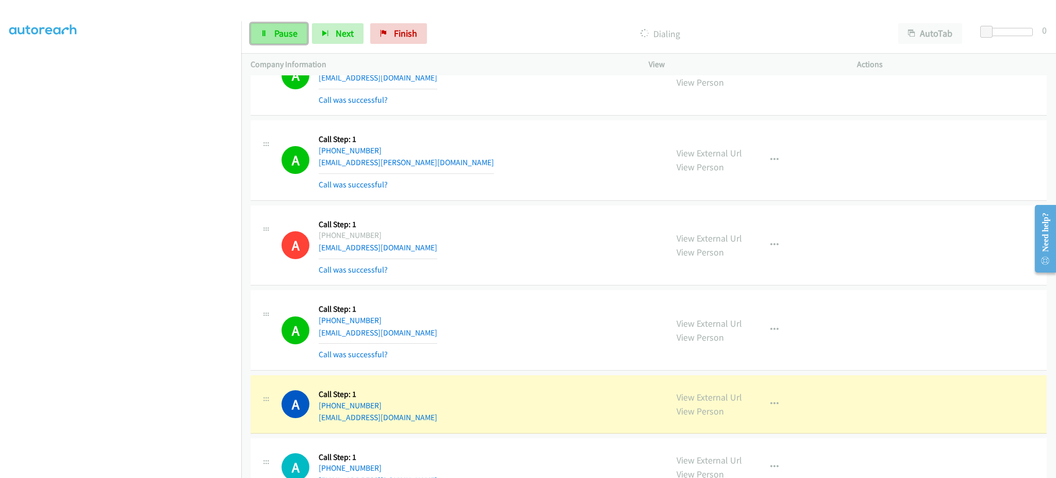
click at [278, 30] on span "Pause" at bounding box center [285, 33] width 23 height 12
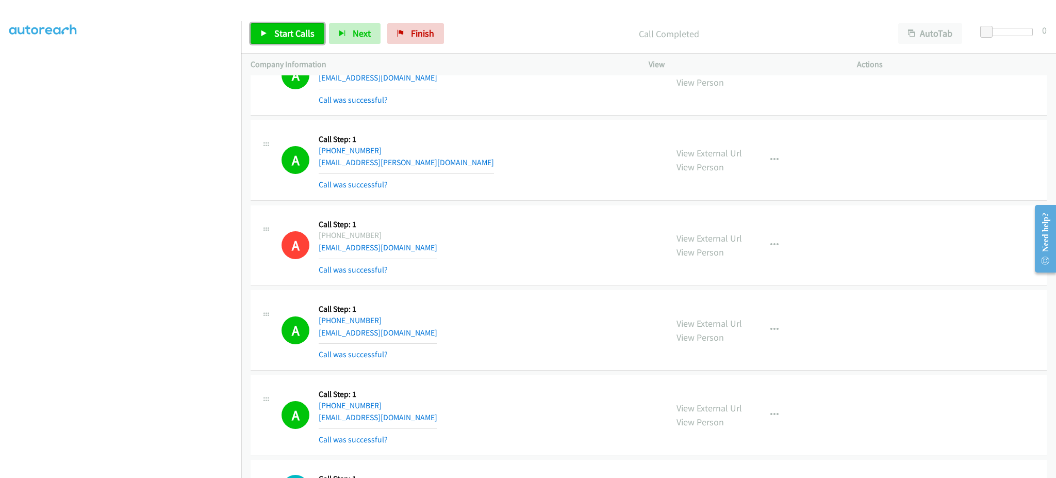
click at [308, 37] on span "Start Calls" at bounding box center [294, 33] width 40 height 12
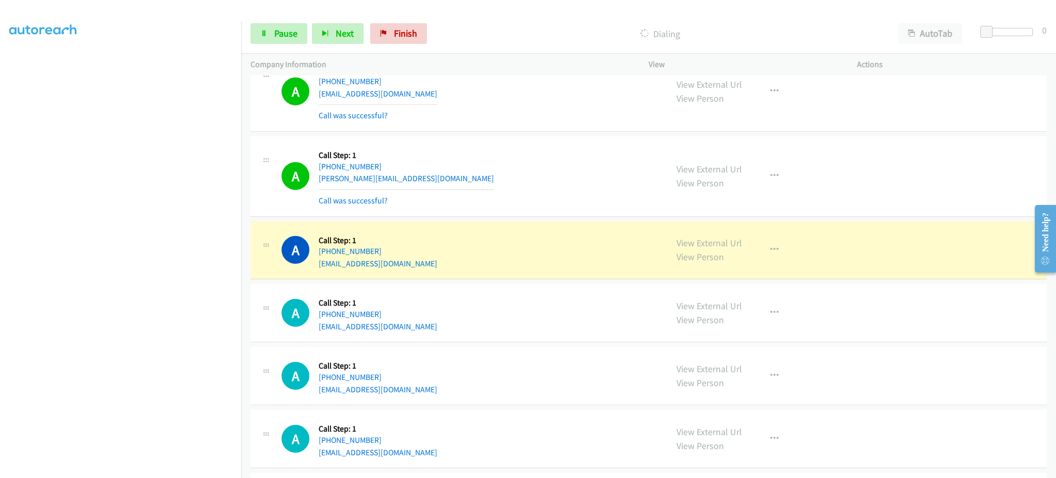
scroll to position [5588, 0]
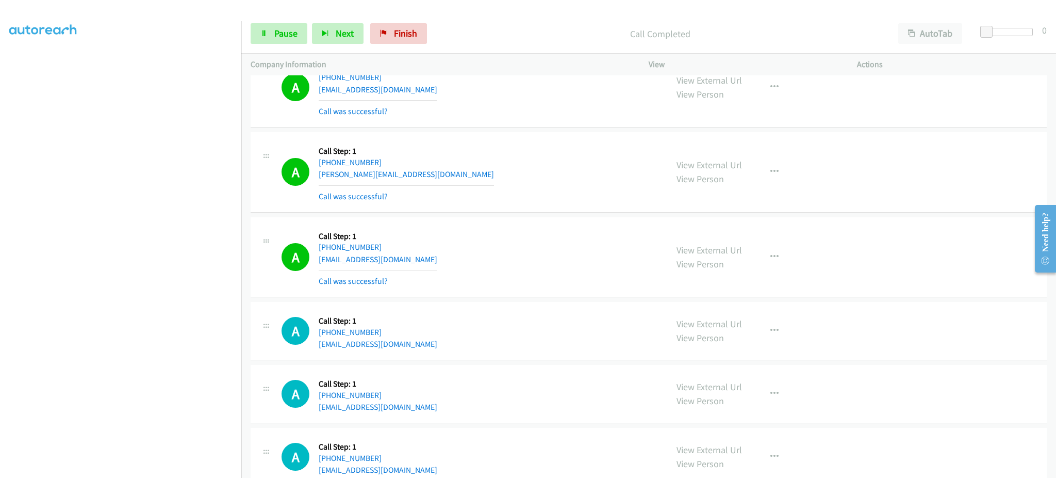
click at [779, 272] on div "View External Url View Person View External Url Email Schedule/Manage Callback …" at bounding box center [776, 256] width 218 height 61
click at [766, 254] on button "button" at bounding box center [775, 257] width 28 height 21
click at [748, 343] on link "Add to do not call list" at bounding box center [719, 345] width 137 height 21
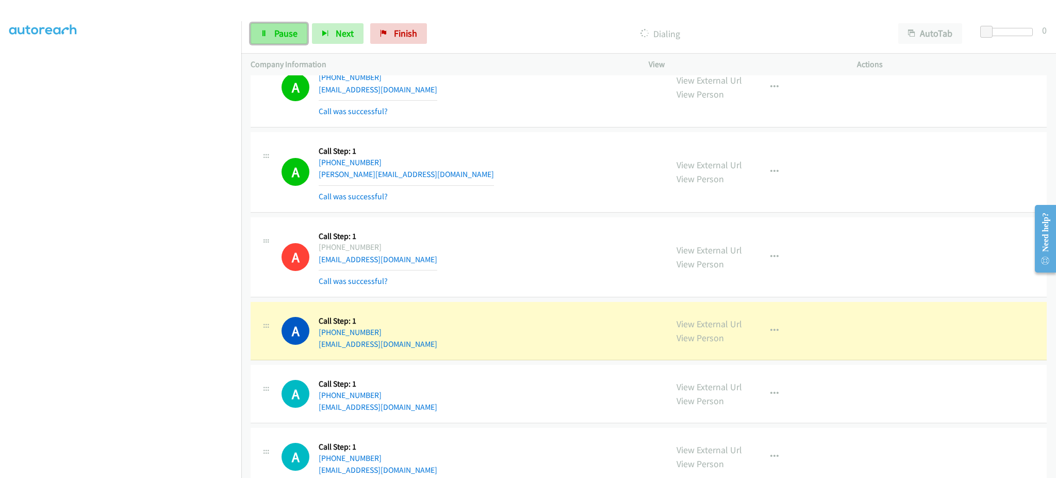
click at [298, 32] on link "Pause" at bounding box center [279, 33] width 57 height 21
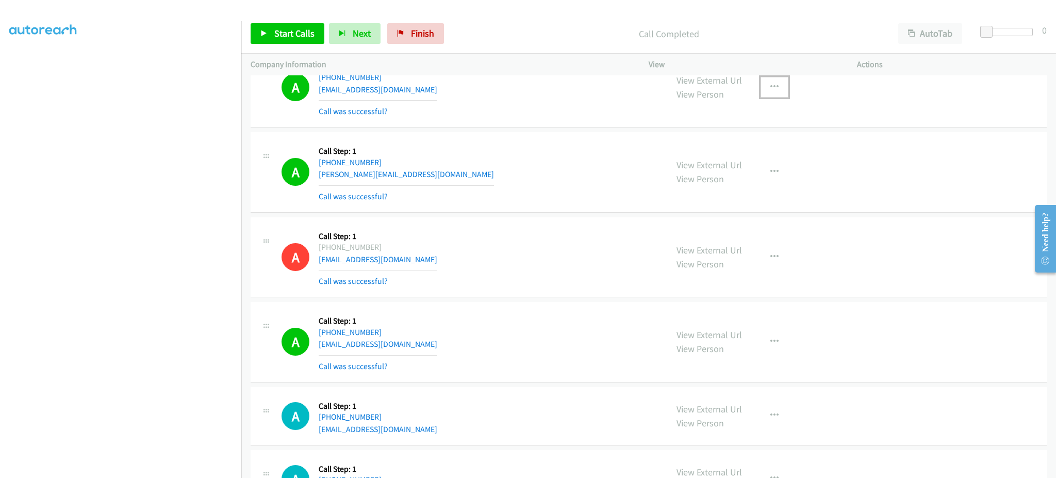
click at [768, 94] on button "button" at bounding box center [775, 87] width 28 height 21
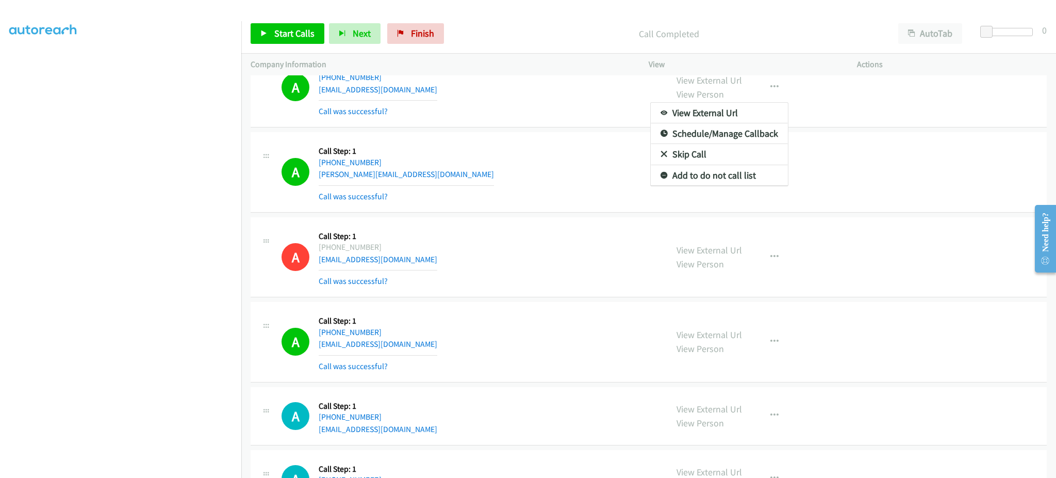
click at [757, 190] on div at bounding box center [528, 239] width 1056 height 478
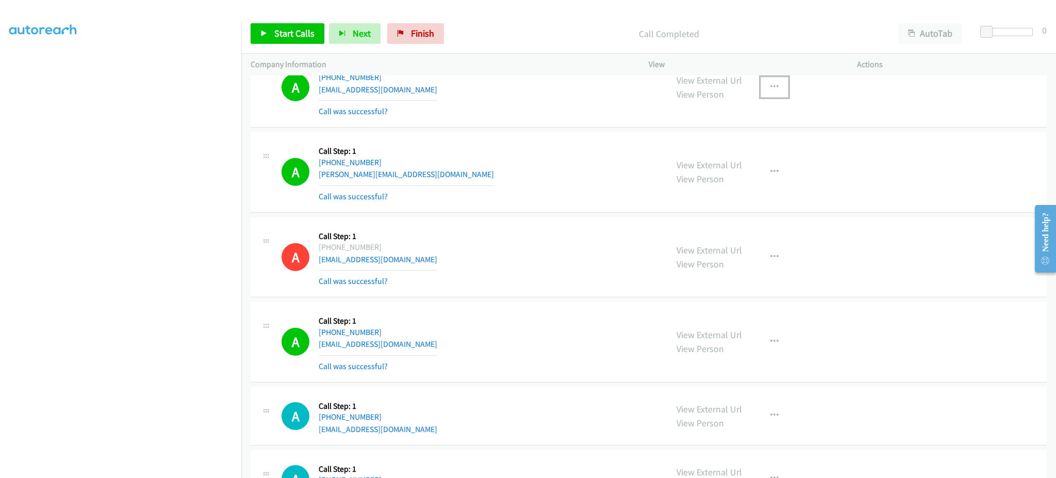
click at [770, 80] on button "button" at bounding box center [775, 87] width 28 height 21
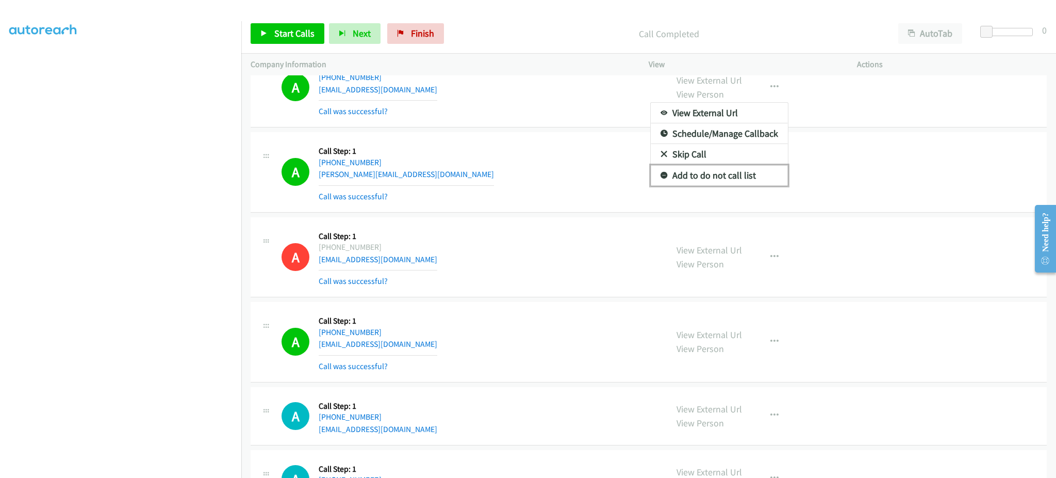
click at [754, 175] on link "Add to do not call list" at bounding box center [719, 175] width 137 height 21
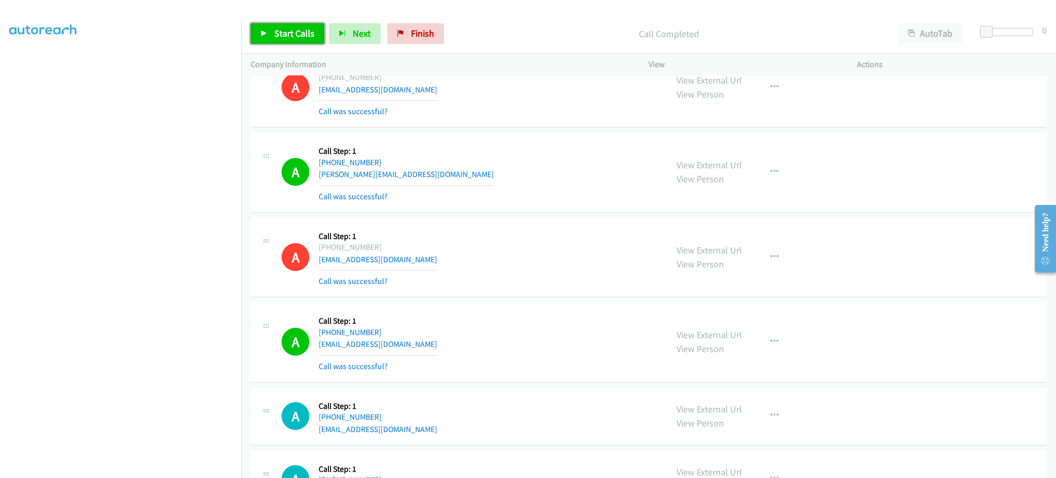
click at [319, 31] on link "Start Calls" at bounding box center [288, 33] width 74 height 21
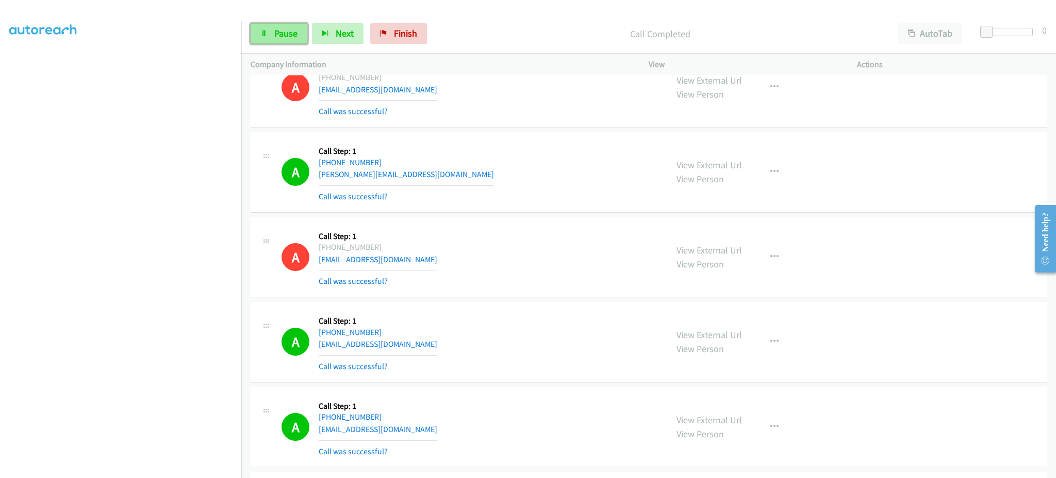
click at [277, 39] on link "Pause" at bounding box center [279, 33] width 57 height 21
click at [284, 37] on span "Start Calls" at bounding box center [294, 33] width 40 height 12
click at [277, 37] on span "Pause" at bounding box center [285, 33] width 23 height 12
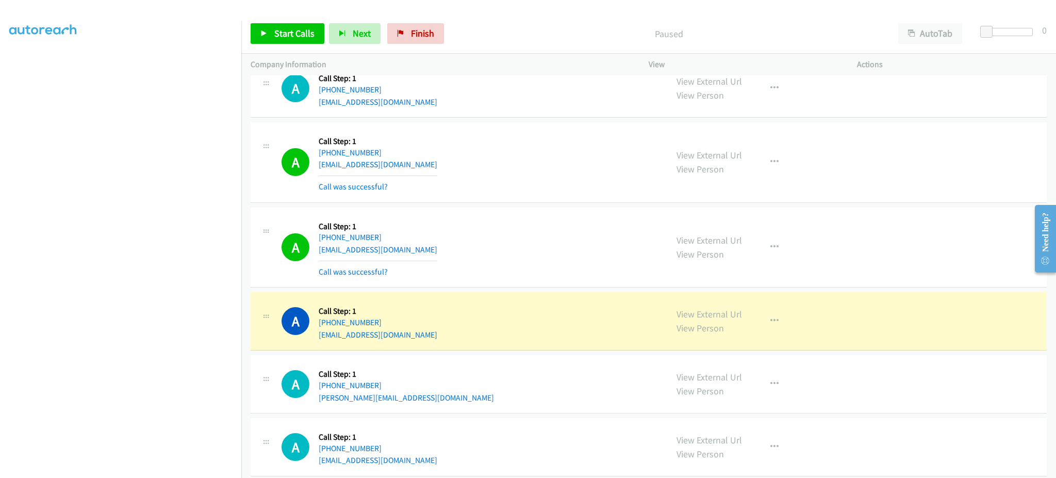
scroll to position [6001, 0]
click at [706, 314] on link "View External Url" at bounding box center [709, 313] width 65 height 12
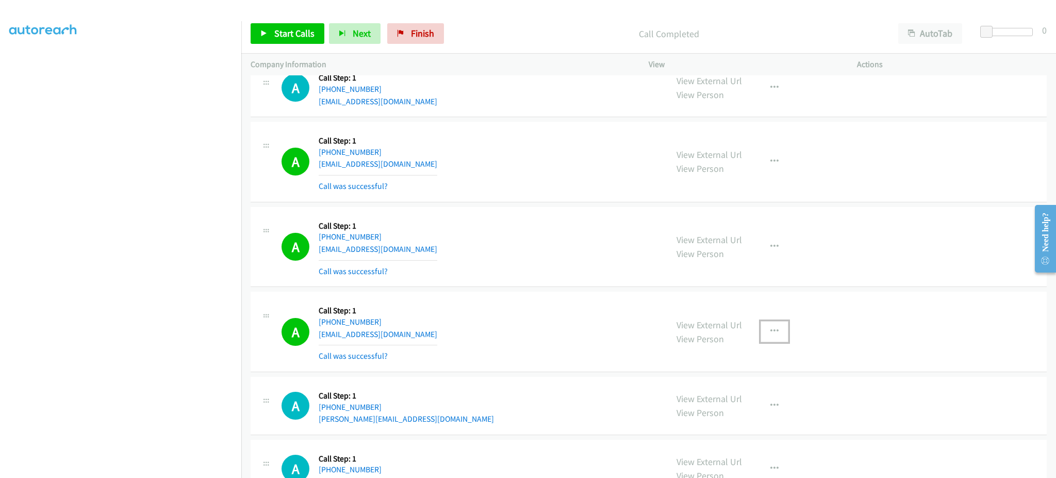
click at [771, 333] on icon "button" at bounding box center [775, 331] width 8 height 8
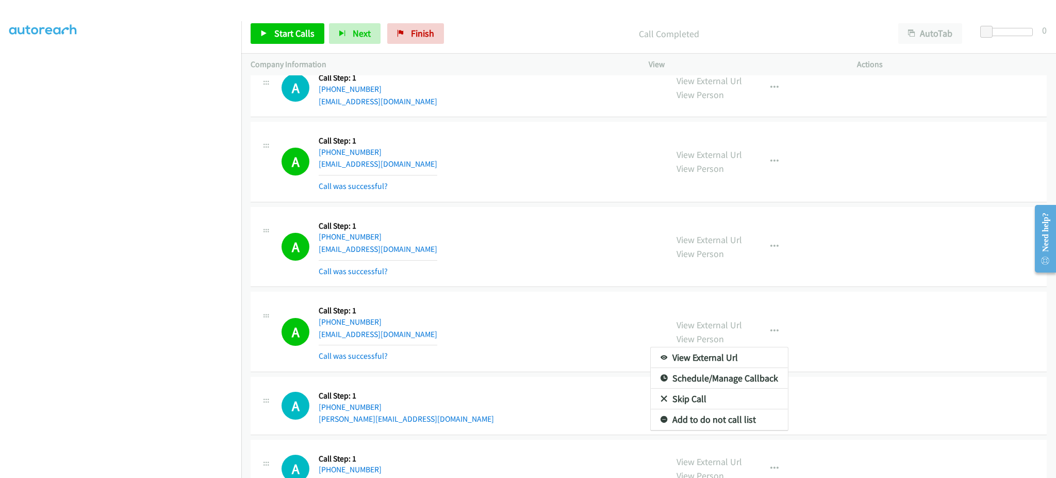
click at [733, 437] on div at bounding box center [528, 239] width 1056 height 478
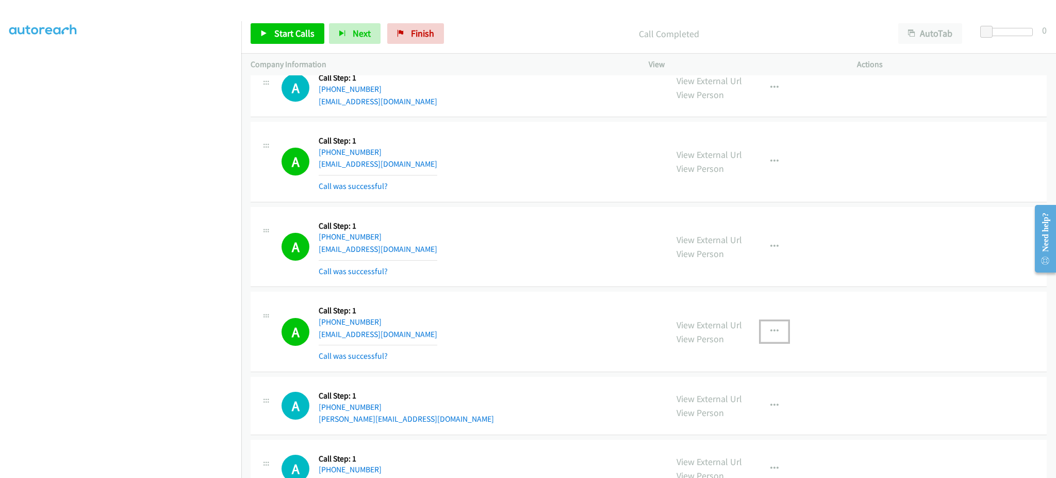
click at [762, 340] on button "button" at bounding box center [775, 331] width 28 height 21
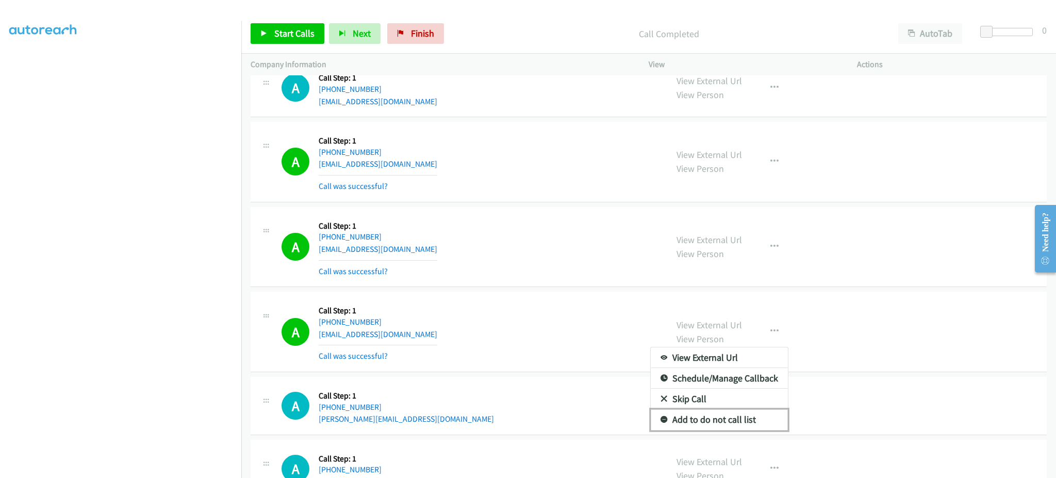
click at [741, 426] on link "Add to do not call list" at bounding box center [719, 419] width 137 height 21
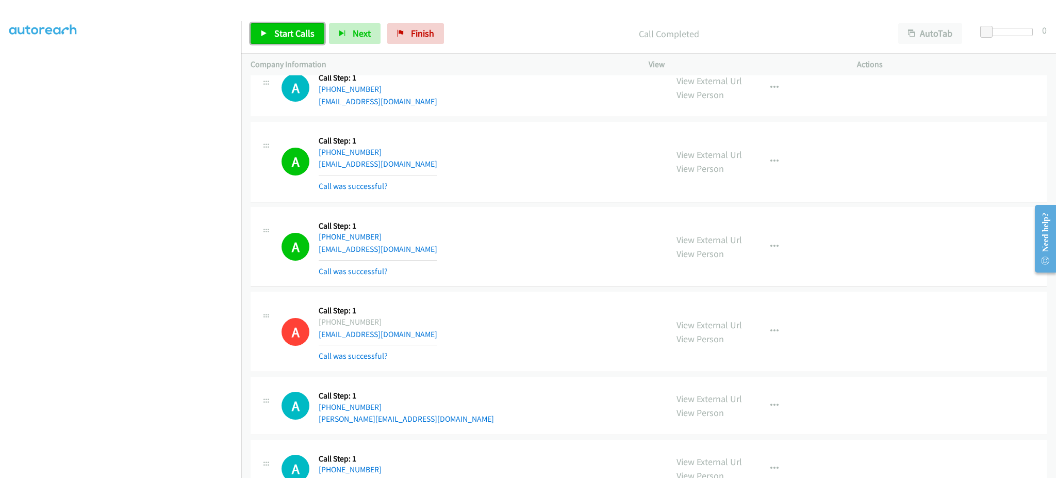
click at [301, 32] on span "Start Calls" at bounding box center [294, 33] width 40 height 12
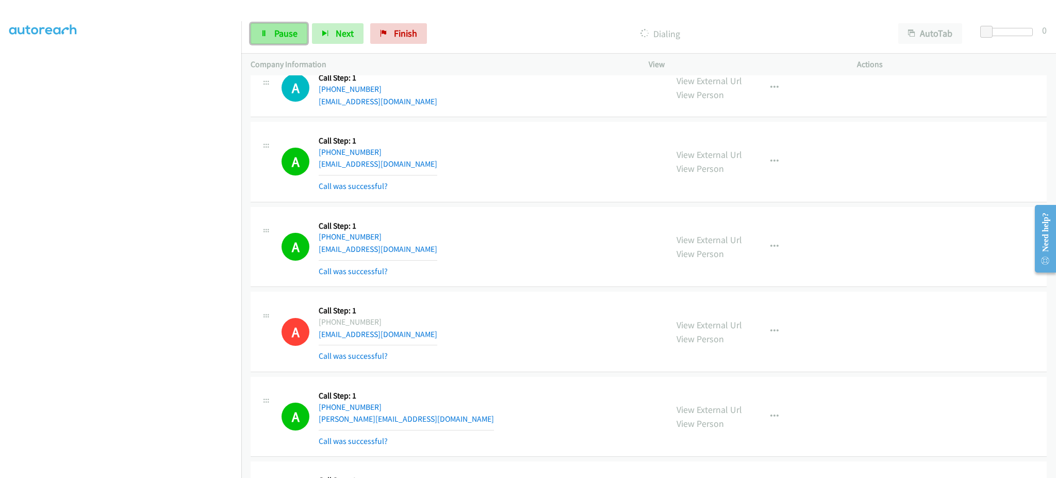
drag, startPoint x: 271, startPoint y: 32, endPoint x: 270, endPoint y: 44, distance: 11.4
click at [271, 32] on link "Pause" at bounding box center [279, 33] width 57 height 21
click at [303, 42] on link "Start Calls" at bounding box center [288, 33] width 74 height 21
drag, startPoint x: 277, startPoint y: 34, endPoint x: 270, endPoint y: 48, distance: 15.9
click at [277, 34] on span "Pause" at bounding box center [285, 33] width 23 height 12
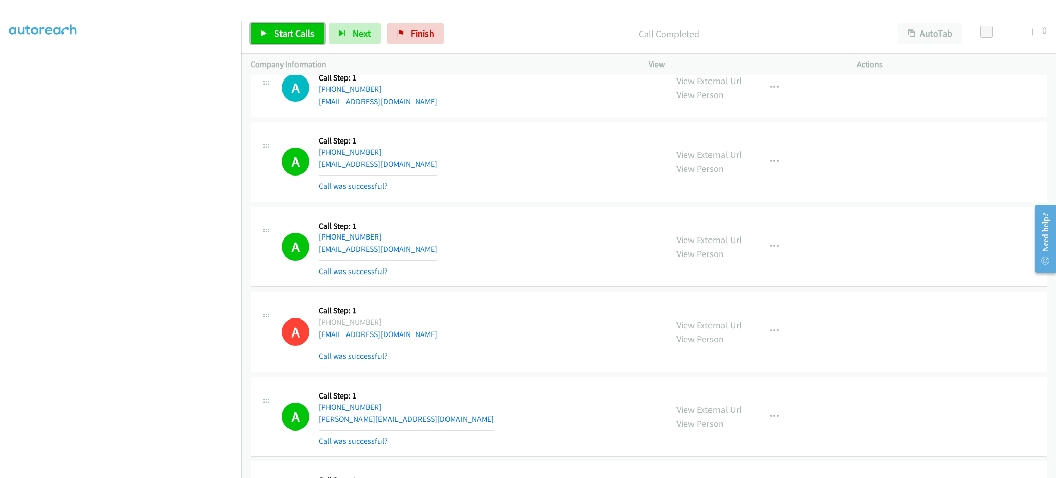
drag, startPoint x: 273, startPoint y: 32, endPoint x: 285, endPoint y: 58, distance: 28.6
click at [274, 32] on span "Start Calls" at bounding box center [294, 33] width 40 height 12
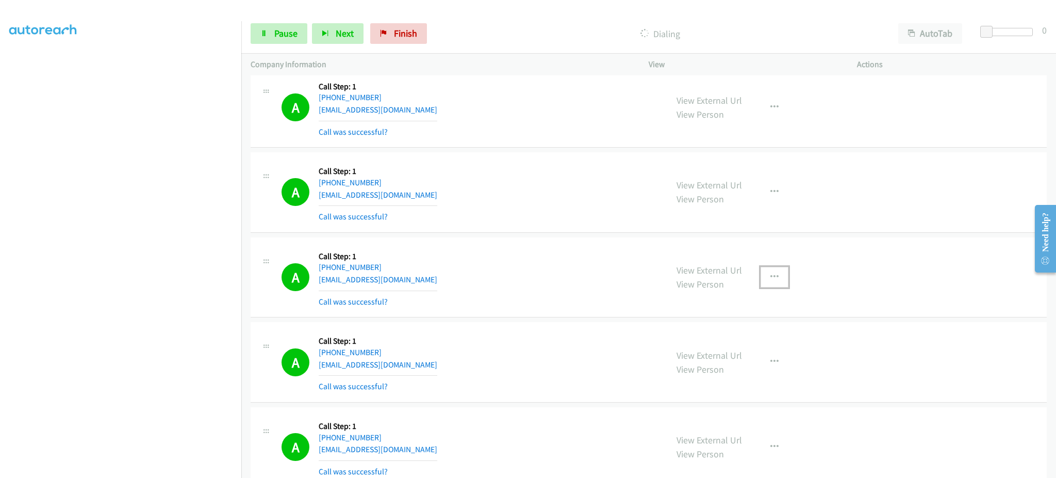
drag, startPoint x: 769, startPoint y: 272, endPoint x: 771, endPoint y: 316, distance: 43.9
click at [769, 272] on button "button" at bounding box center [775, 277] width 28 height 21
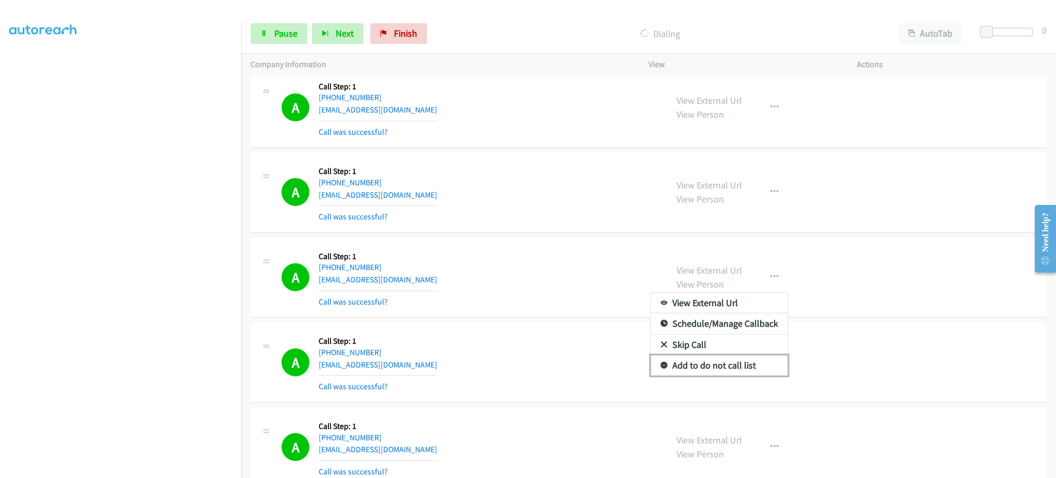
click at [743, 367] on link "Add to do not call list" at bounding box center [719, 365] width 137 height 21
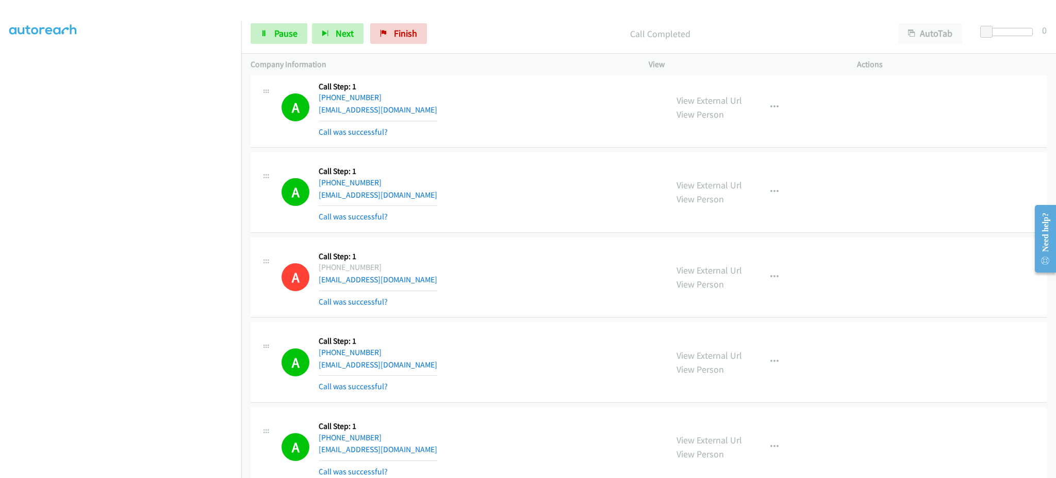
scroll to position [7147, 0]
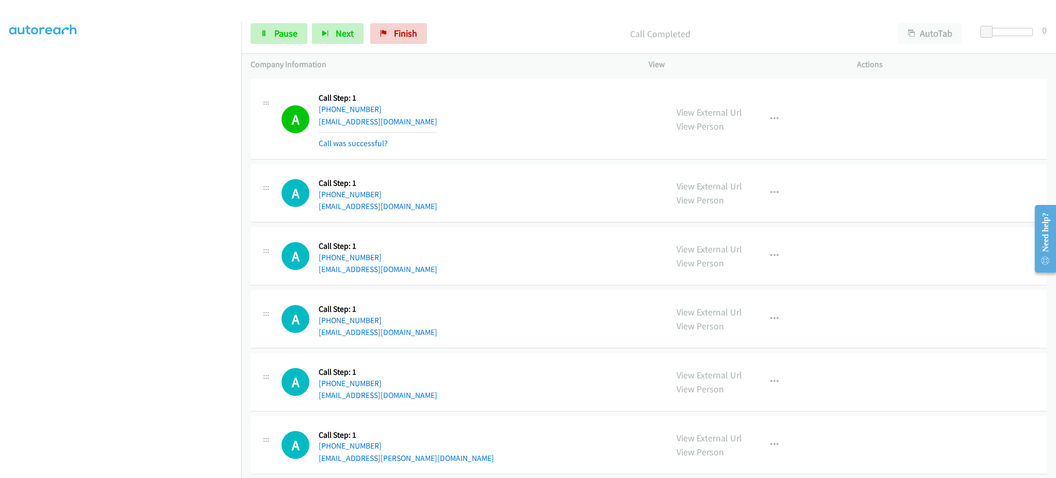
click at [772, 139] on div "View External Url View Person View External Url Email Schedule/Manage Callback …" at bounding box center [776, 118] width 218 height 61
click at [767, 110] on div "View External Url View Person View External Url Email Schedule/Manage Callback …" at bounding box center [776, 118] width 218 height 61
click at [771, 121] on icon "button" at bounding box center [775, 119] width 8 height 8
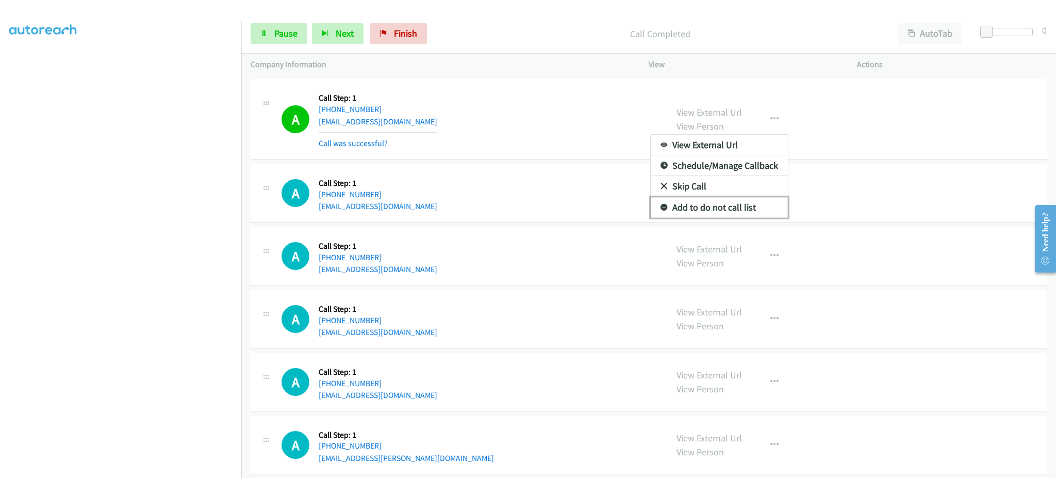
click at [738, 215] on link "Add to do not call list" at bounding box center [719, 207] width 137 height 21
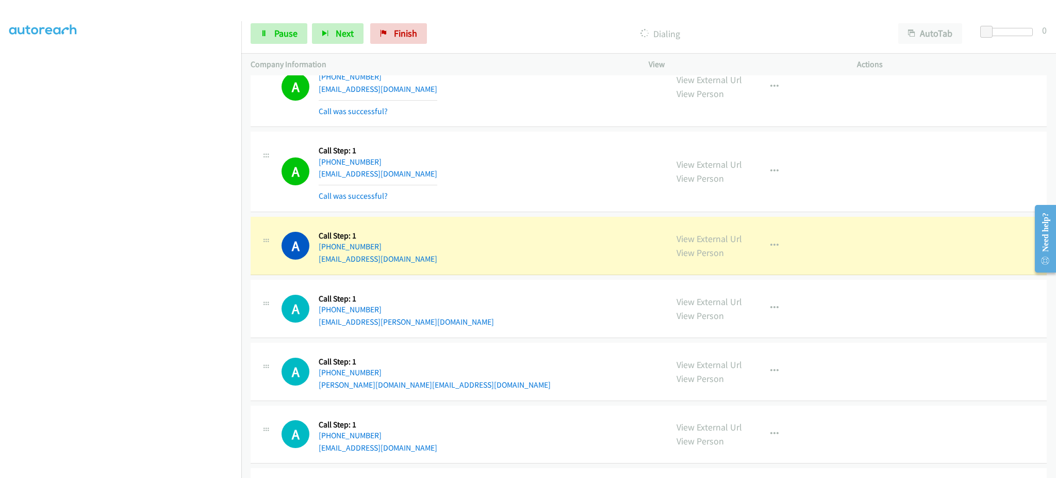
scroll to position [7353, 0]
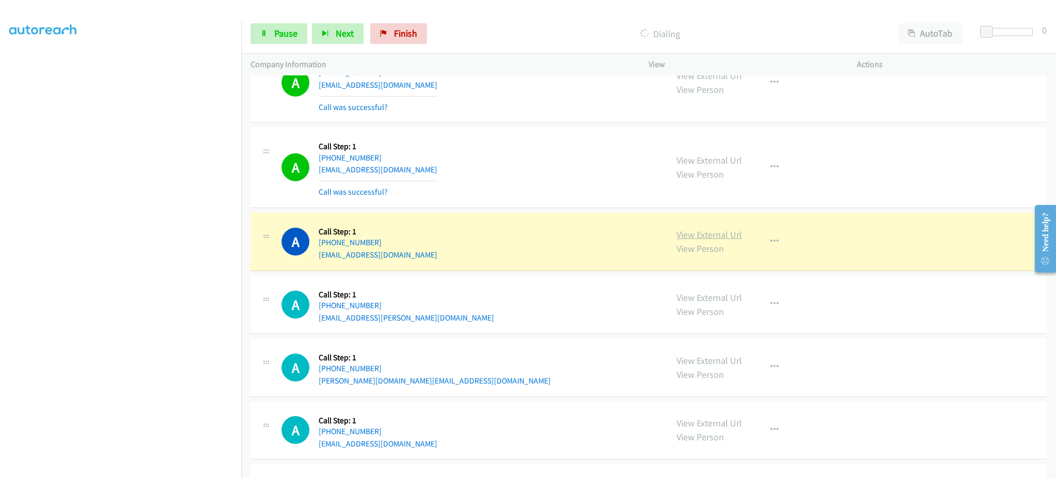
click at [709, 239] on link "View External Url" at bounding box center [709, 234] width 65 height 12
click at [287, 47] on div "Start Calls Pause Next Finish Dialing AutoTab AutoTab 0" at bounding box center [648, 34] width 815 height 40
click at [286, 41] on link "Pause" at bounding box center [279, 33] width 57 height 21
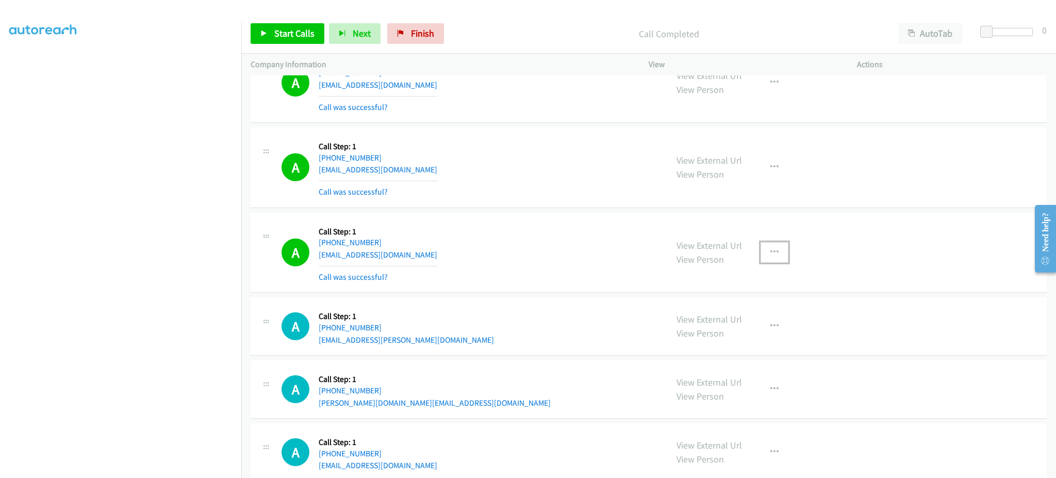
click at [762, 248] on button "button" at bounding box center [775, 252] width 28 height 21
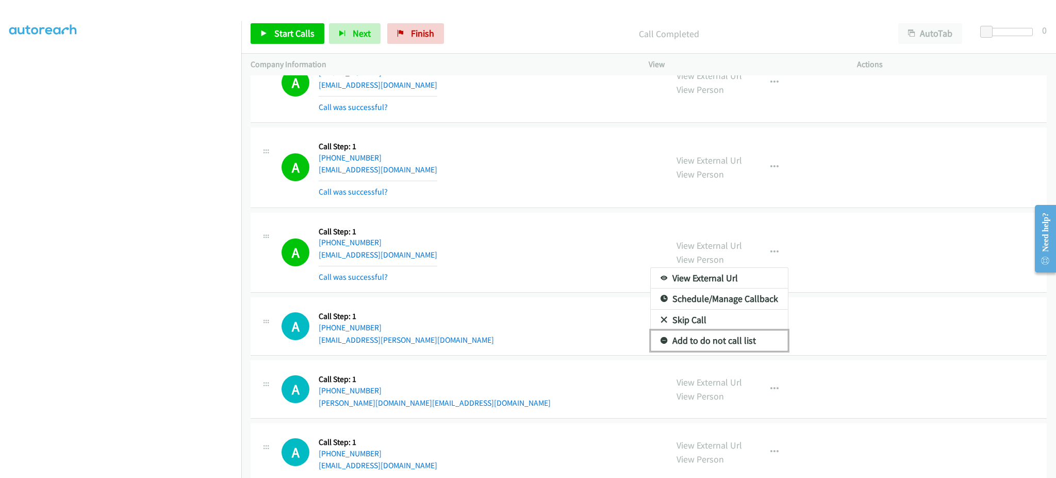
click at [744, 339] on link "Add to do not call list" at bounding box center [719, 340] width 137 height 21
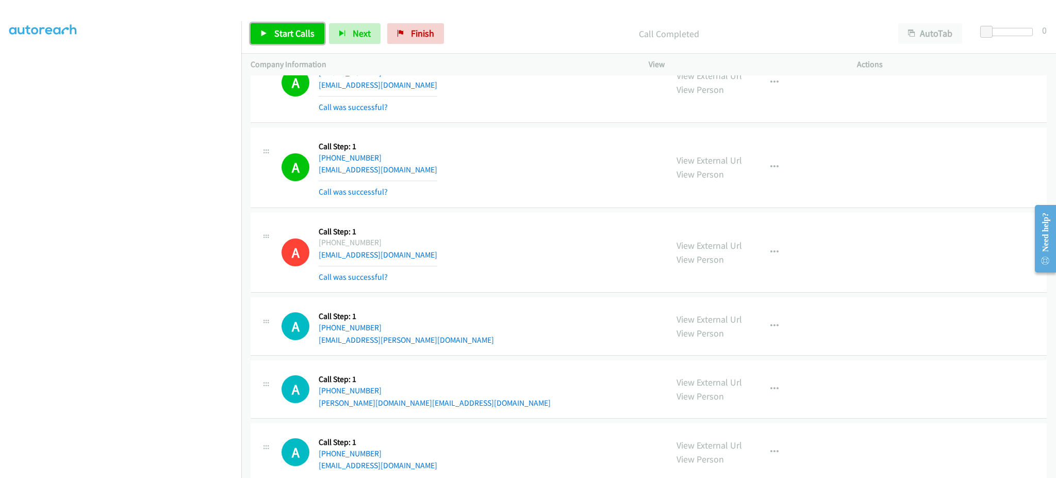
click at [299, 41] on link "Start Calls" at bounding box center [288, 33] width 74 height 21
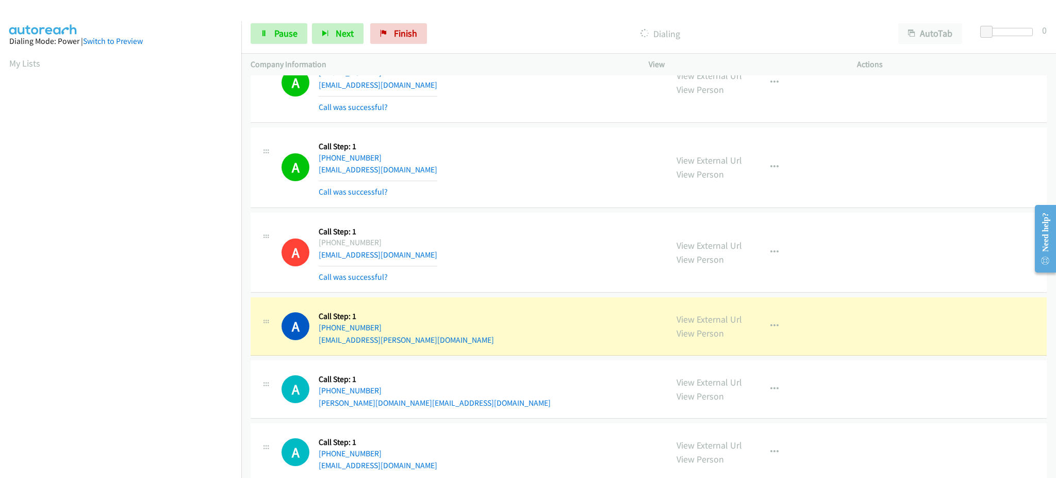
scroll to position [103, 3]
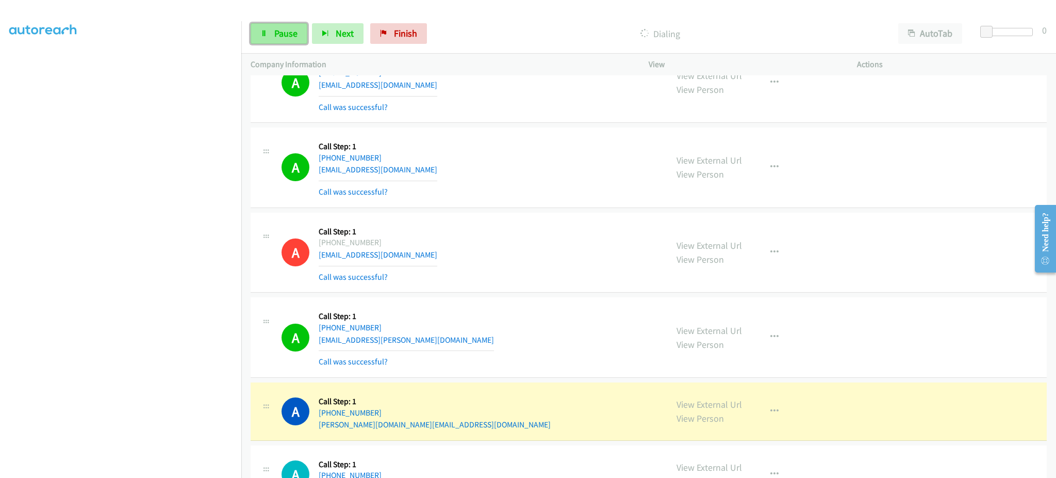
click at [295, 30] on span "Pause" at bounding box center [285, 33] width 23 height 12
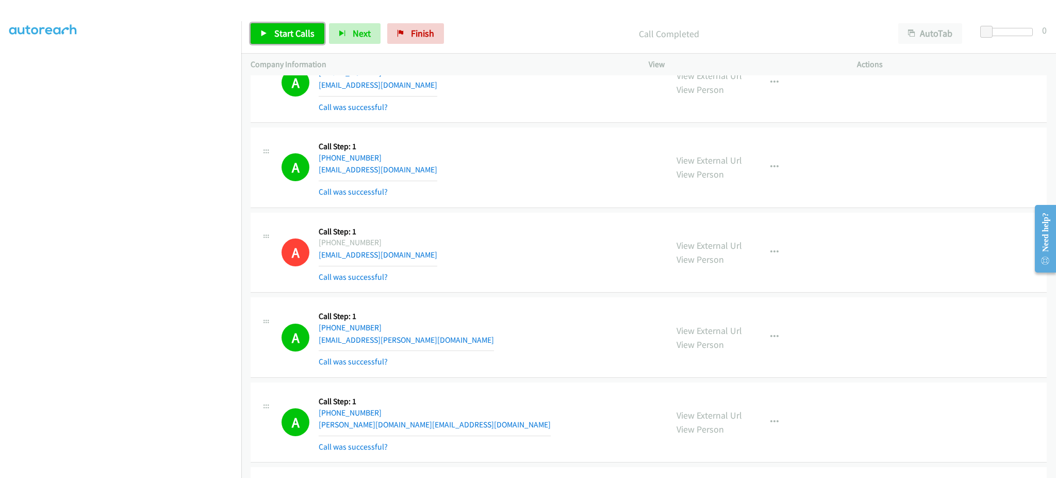
click at [289, 37] on span "Start Calls" at bounding box center [294, 33] width 40 height 12
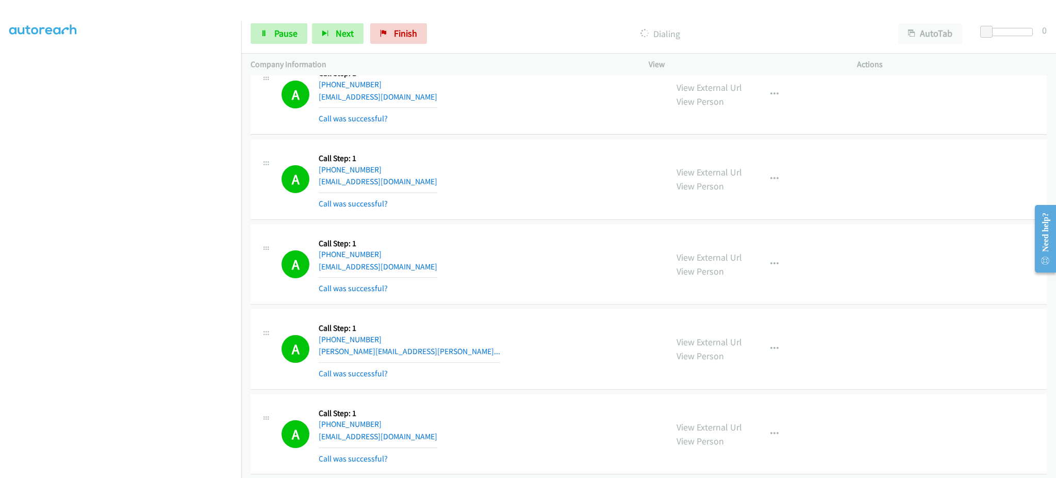
scroll to position [7972, 0]
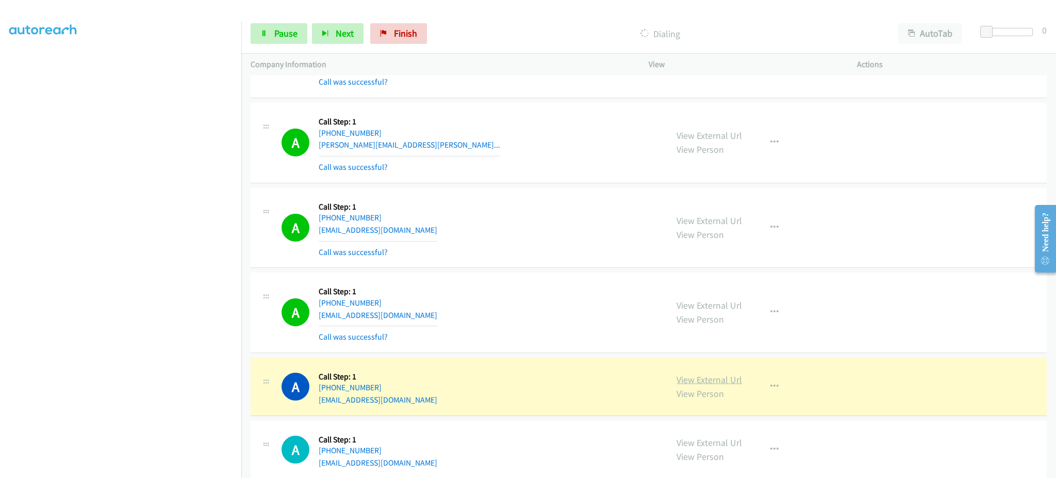
click at [698, 379] on link "View External Url" at bounding box center [709, 379] width 65 height 12
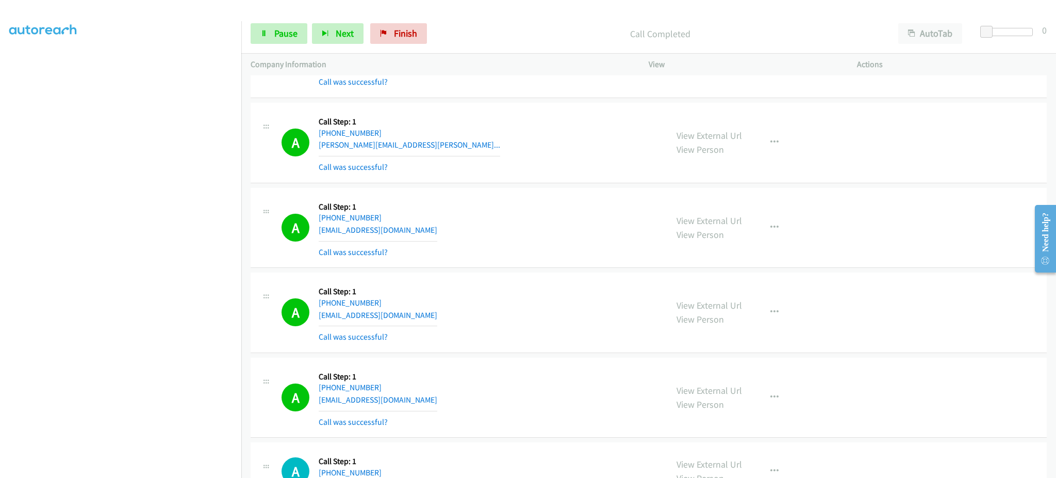
scroll to position [8178, 0]
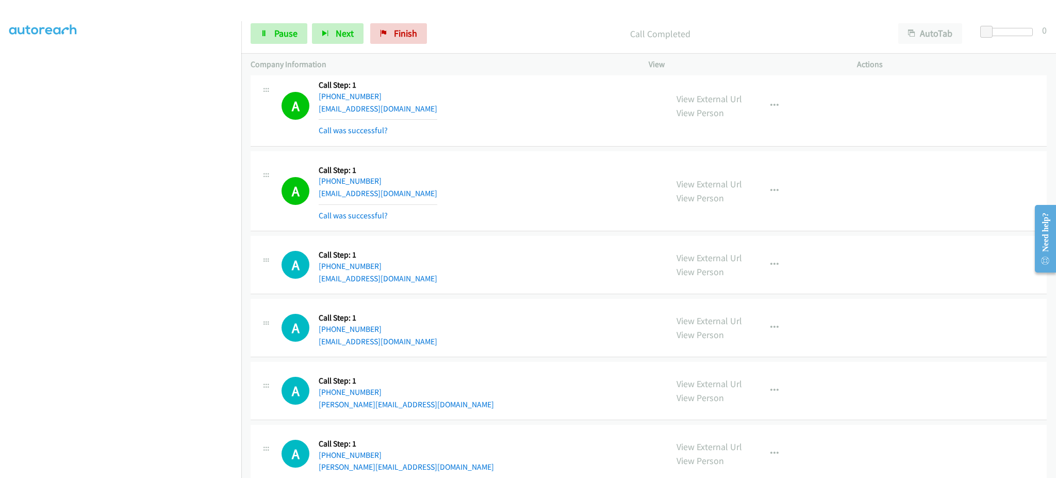
click at [776, 206] on div "View External Url View Person View External Url Email Schedule/Manage Callback …" at bounding box center [776, 190] width 218 height 61
click at [771, 195] on icon "button" at bounding box center [775, 191] width 8 height 8
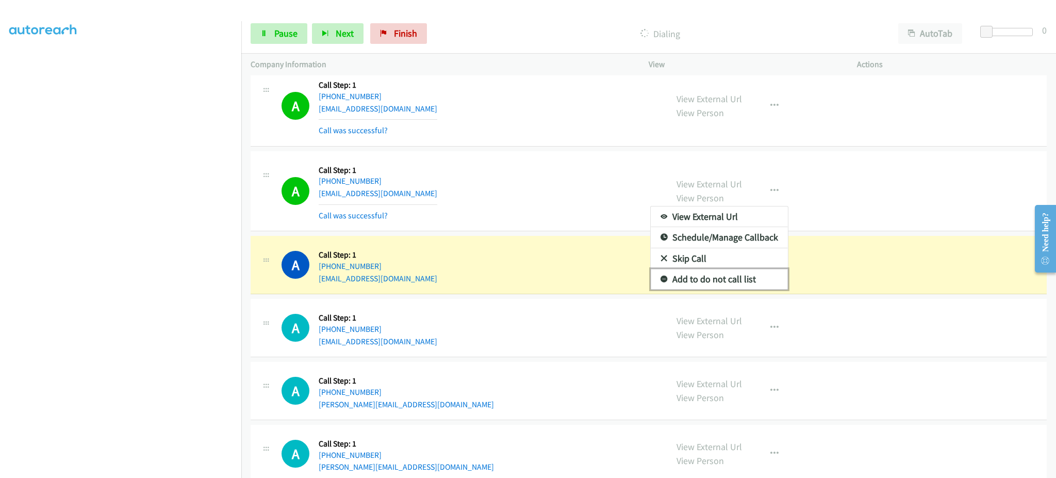
click at [731, 287] on link "Add to do not call list" at bounding box center [719, 279] width 137 height 21
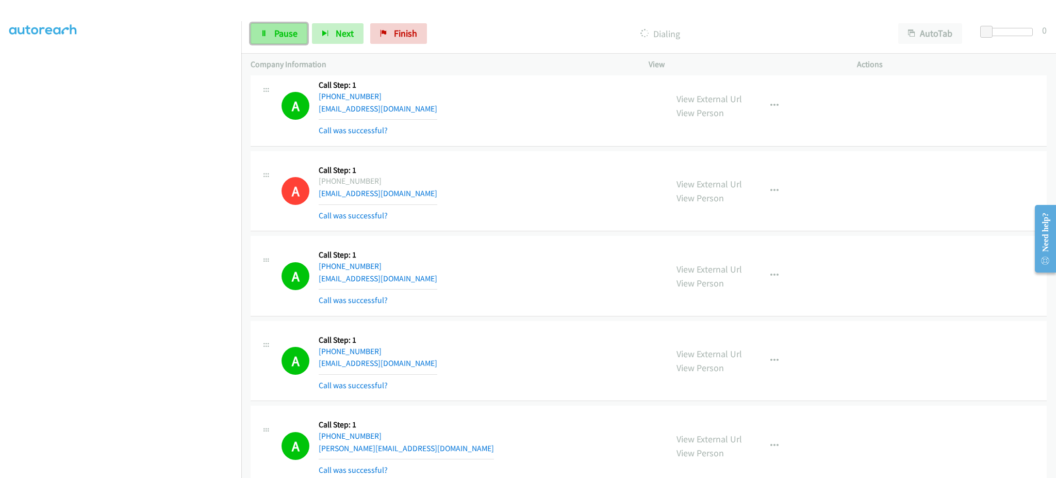
click at [281, 37] on span "Pause" at bounding box center [285, 33] width 23 height 12
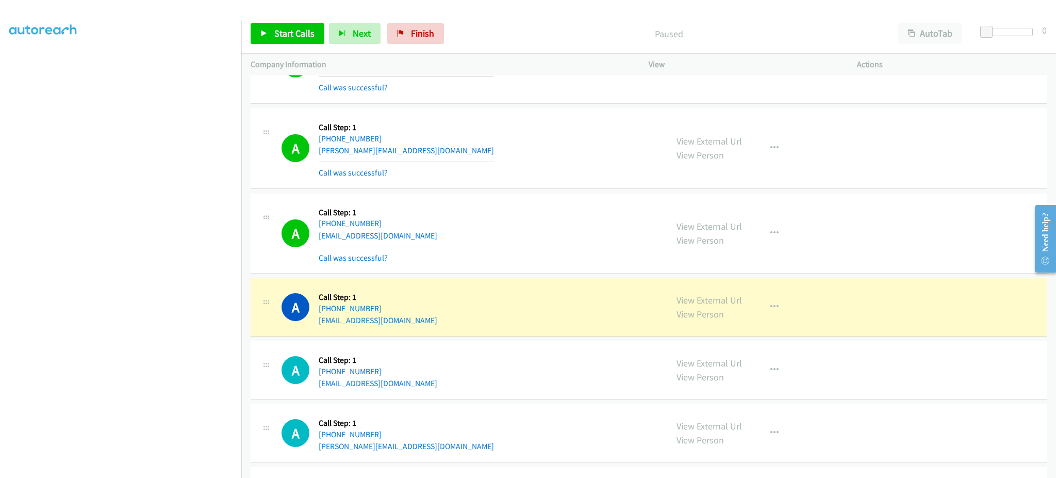
scroll to position [8591, 0]
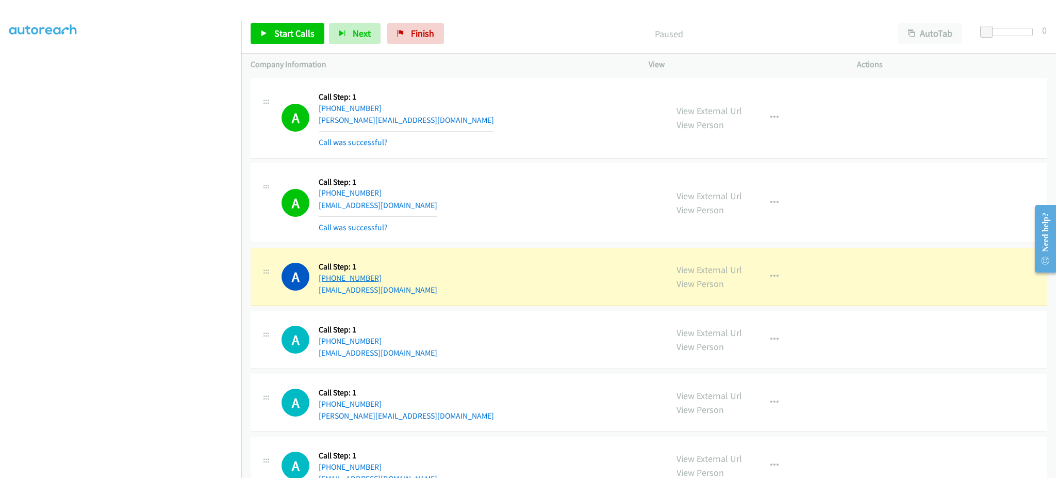
drag, startPoint x: 414, startPoint y: 280, endPoint x: 325, endPoint y: 284, distance: 88.8
click at [325, 284] on div "A Callback Scheduled Call Step: 1 America/New_York [PHONE_NUMBER] [EMAIL_ADDRES…" at bounding box center [470, 276] width 376 height 39
copy link "[PHONE_NUMBER]"
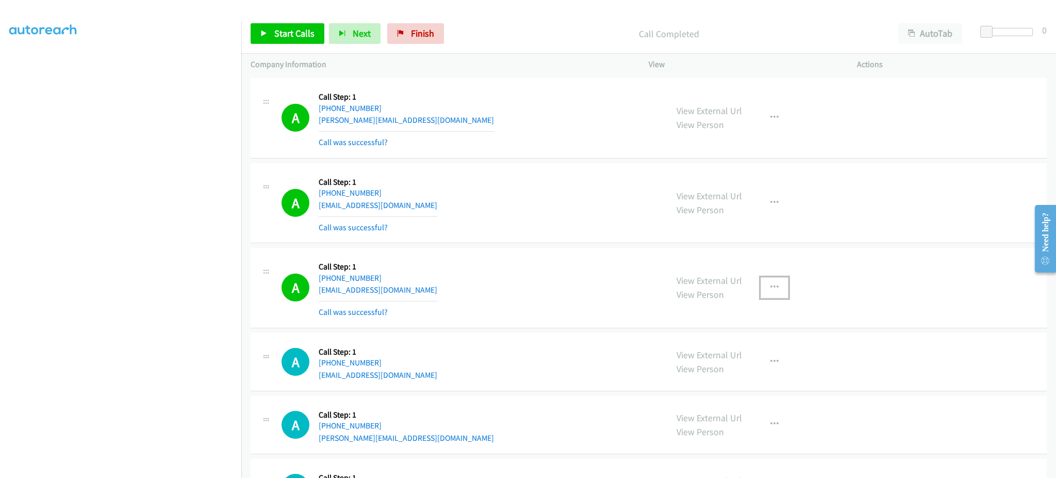
click at [763, 294] on button "button" at bounding box center [775, 287] width 28 height 21
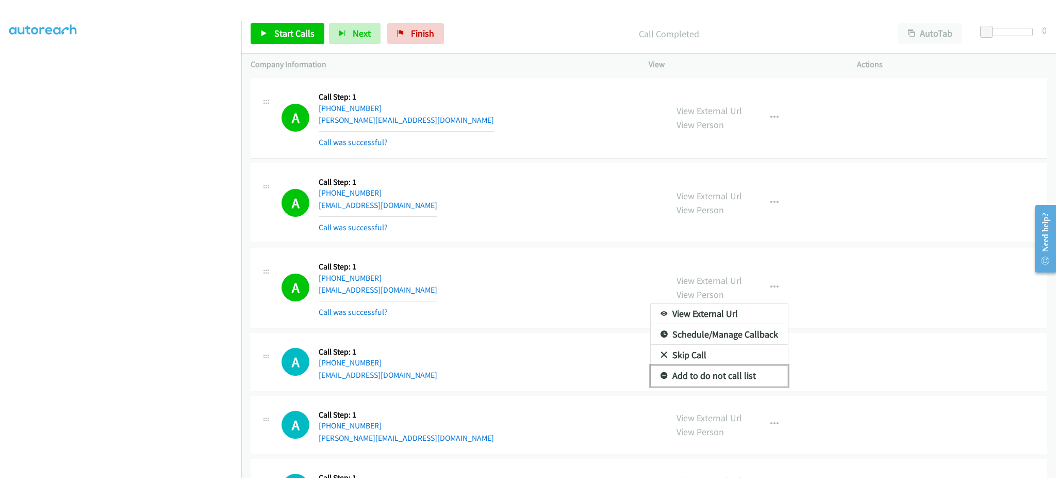
click at [745, 381] on link "Add to do not call list" at bounding box center [719, 375] width 137 height 21
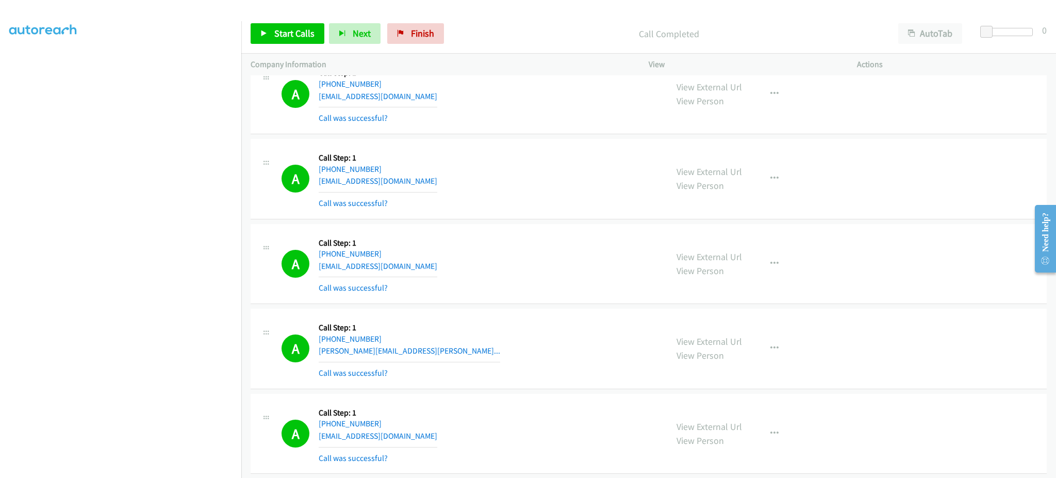
scroll to position [7765, 0]
click at [284, 38] on span "Start Calls" at bounding box center [294, 33] width 40 height 12
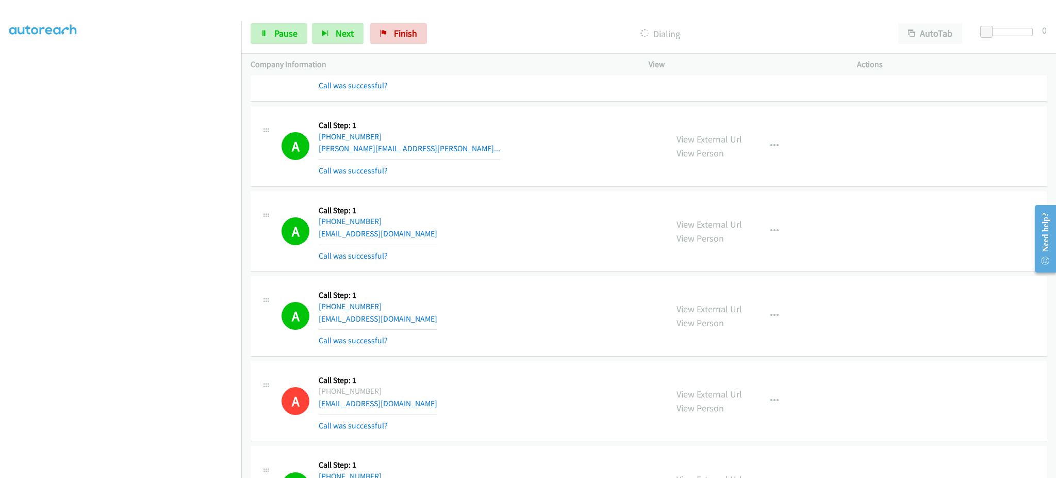
scroll to position [7972, 0]
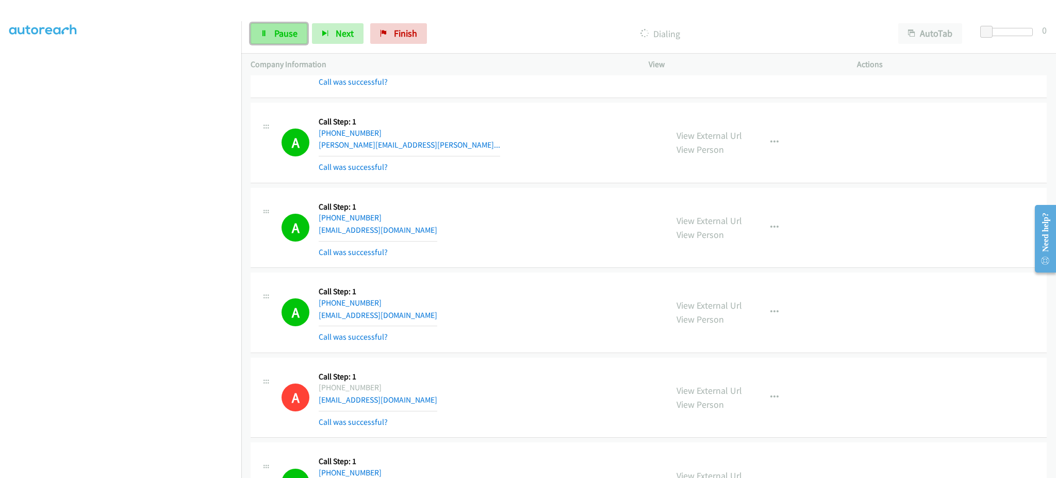
click at [291, 39] on span "Pause" at bounding box center [285, 33] width 23 height 12
click at [309, 36] on span "Start Calls" at bounding box center [294, 33] width 40 height 12
click at [282, 39] on link "Pause" at bounding box center [279, 33] width 57 height 21
click at [299, 14] on div "Start Calls Pause Next Finish Call Completed AutoTab AutoTab 0" at bounding box center [648, 34] width 815 height 40
click at [297, 28] on span "Start Calls" at bounding box center [294, 33] width 40 height 12
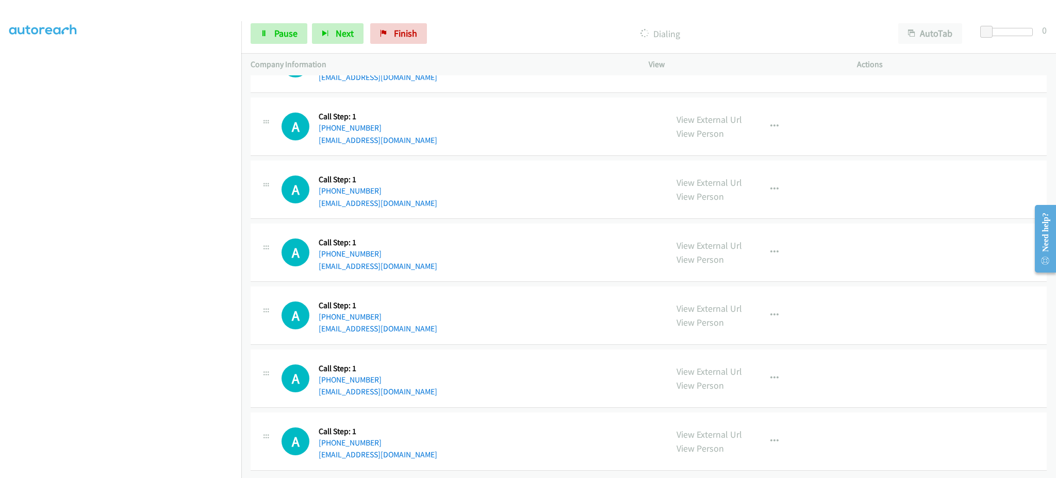
scroll to position [9780, 0]
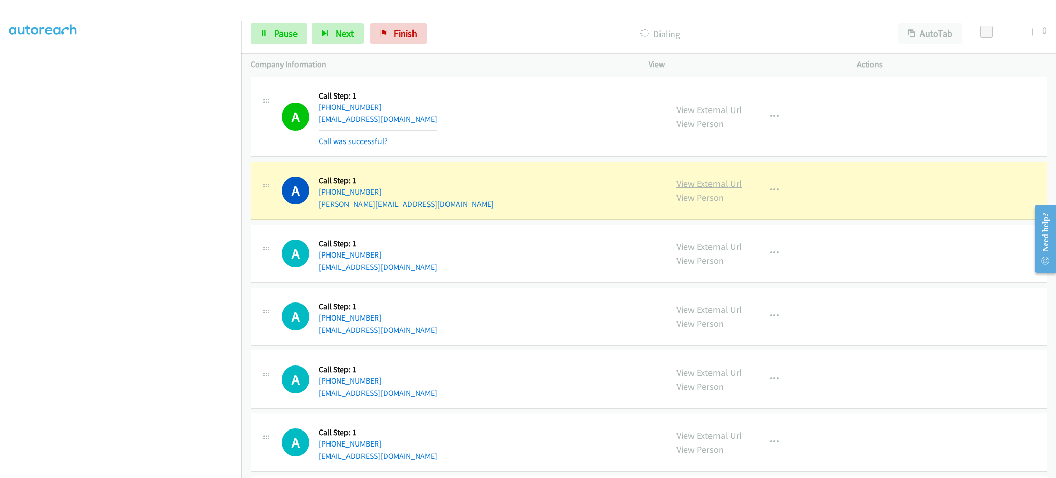
click at [718, 189] on link "View External Url" at bounding box center [709, 183] width 65 height 12
click at [294, 30] on span "Pause" at bounding box center [285, 33] width 23 height 12
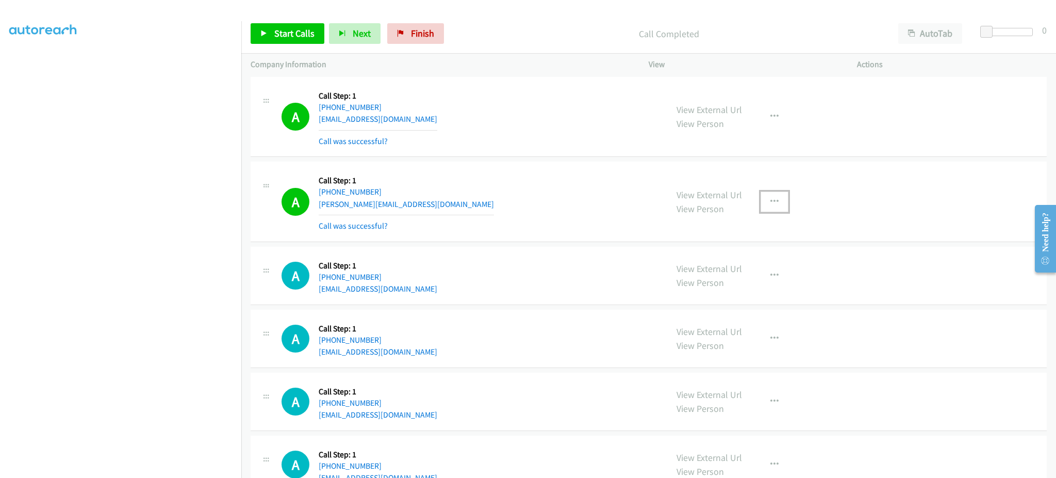
click at [779, 211] on button "button" at bounding box center [775, 201] width 28 height 21
drag, startPoint x: 749, startPoint y: 299, endPoint x: 713, endPoint y: 368, distance: 77.7
click at [749, 299] on link "Add to do not call list" at bounding box center [719, 290] width 137 height 21
drag, startPoint x: 270, startPoint y: 27, endPoint x: 288, endPoint y: 44, distance: 24.8
click at [269, 27] on link "Start Calls" at bounding box center [288, 33] width 74 height 21
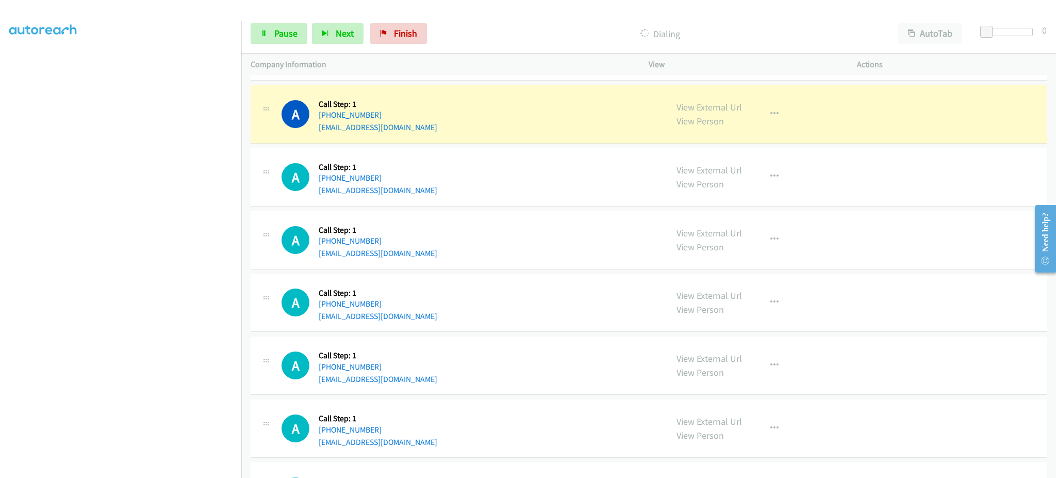
scroll to position [10193, 0]
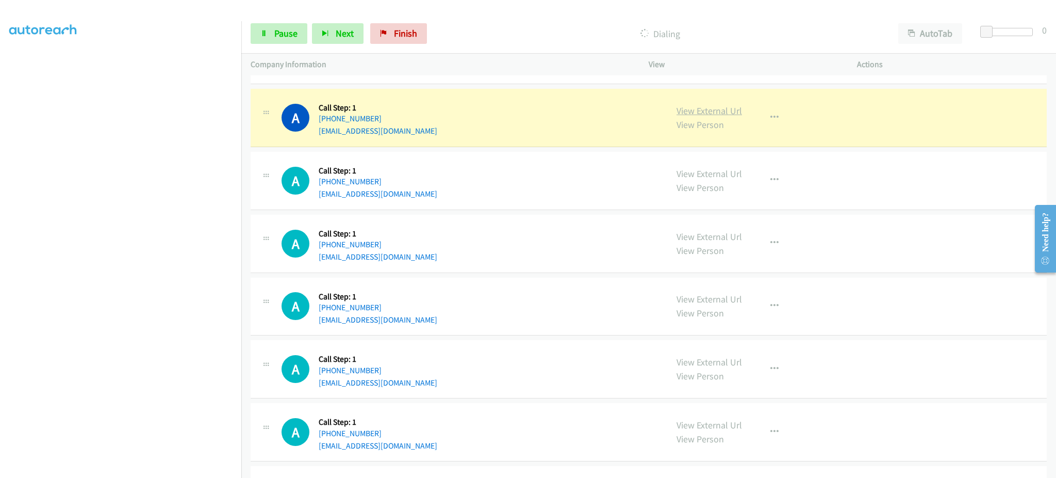
click at [706, 117] on link "View External Url" at bounding box center [709, 111] width 65 height 12
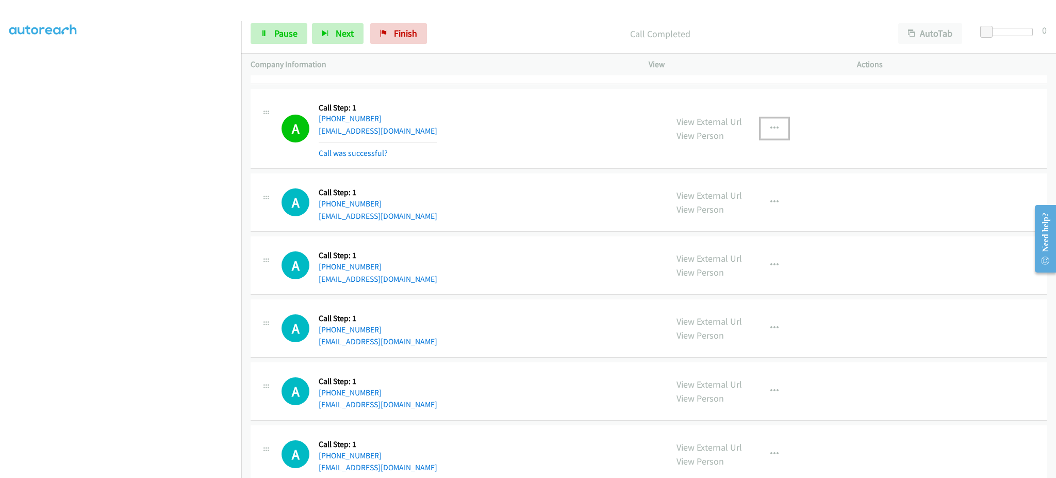
click at [771, 129] on icon "button" at bounding box center [775, 128] width 8 height 8
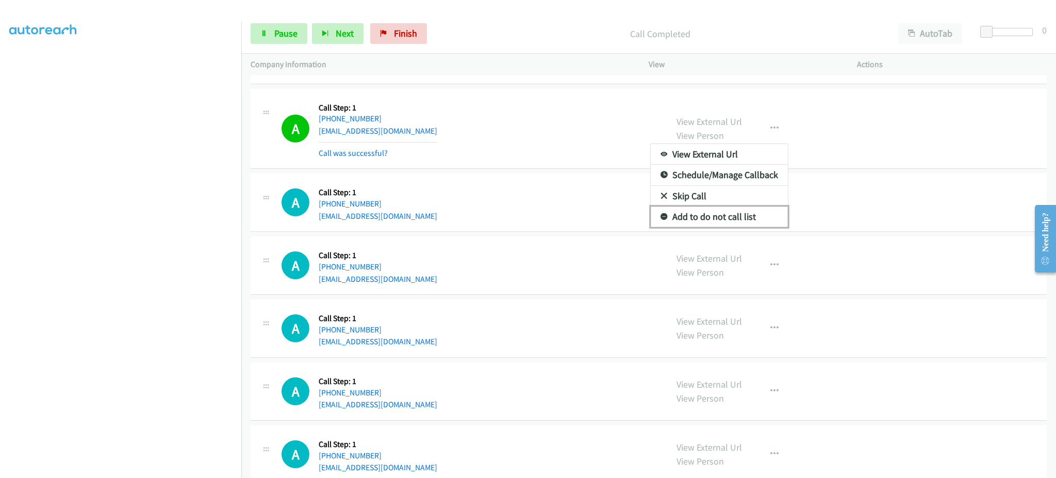
click at [752, 219] on link "Add to do not call list" at bounding box center [719, 216] width 137 height 21
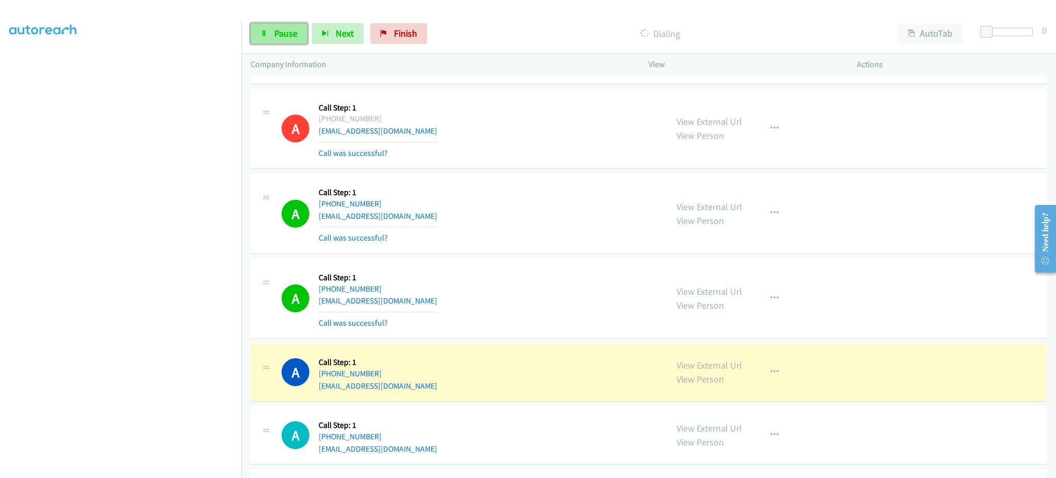
click at [282, 31] on span "Pause" at bounding box center [285, 33] width 23 height 12
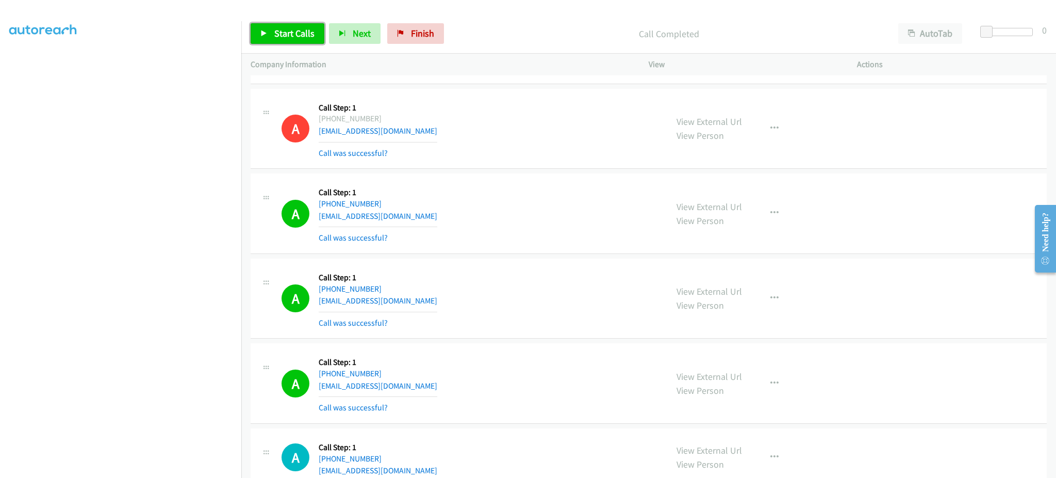
click at [267, 28] on link "Start Calls" at bounding box center [288, 33] width 74 height 21
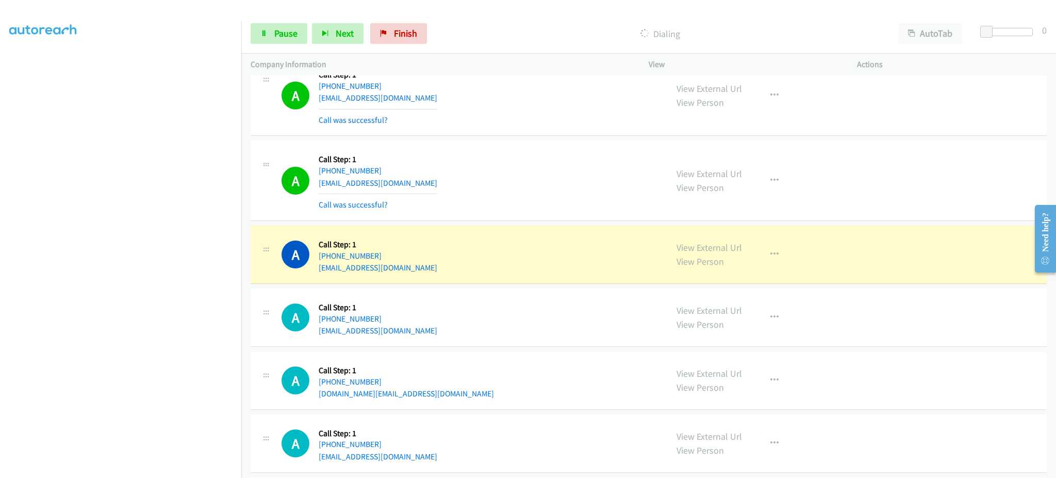
scroll to position [10399, 0]
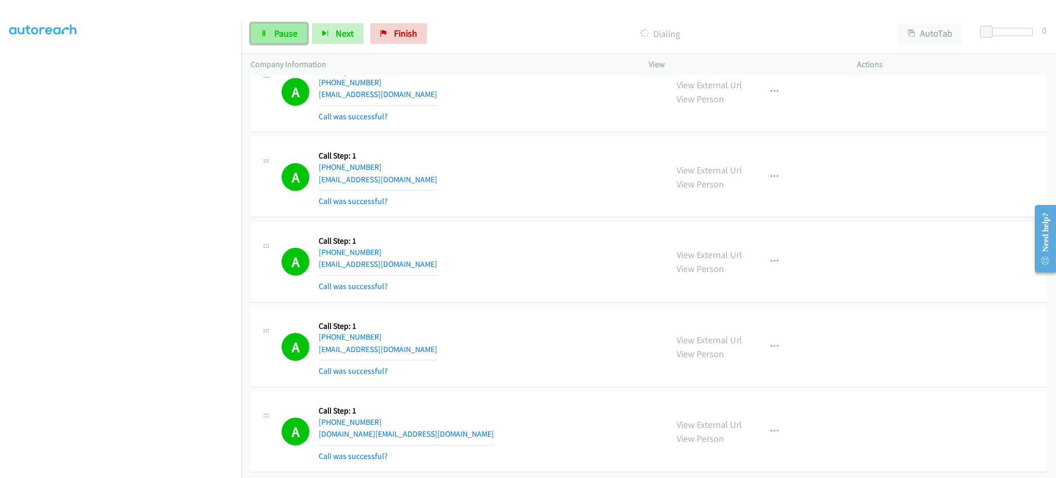
click at [278, 30] on span "Pause" at bounding box center [285, 33] width 23 height 12
click at [298, 31] on span "Start Calls" at bounding box center [294, 33] width 40 height 12
drag, startPoint x: 282, startPoint y: 30, endPoint x: 275, endPoint y: 42, distance: 13.8
click at [282, 30] on span "Pause" at bounding box center [285, 33] width 23 height 12
click at [289, 26] on link "Start Calls" at bounding box center [288, 33] width 74 height 21
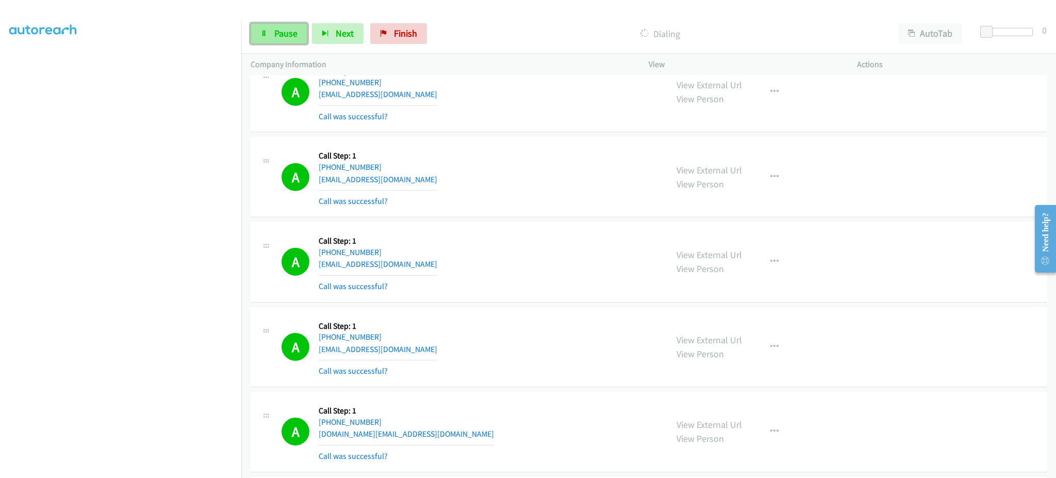
click at [269, 41] on link "Pause" at bounding box center [279, 33] width 57 height 21
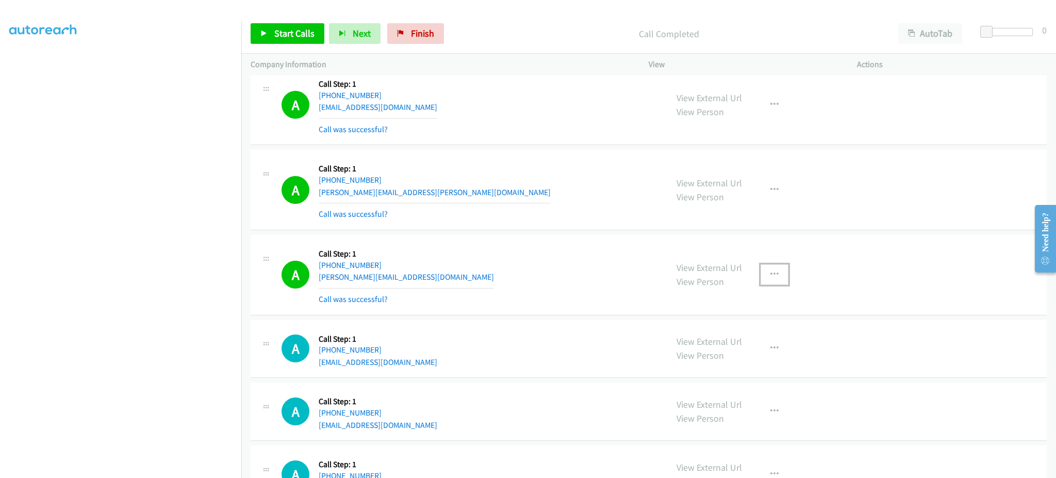
click at [776, 285] on button "button" at bounding box center [775, 274] width 28 height 21
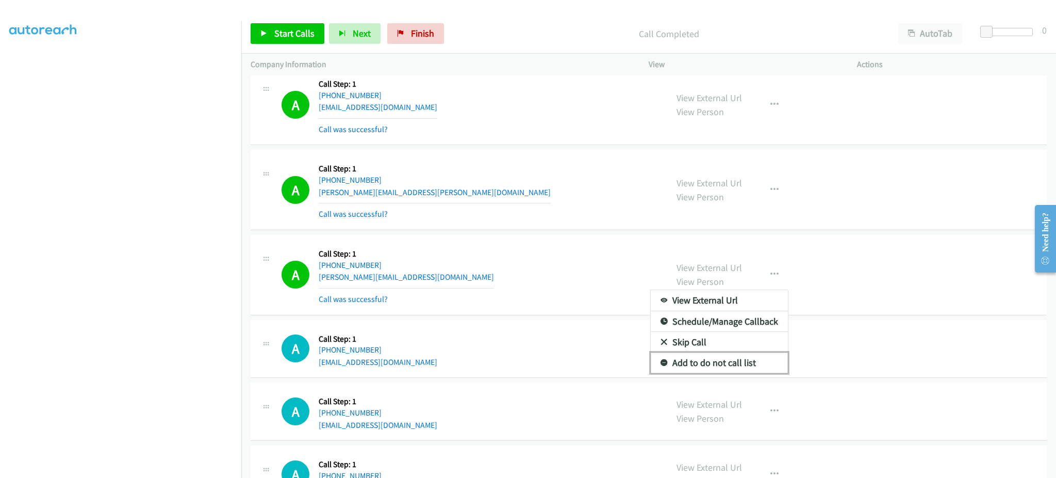
click at [735, 368] on link "Add to do not call list" at bounding box center [719, 362] width 137 height 21
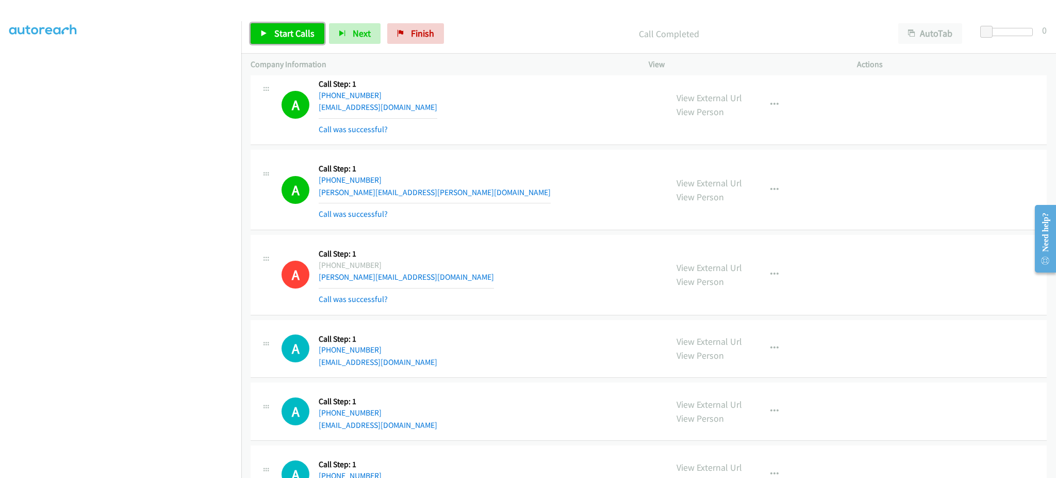
click at [282, 33] on span "Start Calls" at bounding box center [294, 33] width 40 height 12
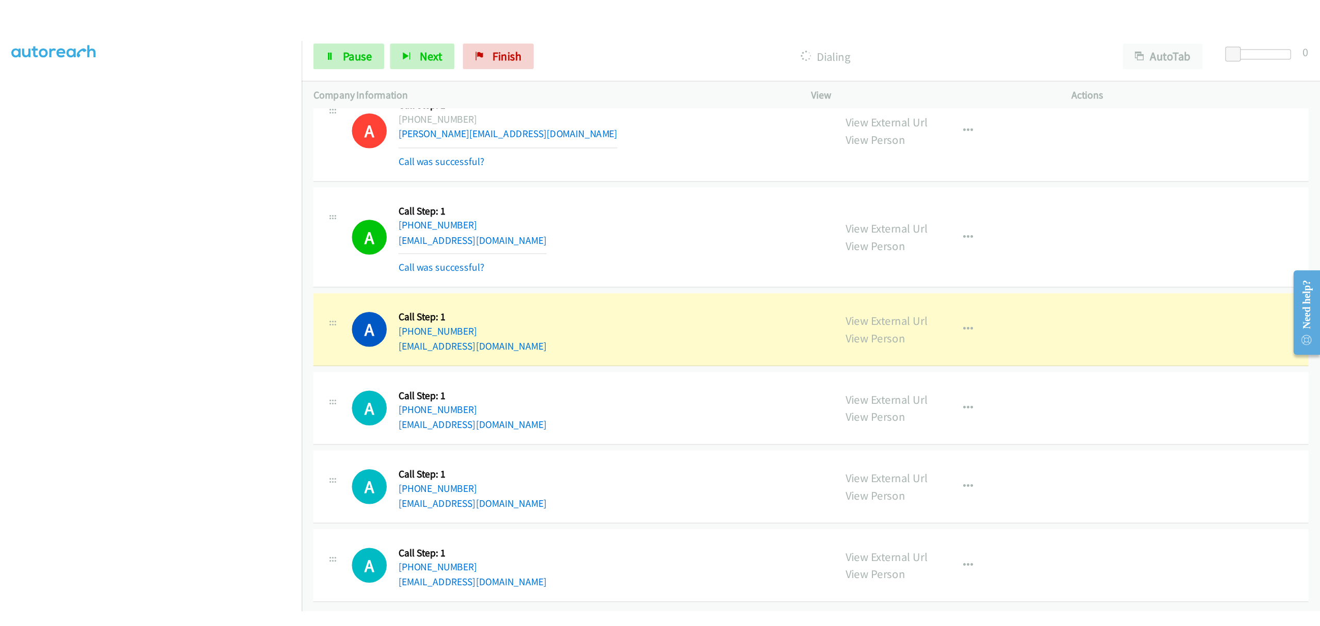
scroll to position [11411, 0]
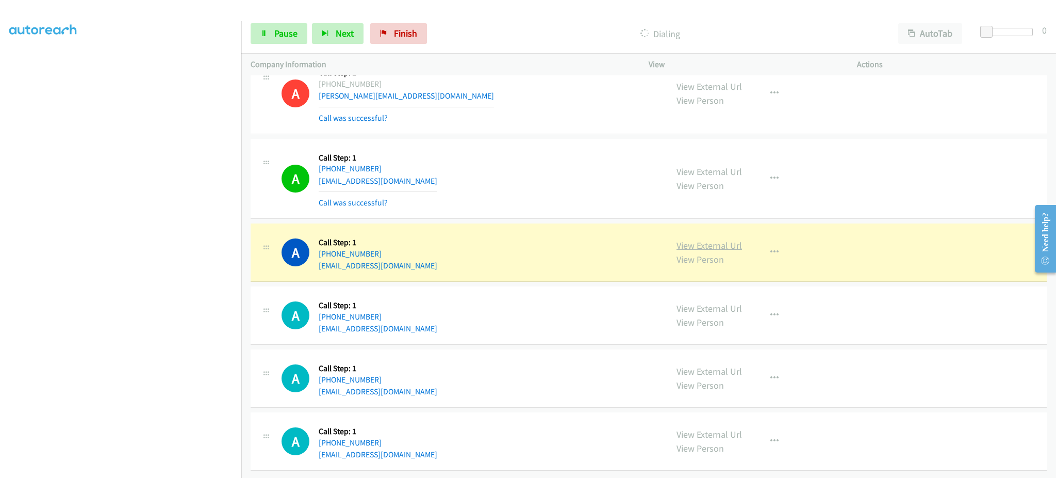
click at [715, 239] on link "View External Url" at bounding box center [709, 245] width 65 height 12
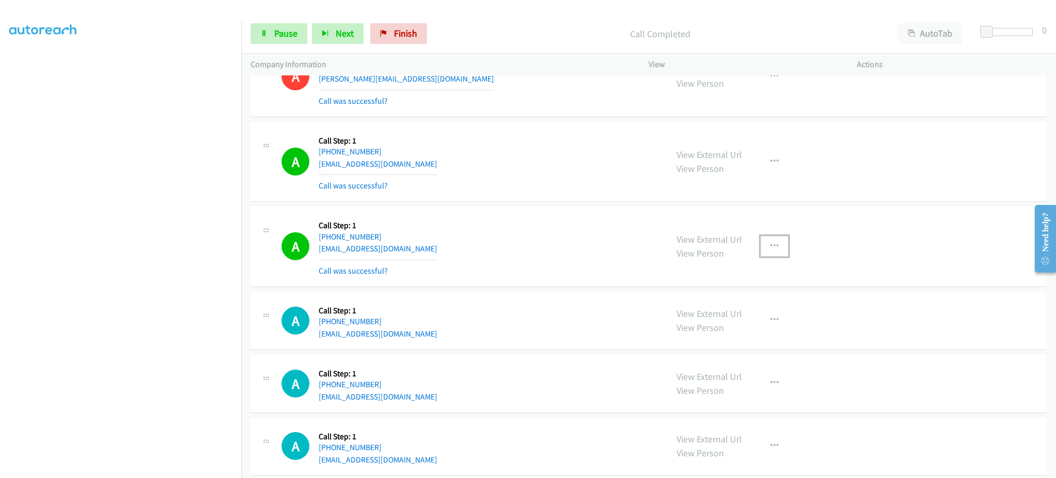
click at [778, 256] on button "button" at bounding box center [775, 246] width 28 height 21
click at [730, 345] on link "Add to do not call list" at bounding box center [719, 334] width 137 height 21
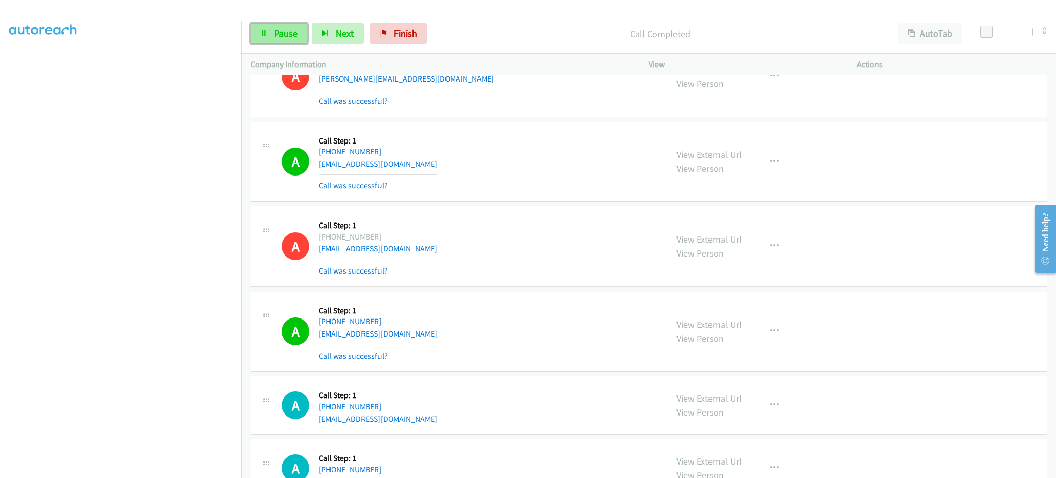
click at [302, 36] on link "Pause" at bounding box center [279, 33] width 57 height 21
click at [305, 34] on span "Start Calls" at bounding box center [294, 33] width 40 height 12
click at [276, 30] on span "Pause" at bounding box center [285, 33] width 23 height 12
